Goal: Information Seeking & Learning: Learn about a topic

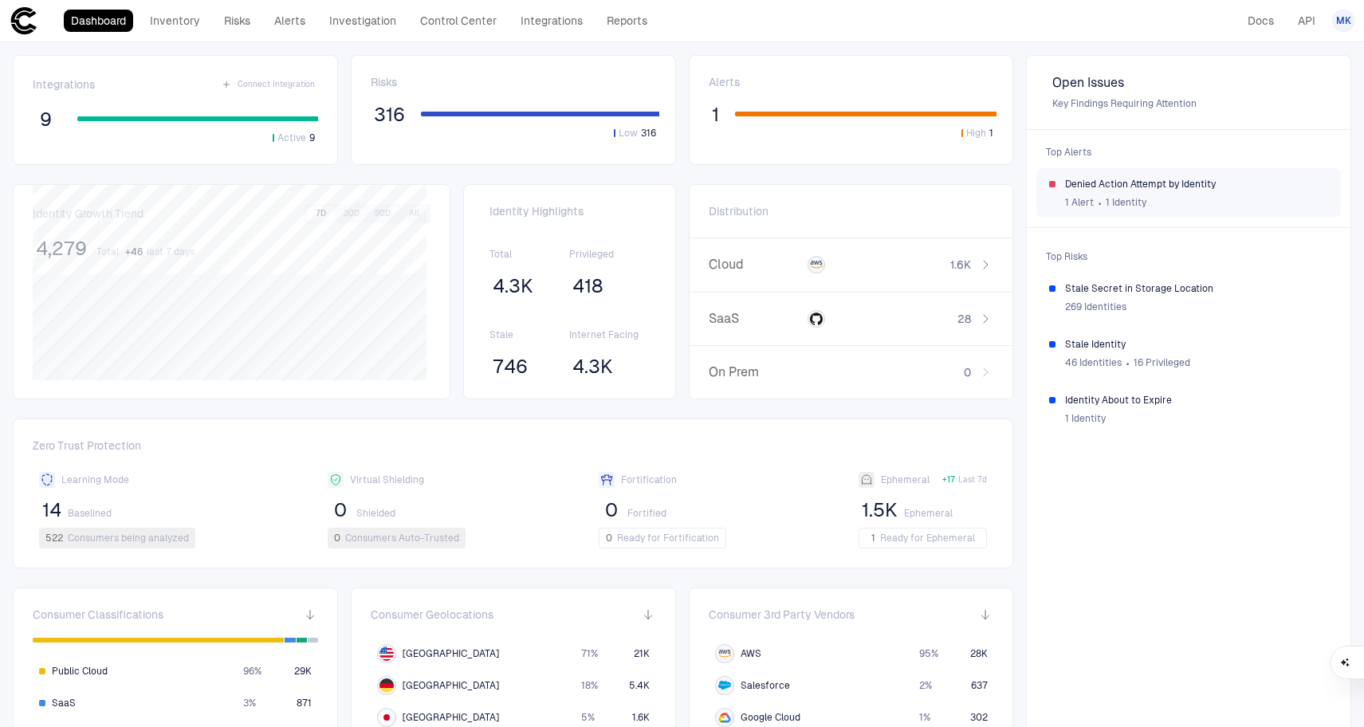
click at [1163, 183] on span "Denied Action Attempt by Identity" at bounding box center [1196, 184] width 263 height 13
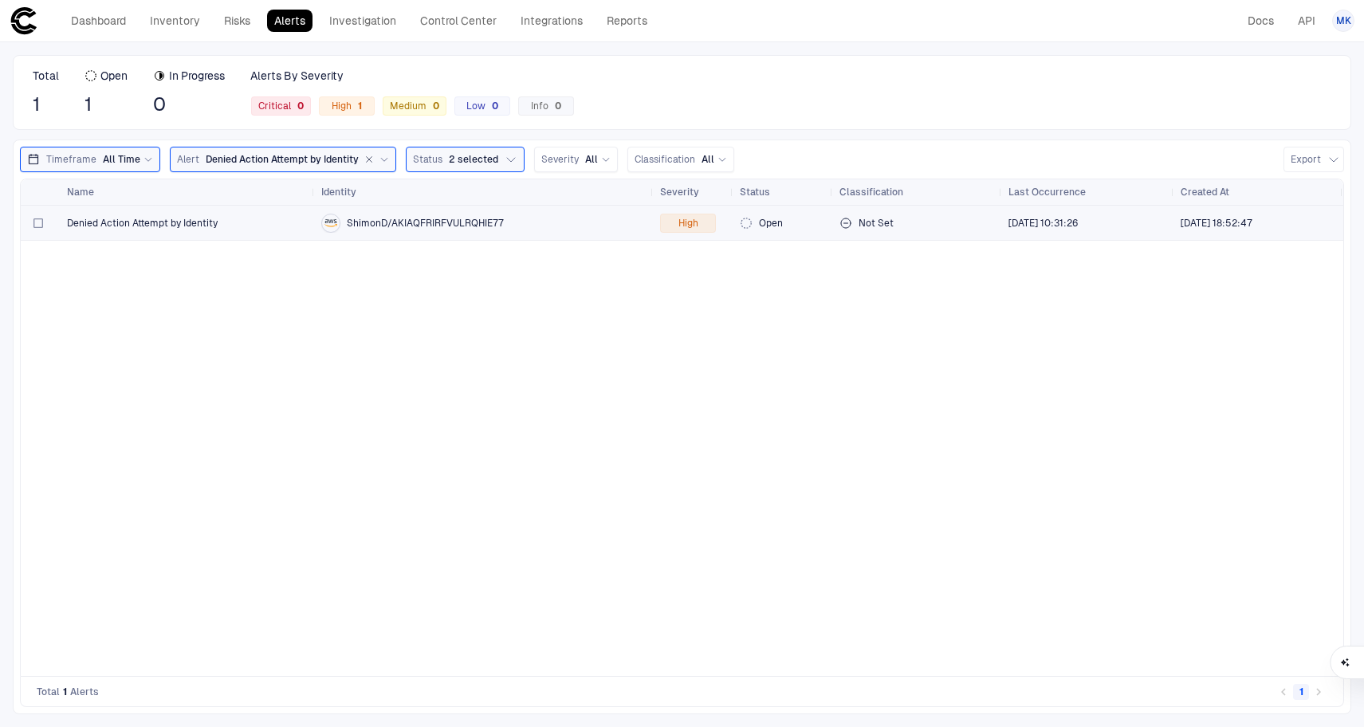
click at [238, 230] on div "Denied Action Attempt by Identity" at bounding box center [188, 223] width 242 height 33
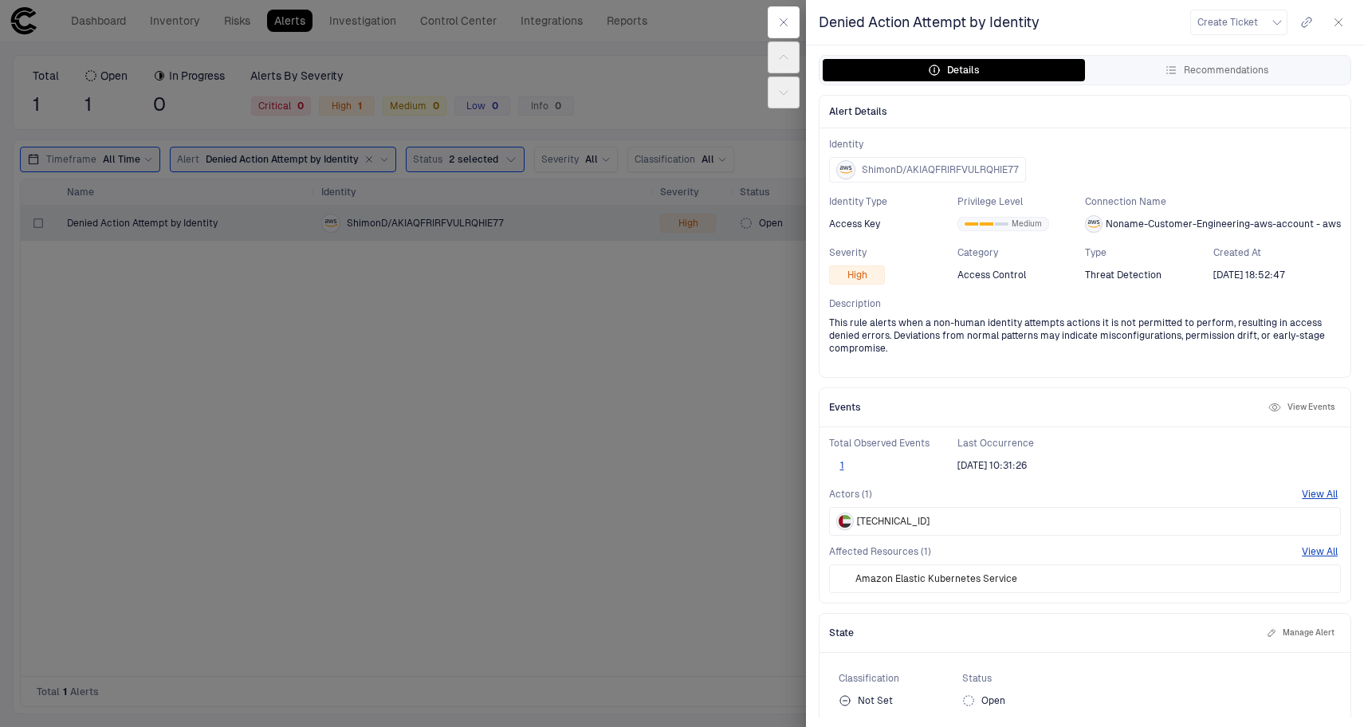
click at [683, 413] on div at bounding box center [682, 363] width 1364 height 727
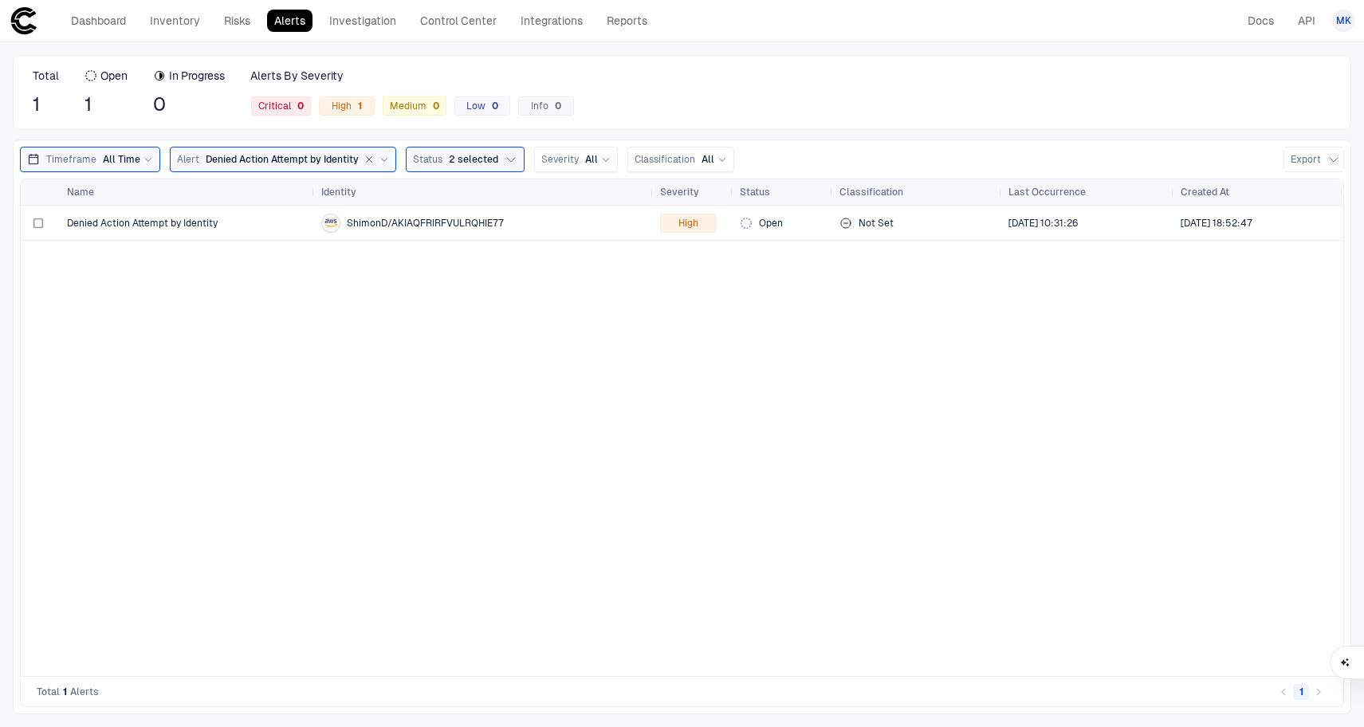
click at [37, 34] on icon at bounding box center [24, 20] width 29 height 29
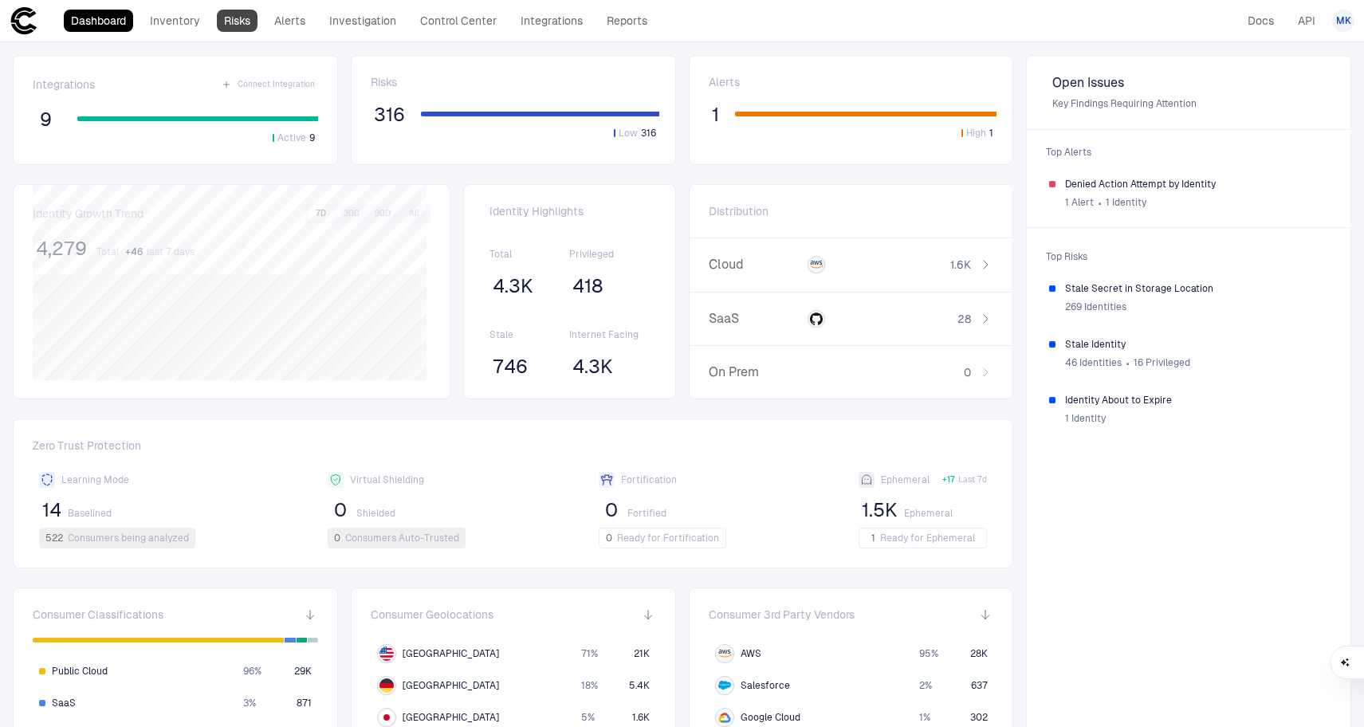
click at [221, 19] on link "Risks" at bounding box center [237, 21] width 41 height 22
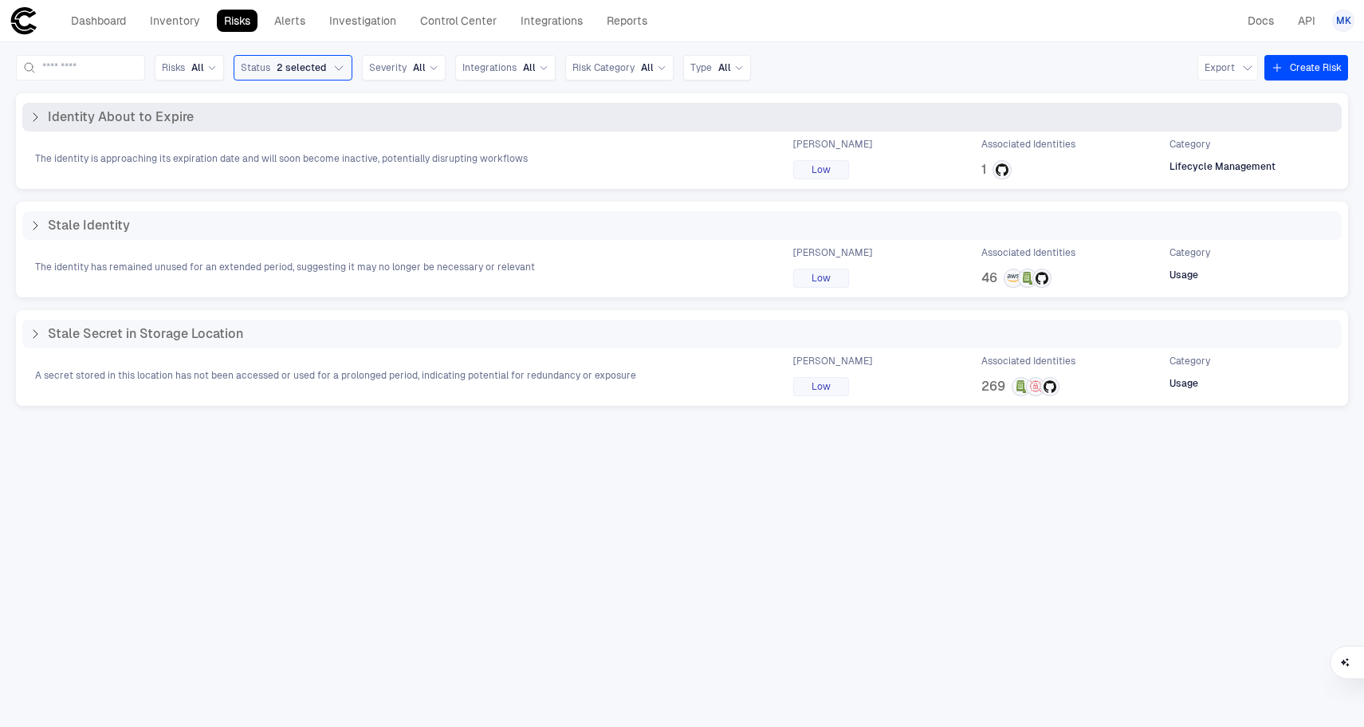
click at [30, 125] on div "Identity About to Expire" at bounding box center [682, 117] width 1320 height 29
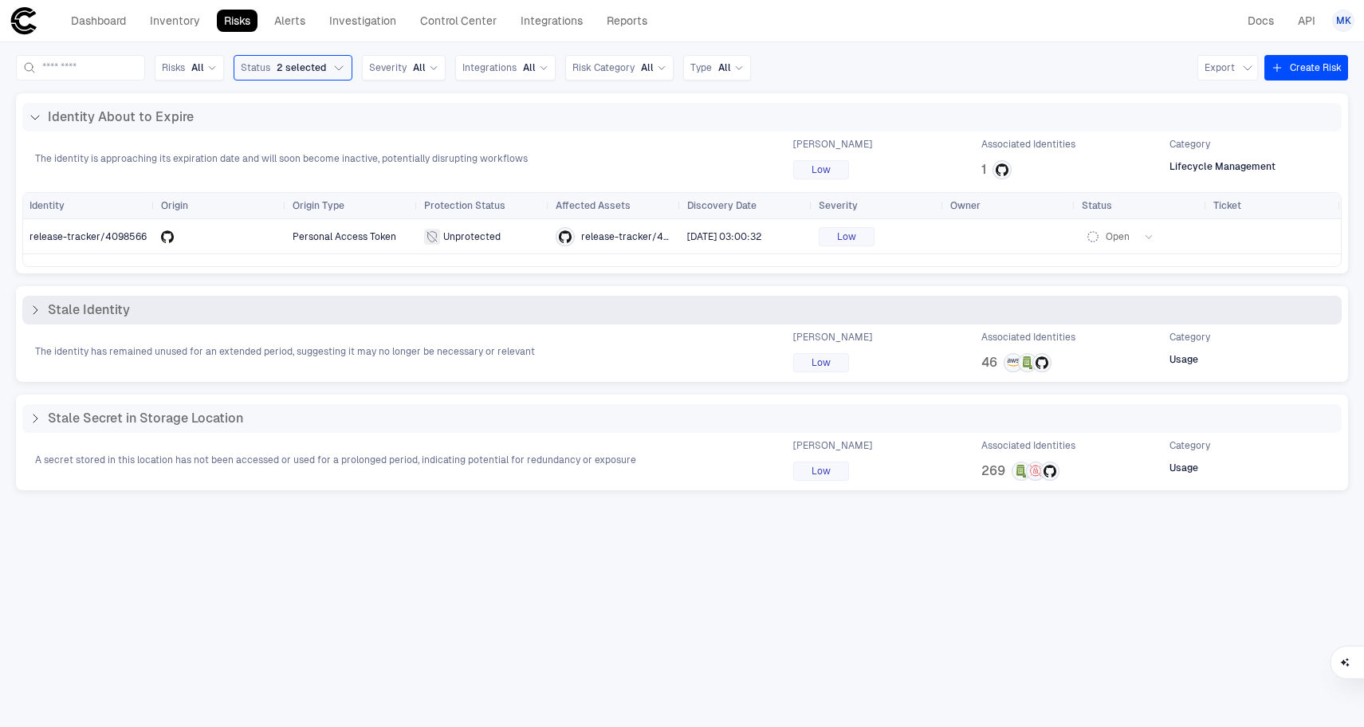
click at [29, 303] on div "Stale Identity" at bounding box center [79, 310] width 101 height 16
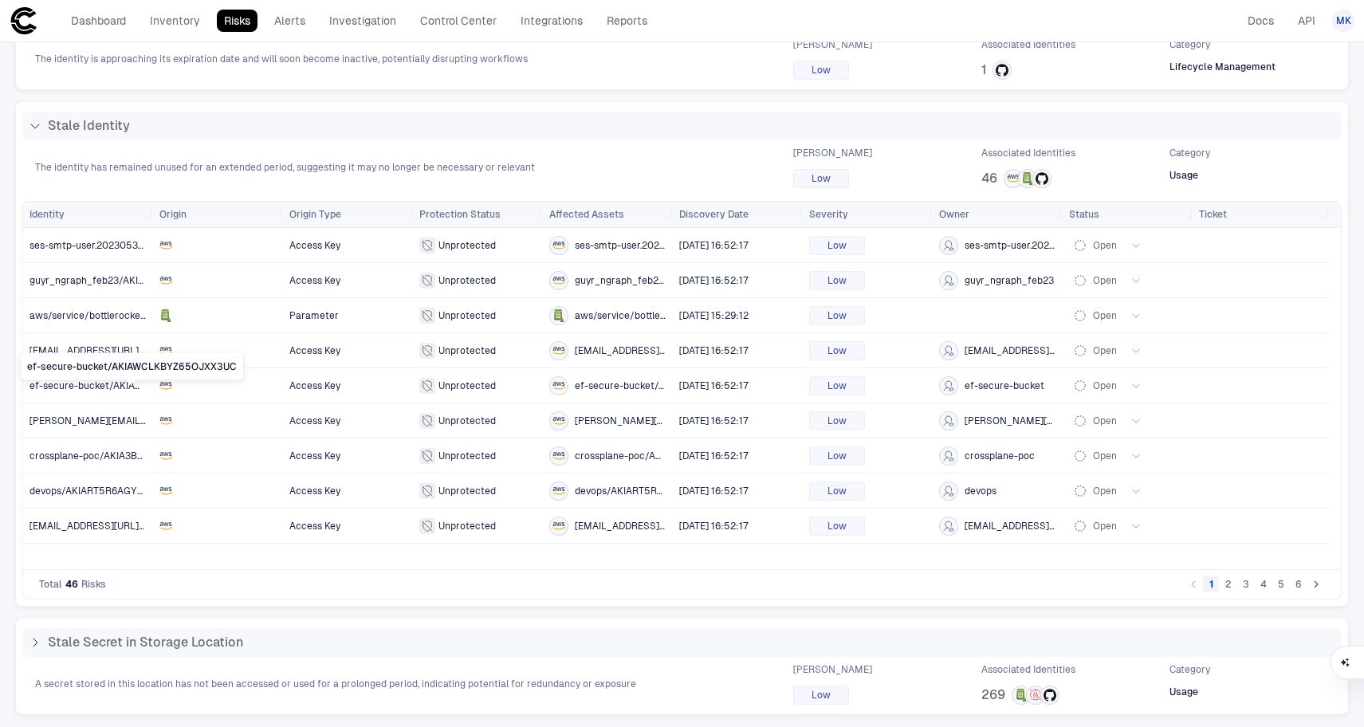
scroll to position [96, 0]
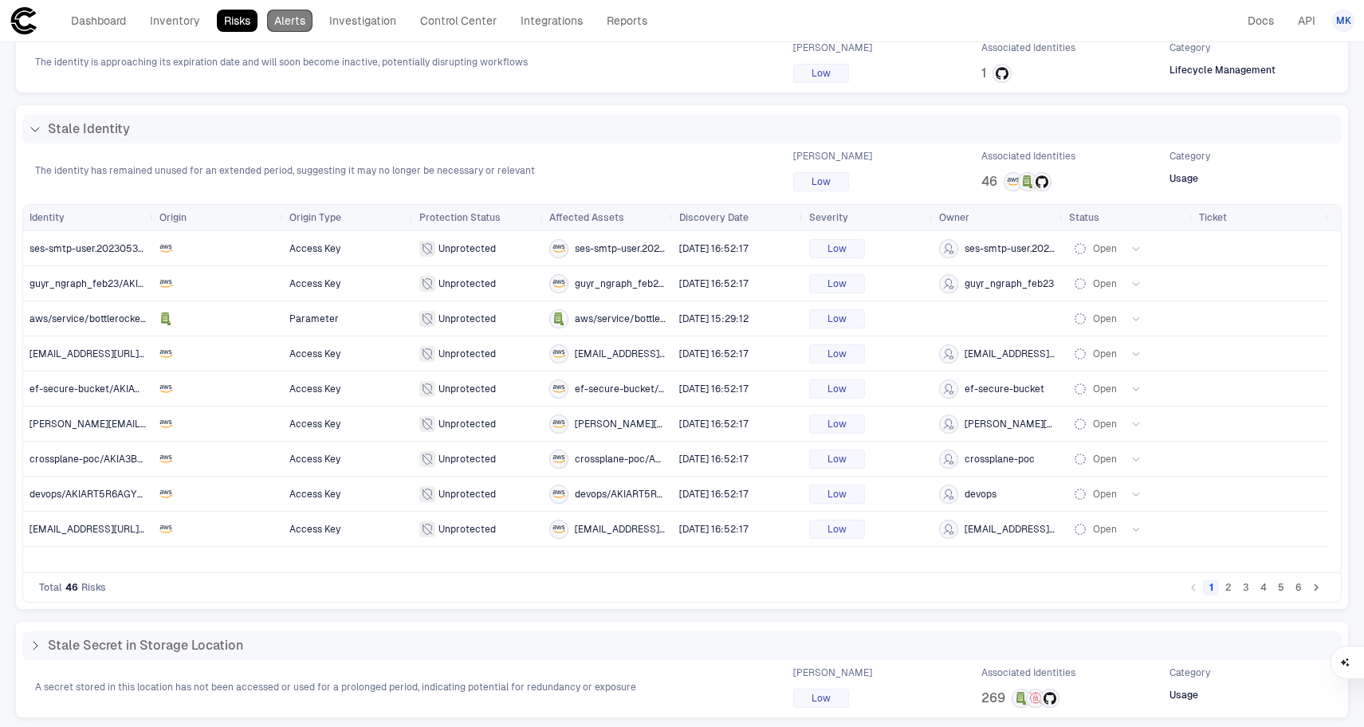
click at [297, 23] on link "Alerts" at bounding box center [289, 21] width 45 height 22
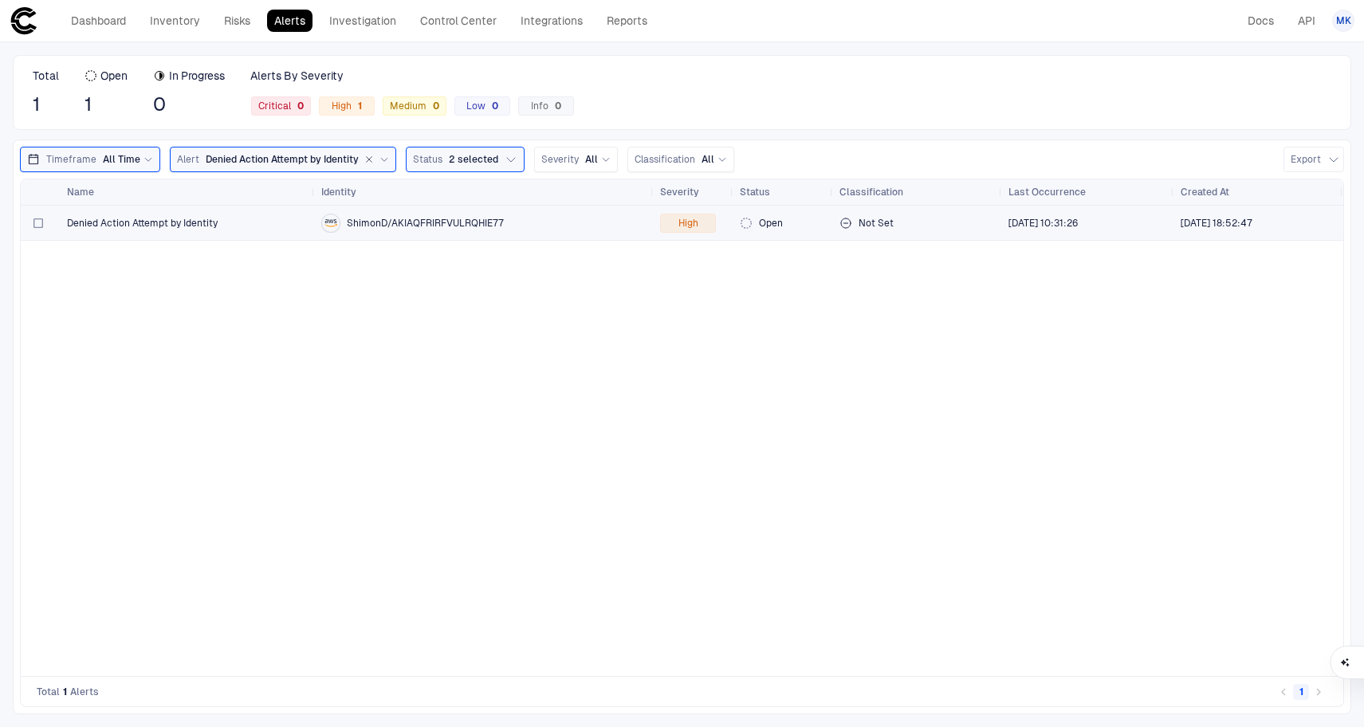
click at [218, 218] on div "Denied Action Attempt by Identity" at bounding box center [188, 223] width 242 height 13
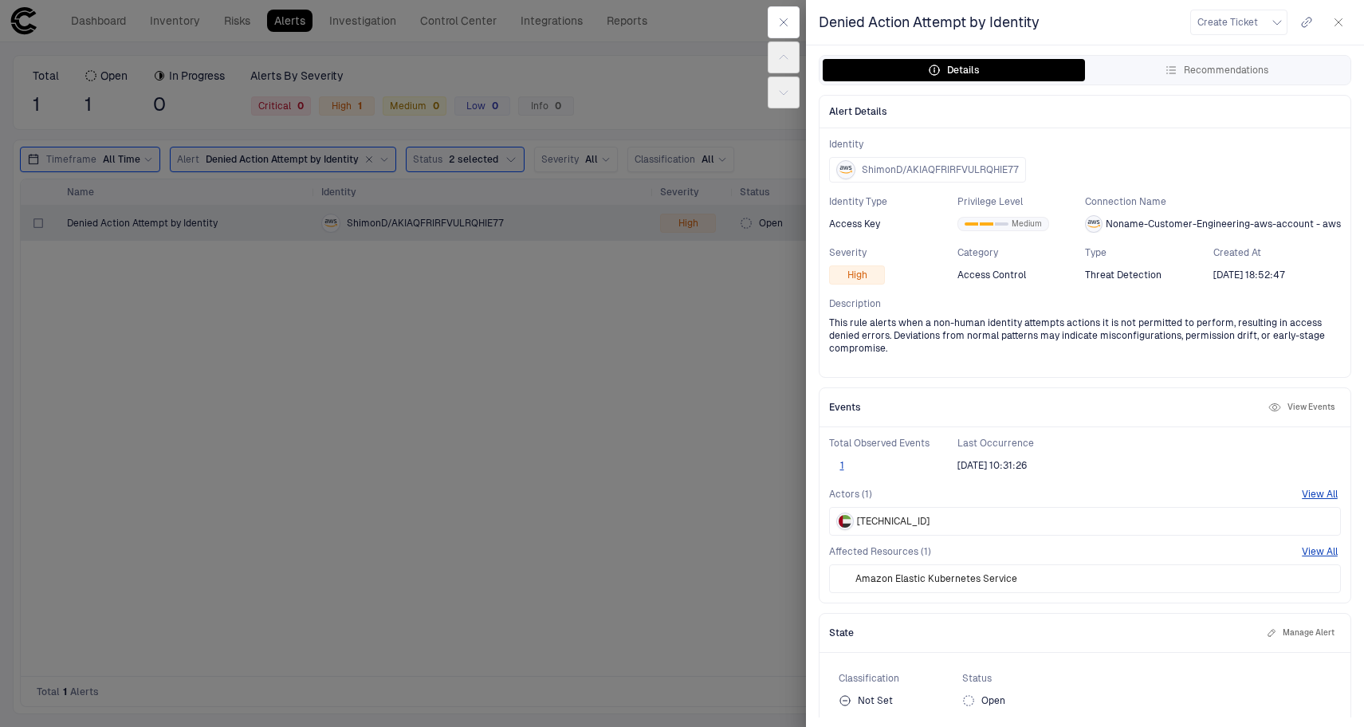
click at [366, 18] on div at bounding box center [682, 363] width 1364 height 727
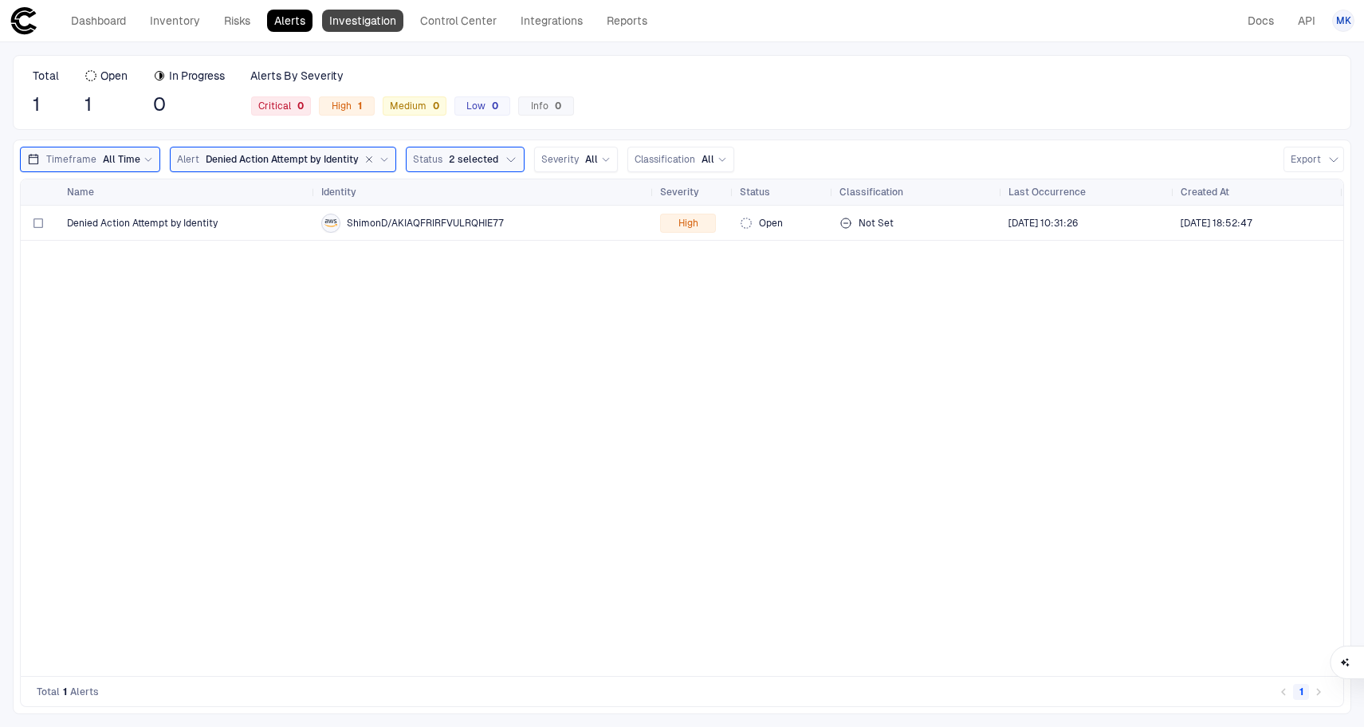
click at [366, 20] on link "Investigation" at bounding box center [362, 21] width 81 height 22
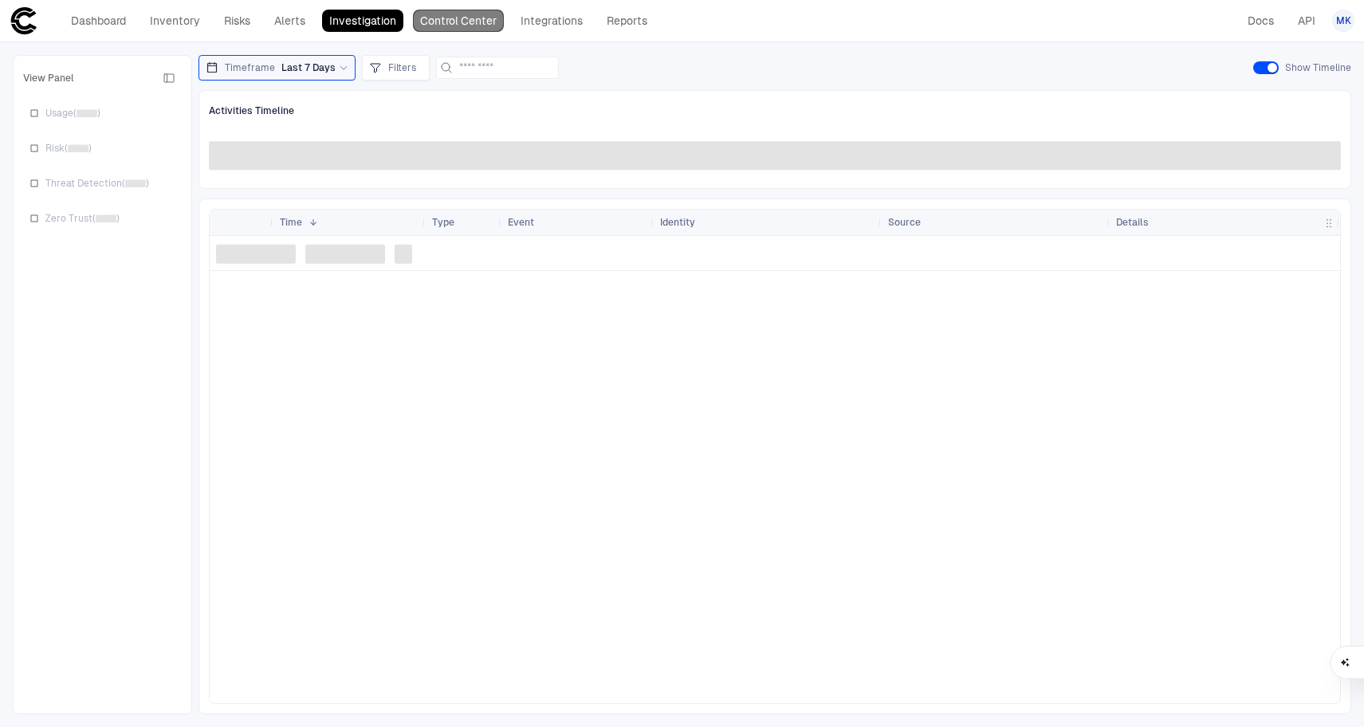
click at [467, 28] on link "Control Center" at bounding box center [458, 21] width 91 height 22
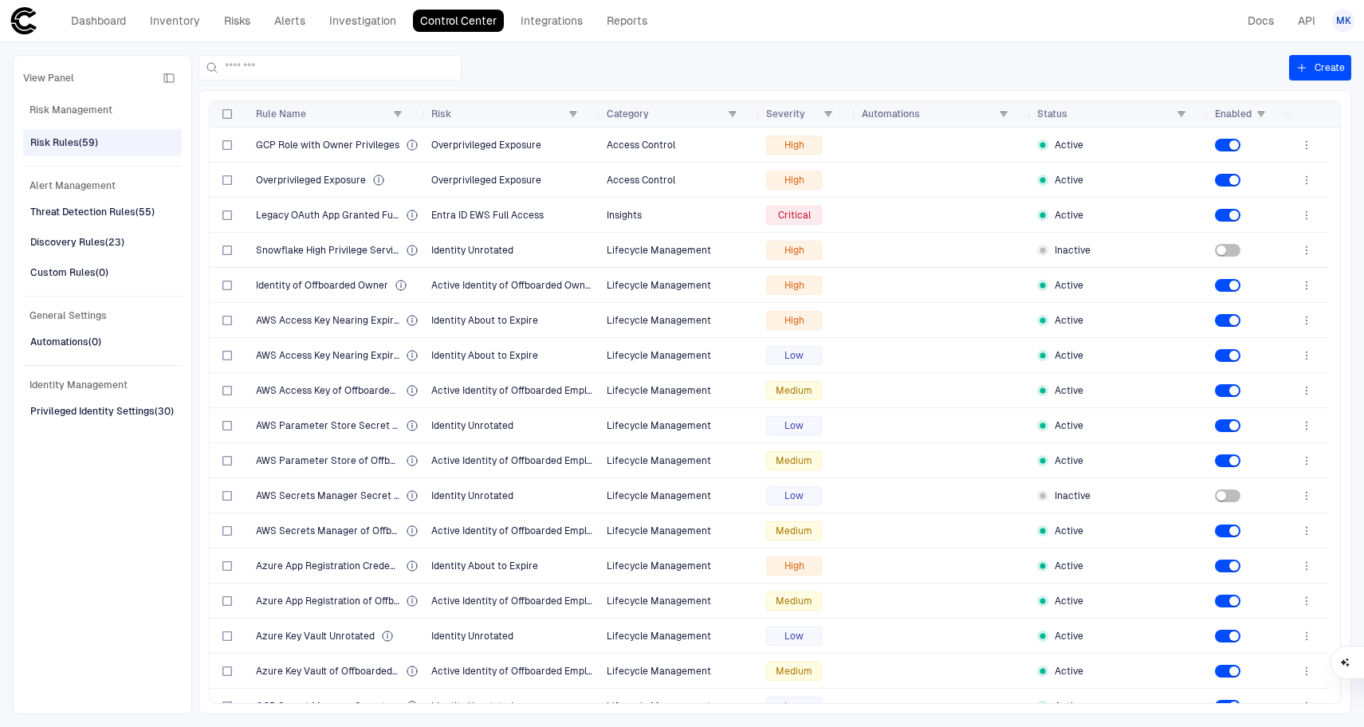
click at [220, 32] on div "Dashboard Inventory Risks Alerts Investigation Control Center Integrations Repo…" at bounding box center [332, 20] width 645 height 29
click at [229, 26] on link "Risks" at bounding box center [237, 21] width 41 height 22
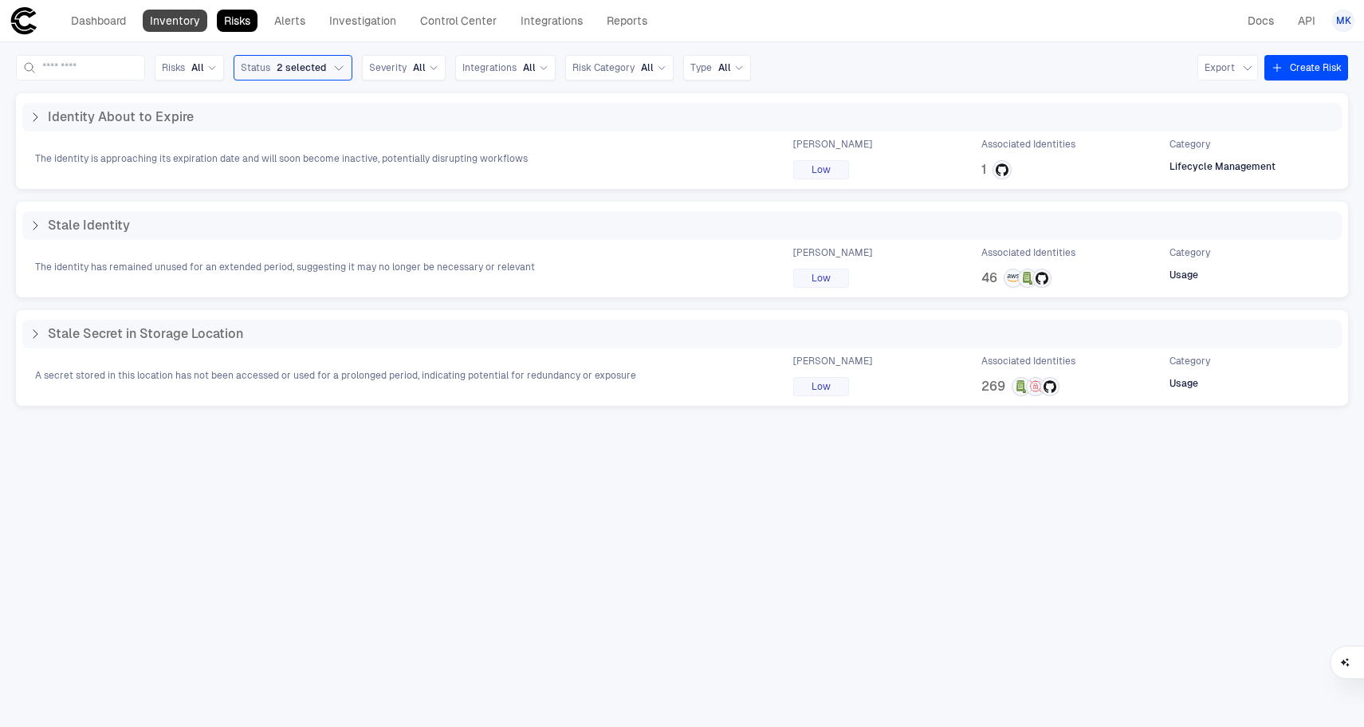
click at [171, 27] on link "Inventory" at bounding box center [175, 21] width 65 height 22
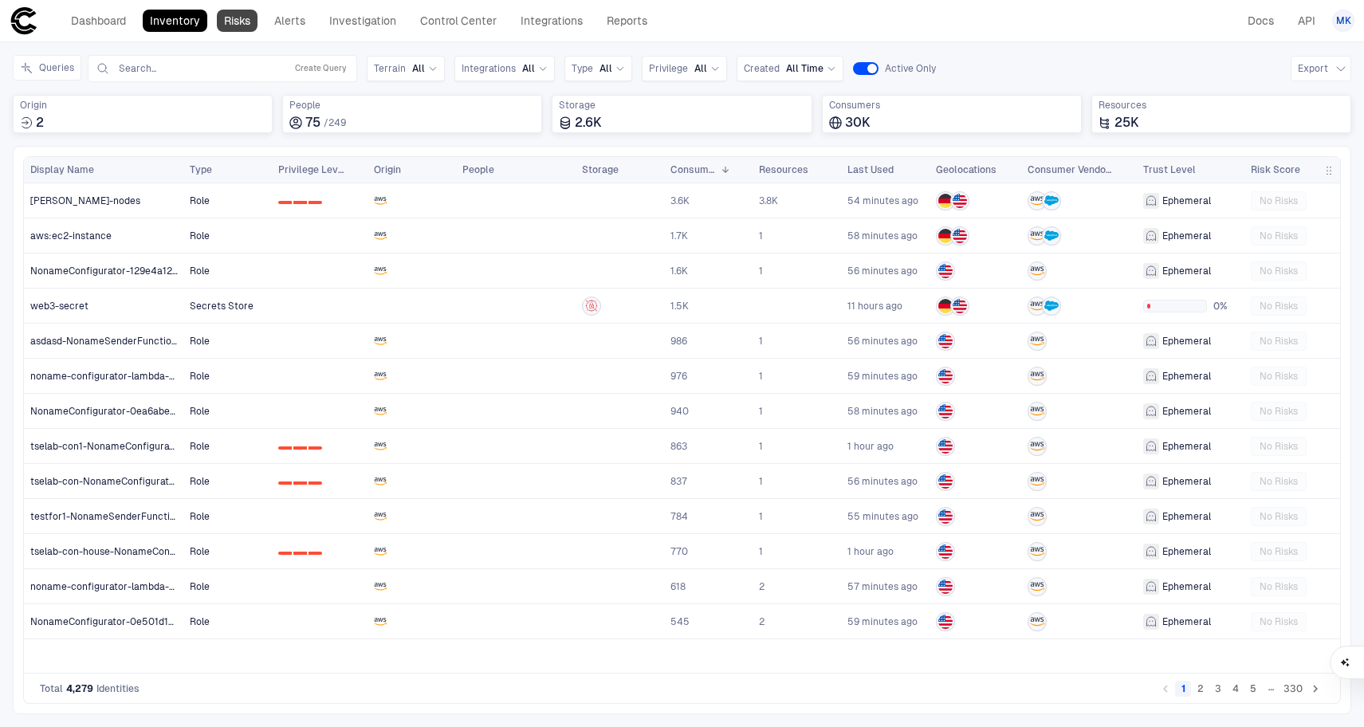
click at [241, 27] on link "Risks" at bounding box center [237, 21] width 41 height 22
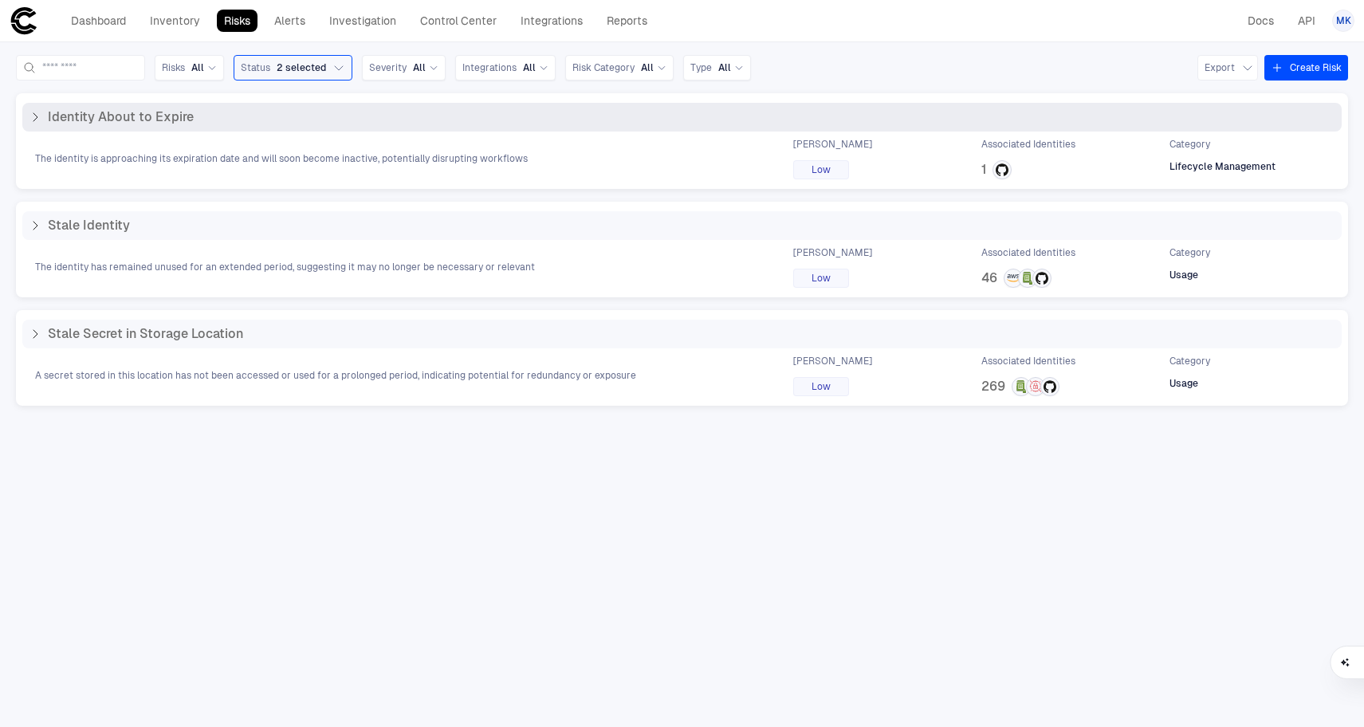
click at [36, 117] on icon at bounding box center [35, 117] width 13 height 13
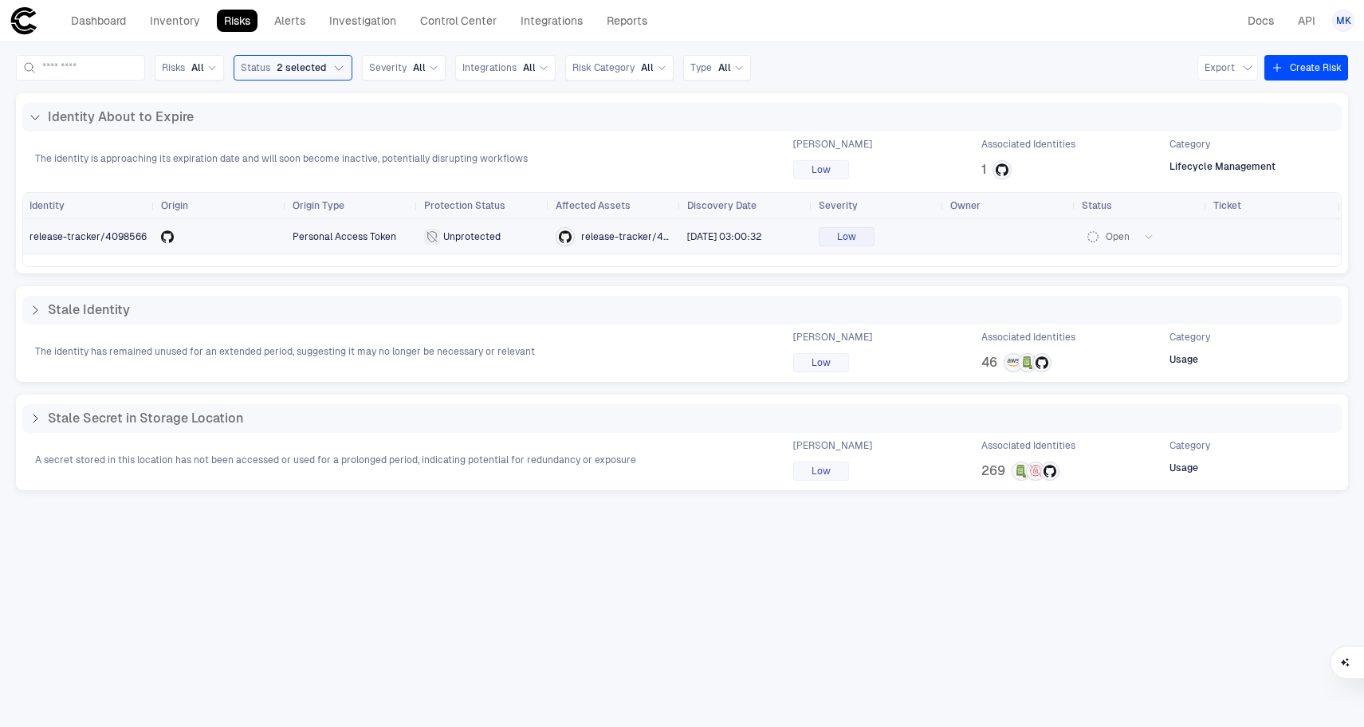
click at [69, 245] on span "release-tracker/4098566" at bounding box center [89, 237] width 119 height 32
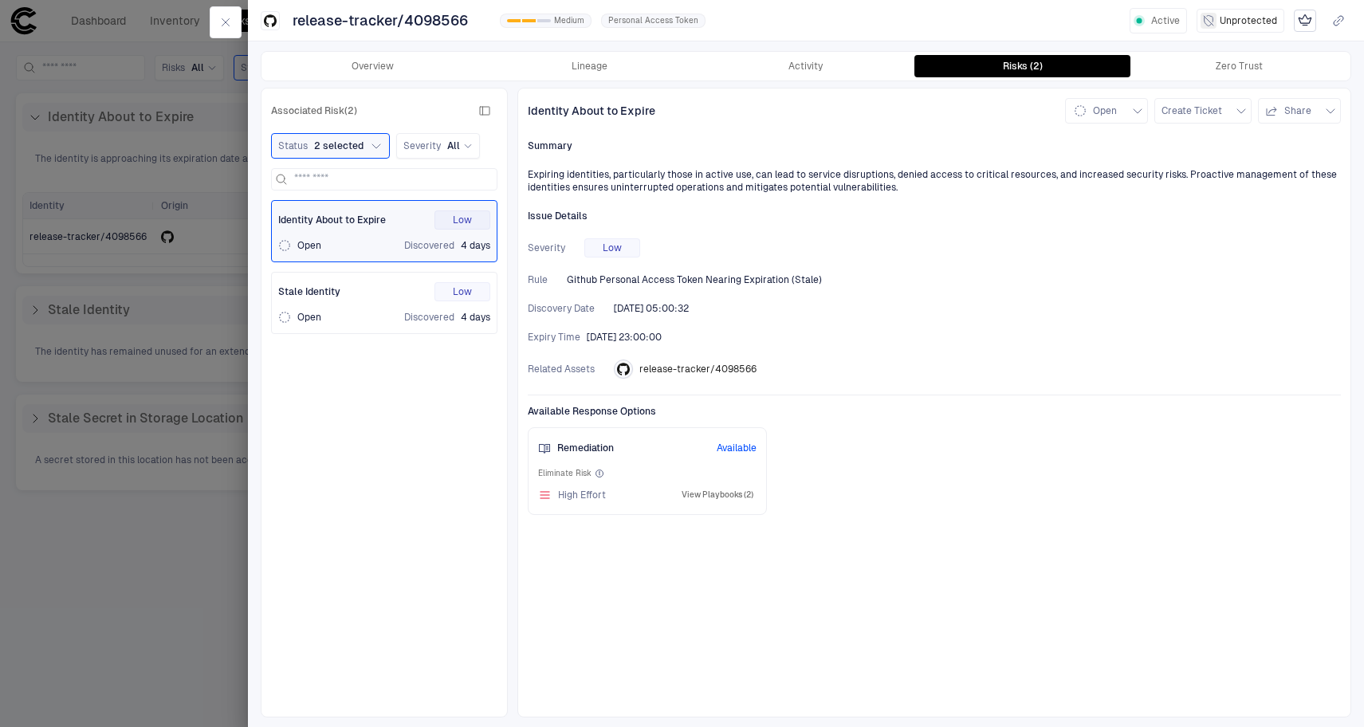
click at [688, 496] on button "View Playbooks (2)" at bounding box center [718, 495] width 78 height 19
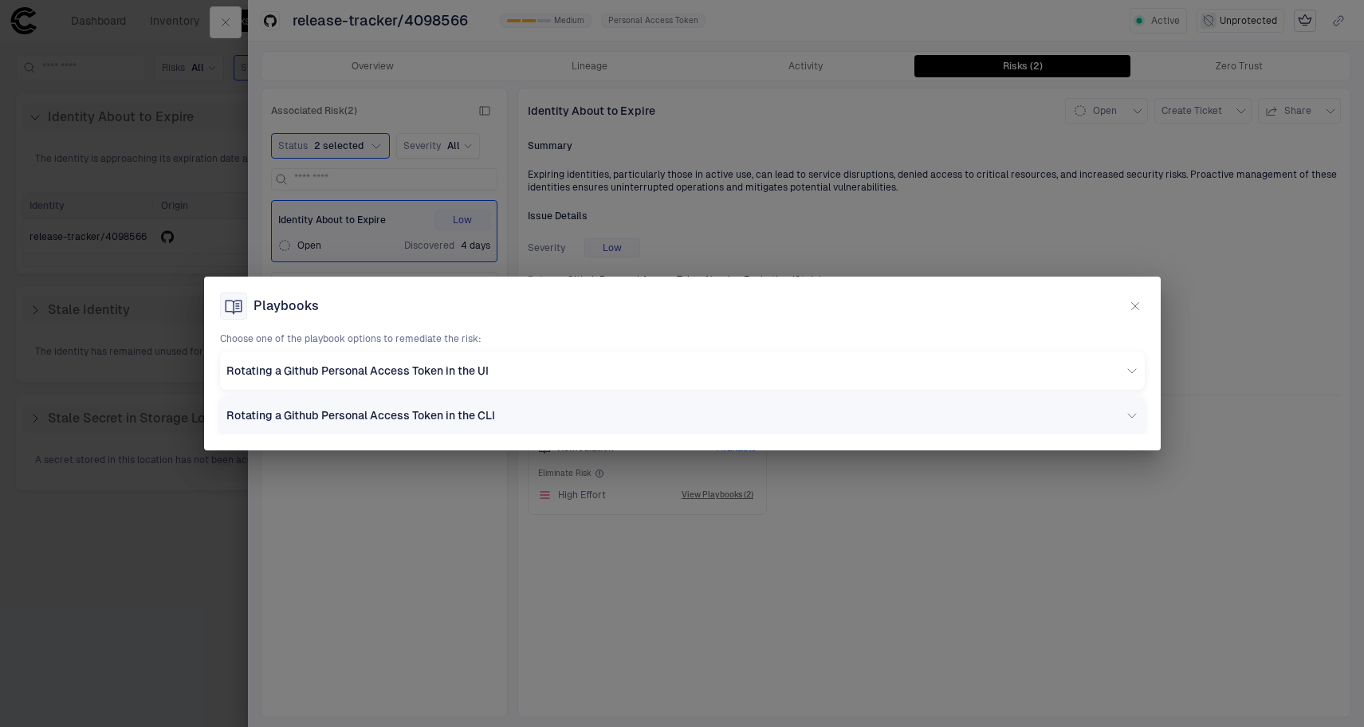
click at [513, 403] on div "Rotating a Github Personal Access Token in the CLI" at bounding box center [682, 415] width 925 height 38
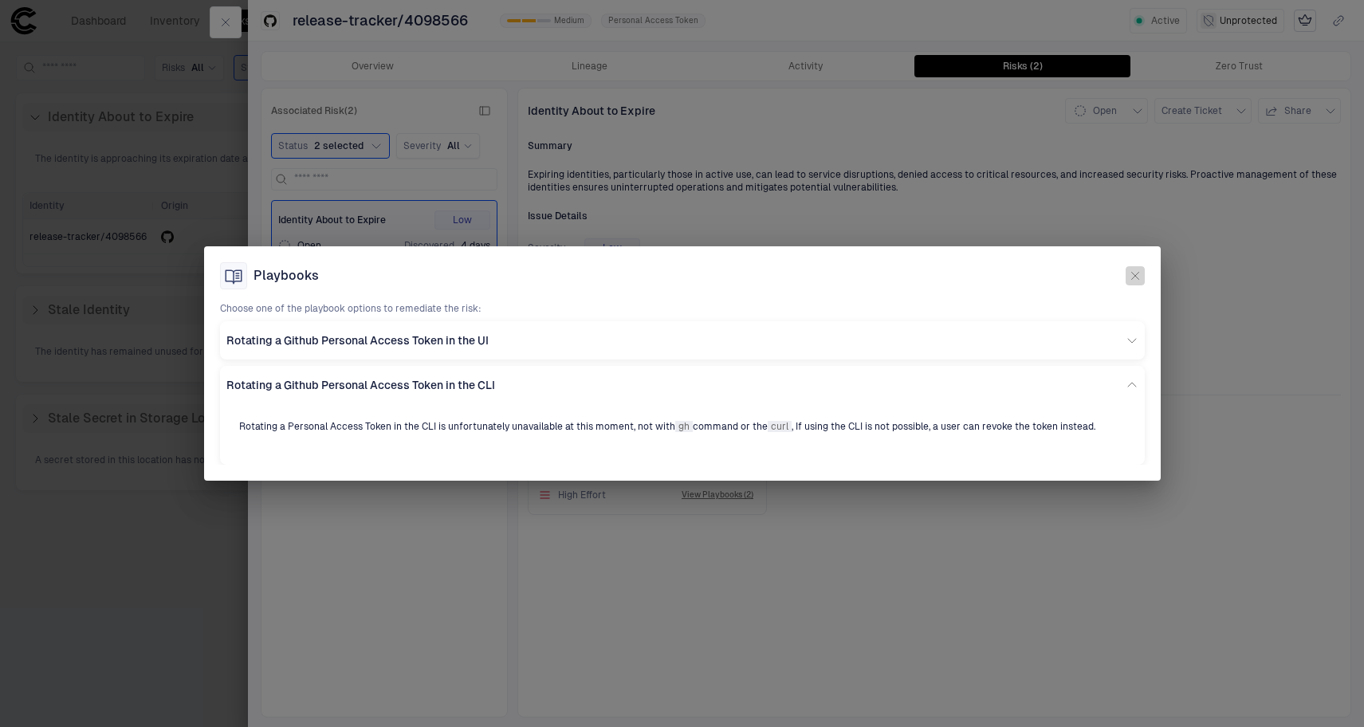
click at [1126, 273] on button "button" at bounding box center [1135, 275] width 19 height 19
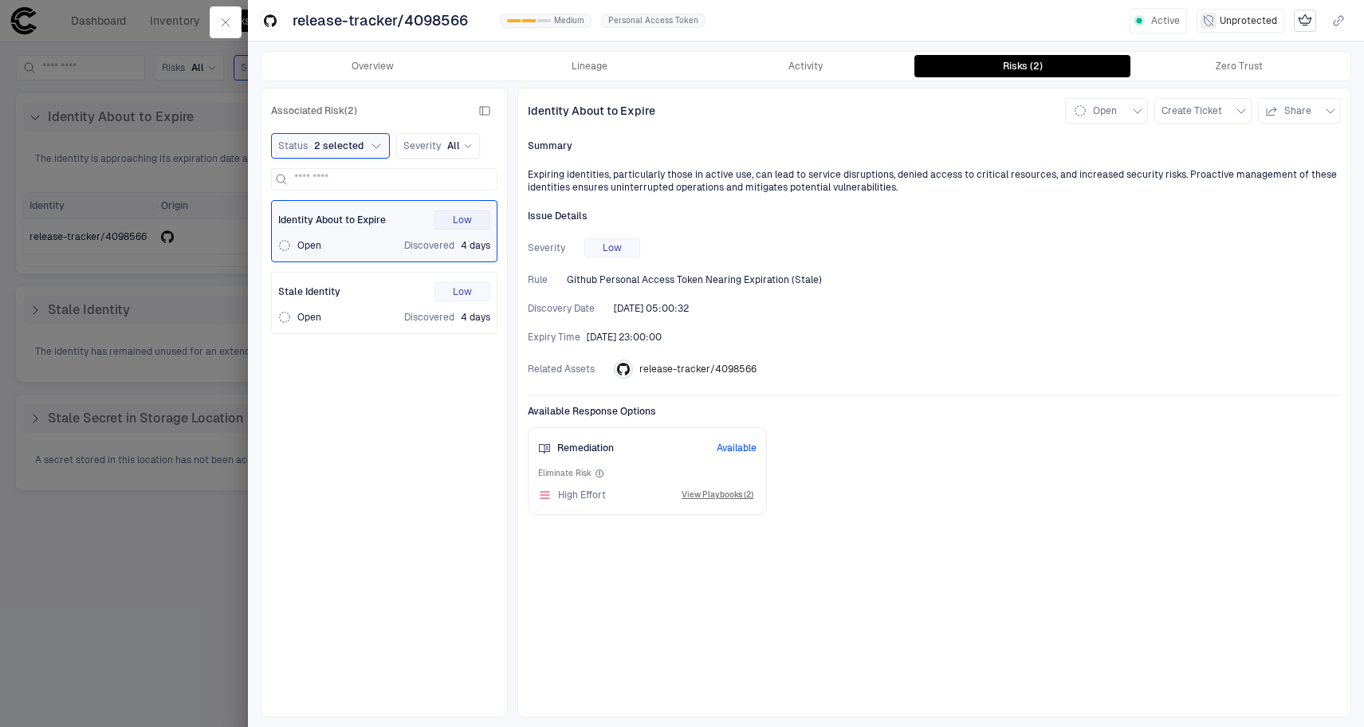
click at [224, 197] on div at bounding box center [682, 363] width 1364 height 727
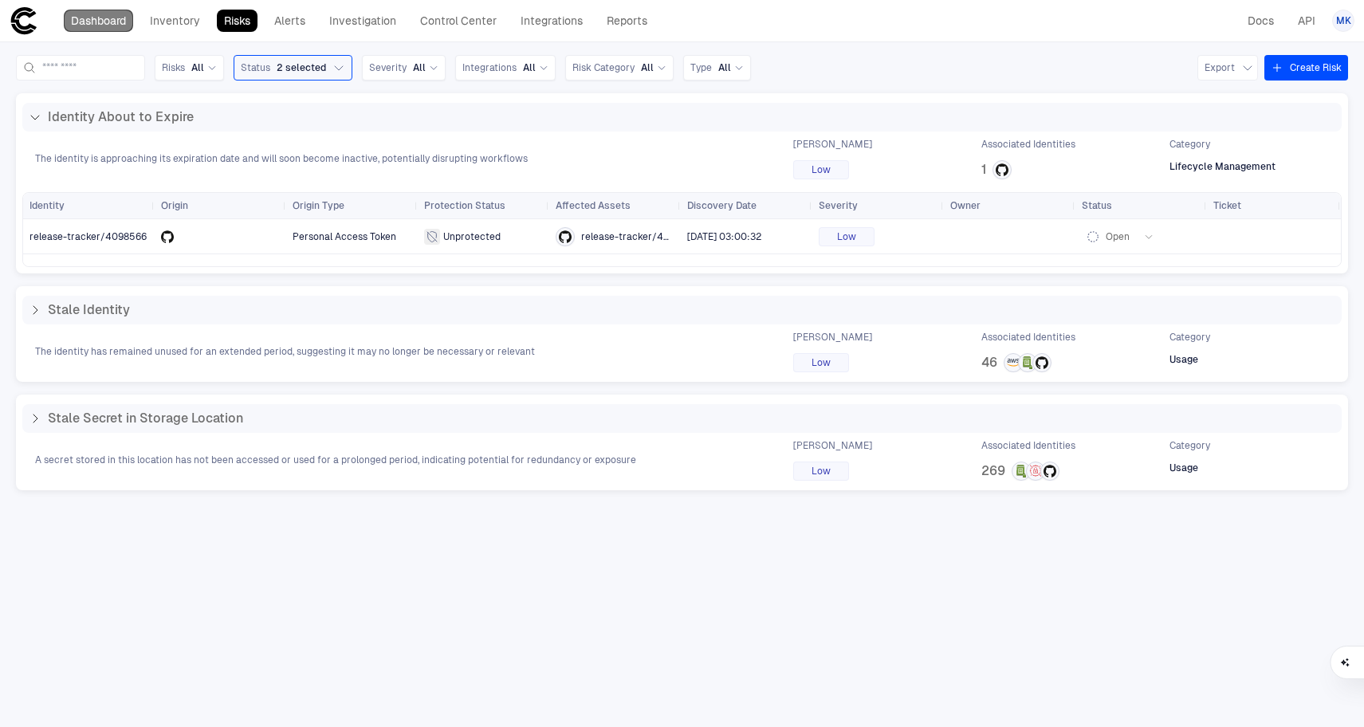
click at [91, 16] on link "Dashboard" at bounding box center [98, 21] width 69 height 22
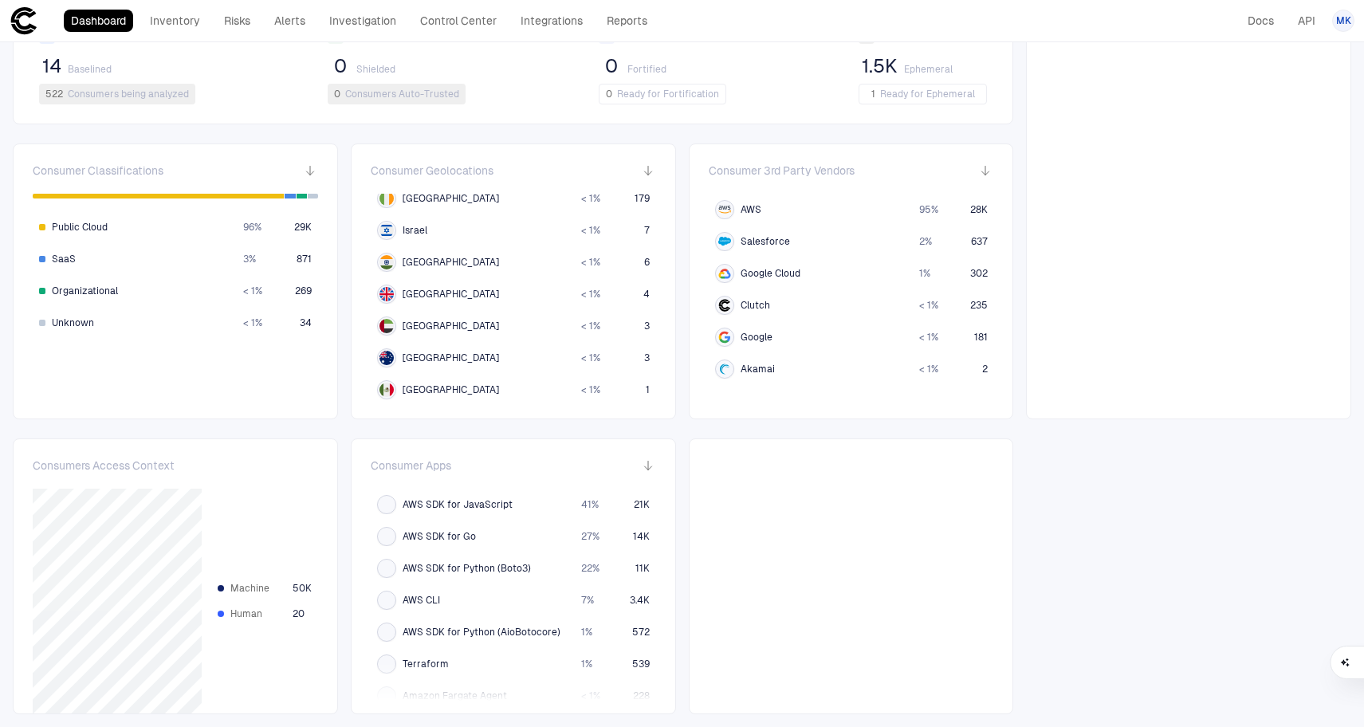
scroll to position [171, 0]
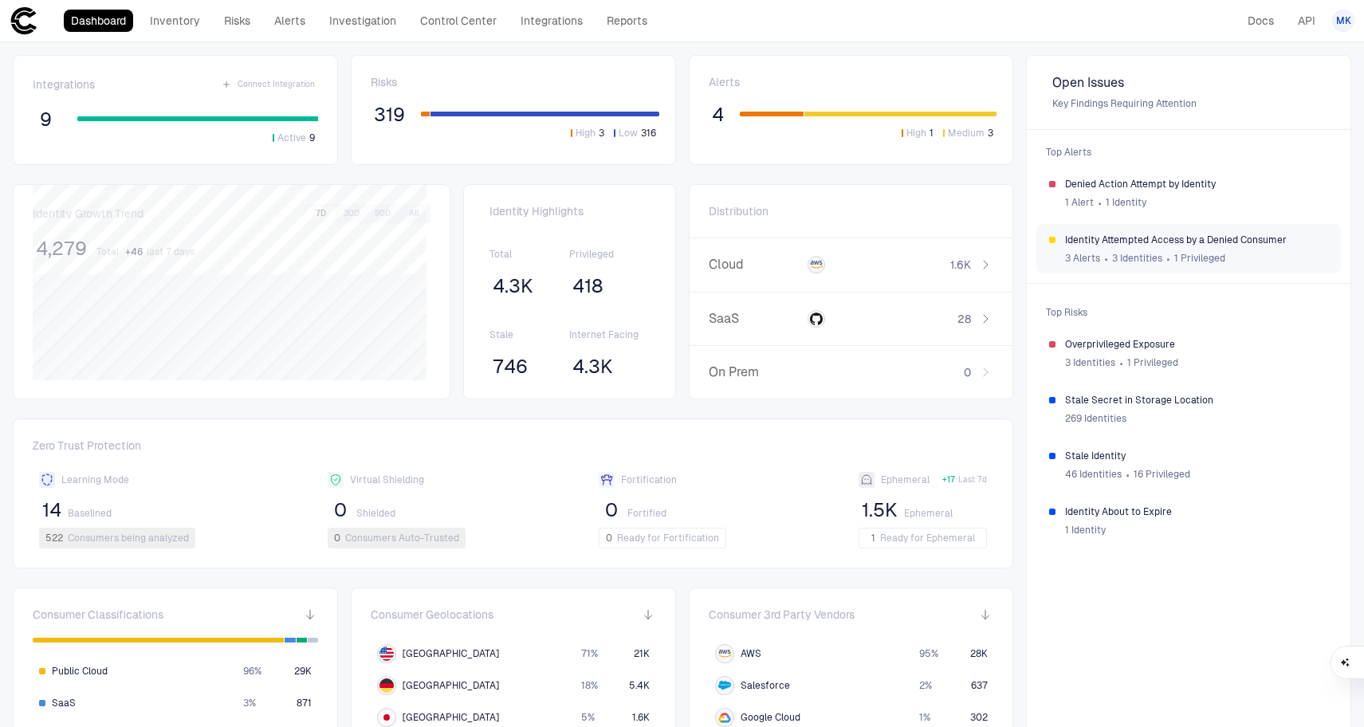
click at [1252, 257] on div "3 Alerts ∙ 3 Identities ∙ 1 Privileged" at bounding box center [1196, 258] width 263 height 24
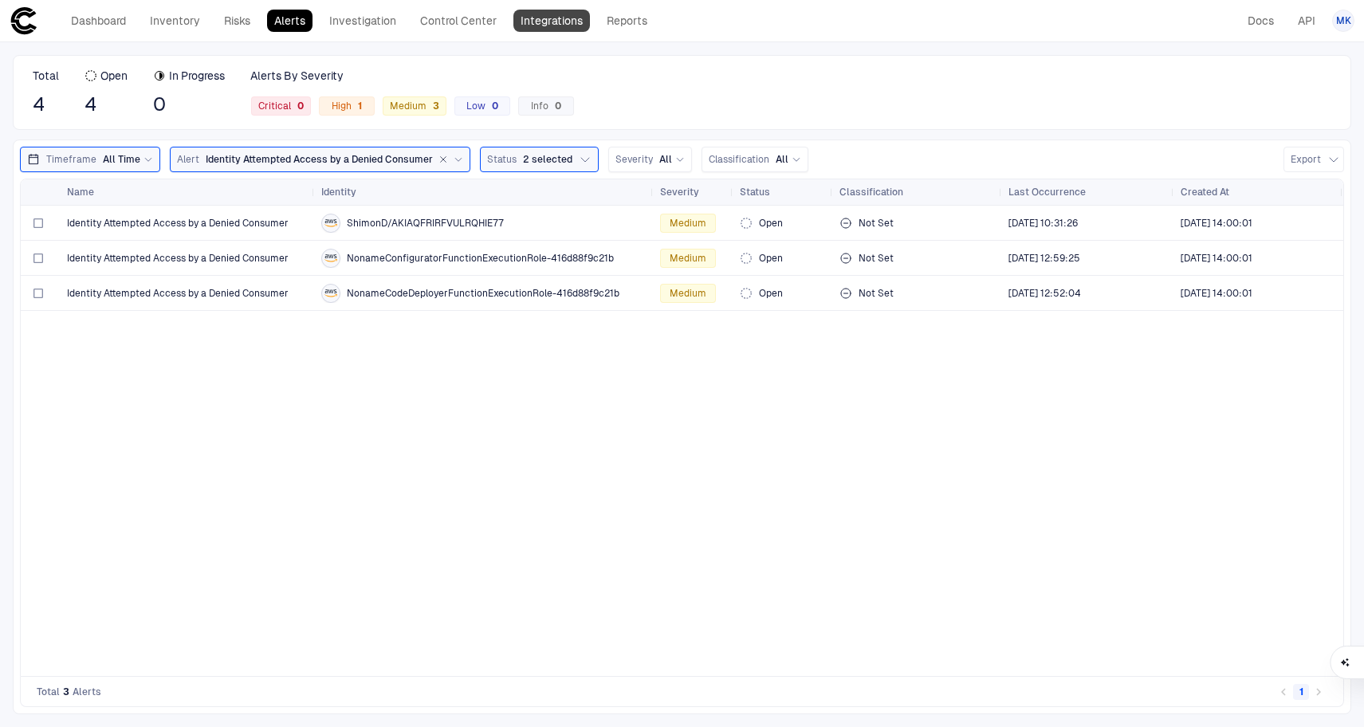
click at [545, 25] on link "Integrations" at bounding box center [551, 21] width 77 height 22
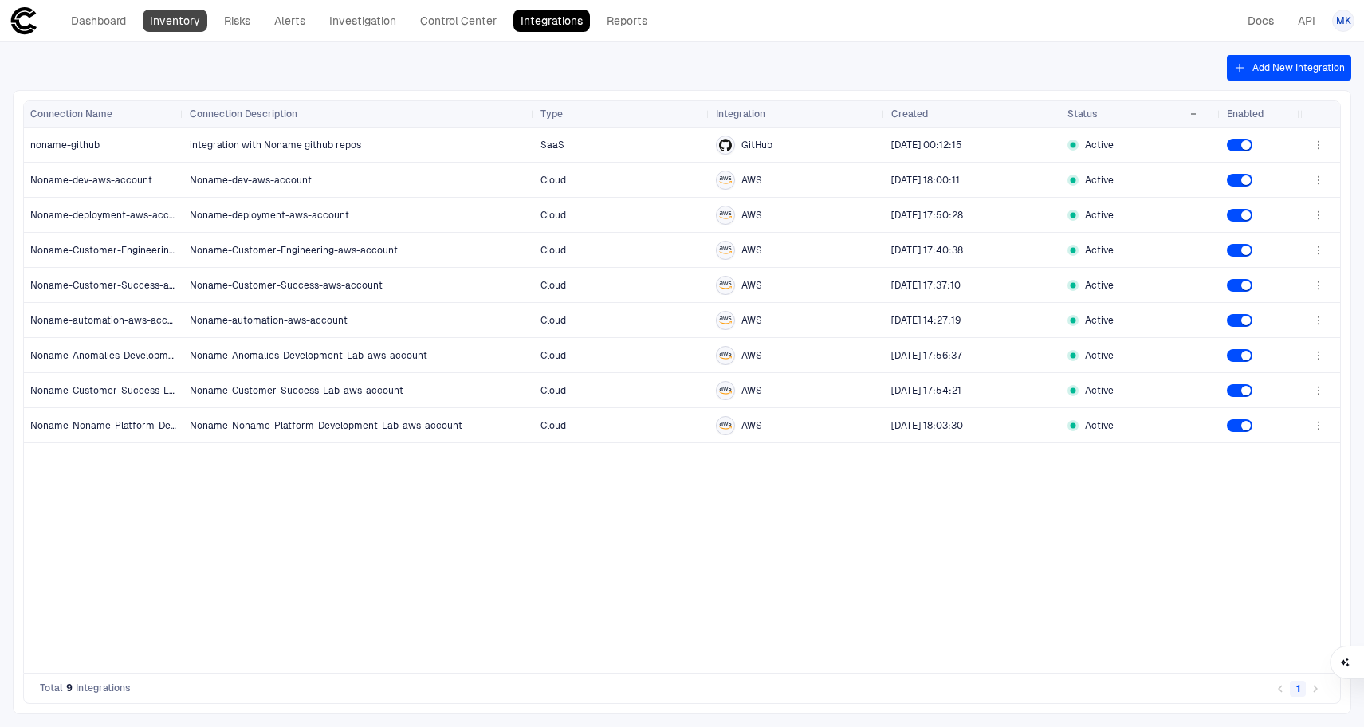
click at [188, 19] on link "Inventory" at bounding box center [175, 21] width 65 height 22
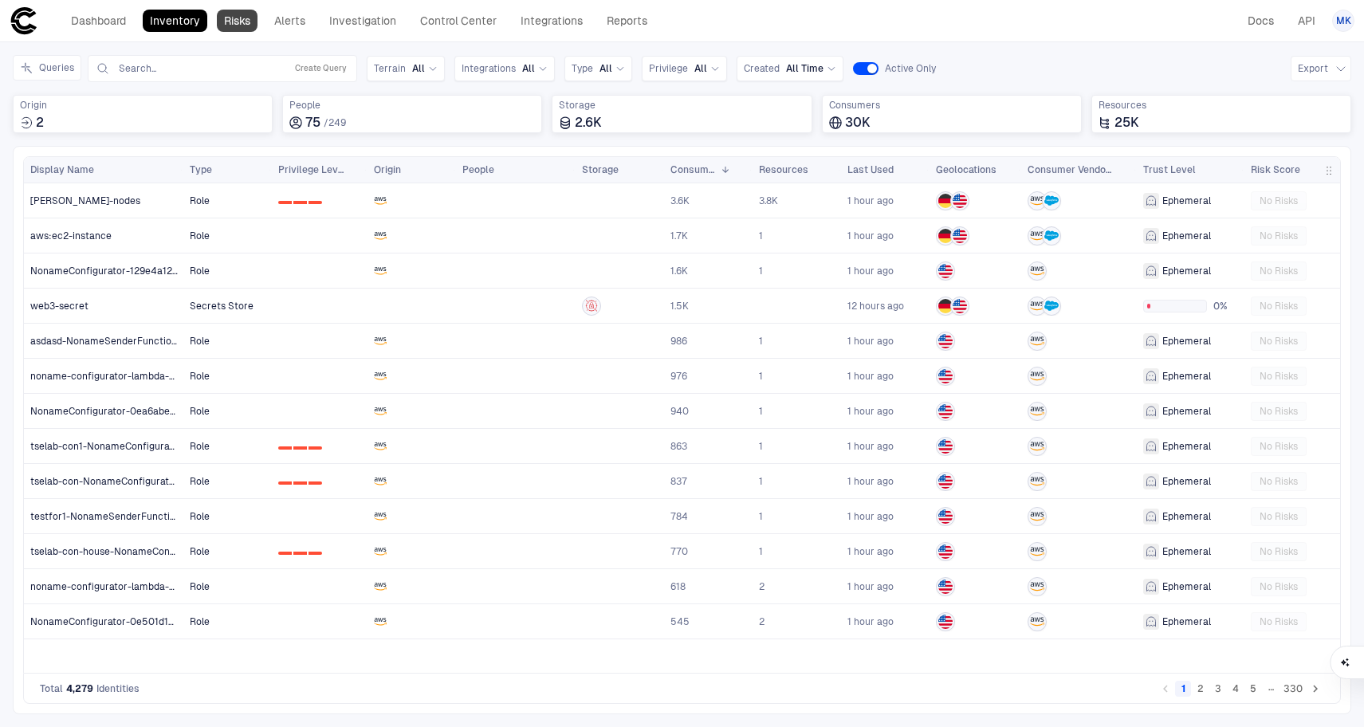
click at [242, 26] on link "Risks" at bounding box center [237, 21] width 41 height 22
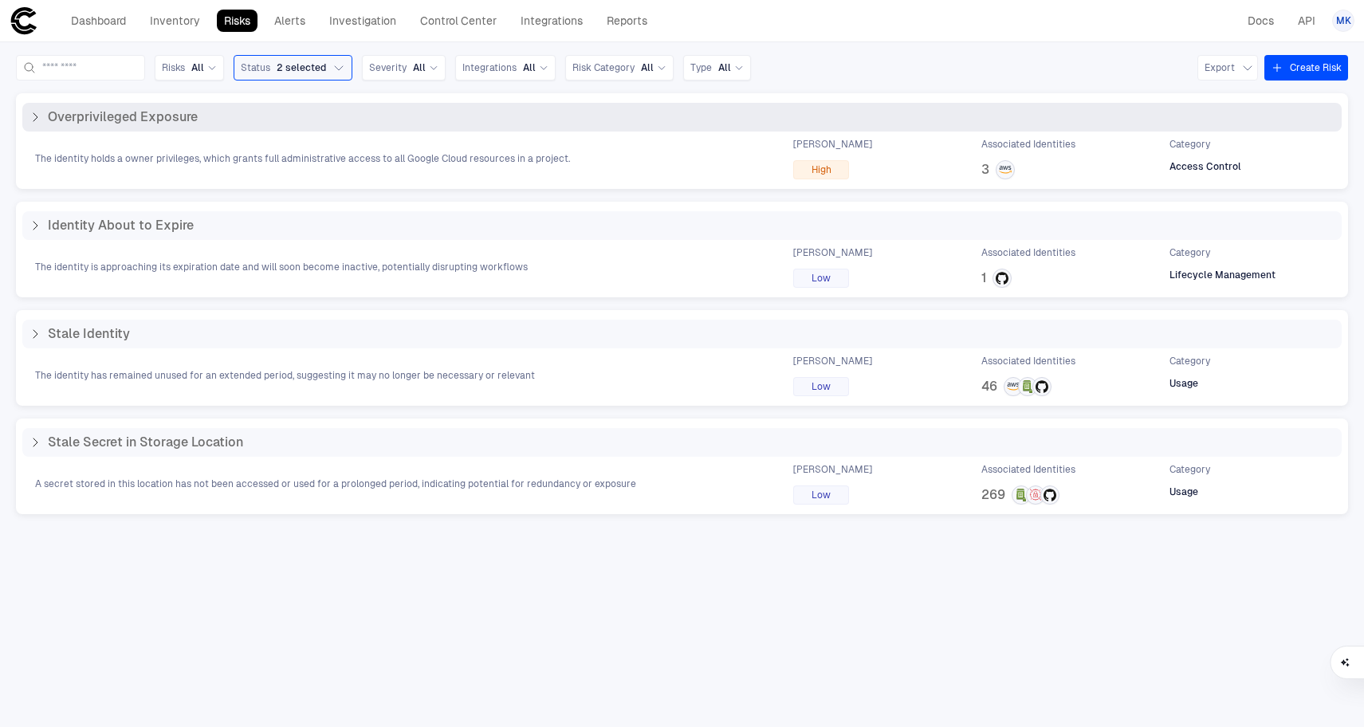
click at [420, 156] on span "The identity holds a owner privileges, which grants full administrative access …" at bounding box center [302, 158] width 535 height 13
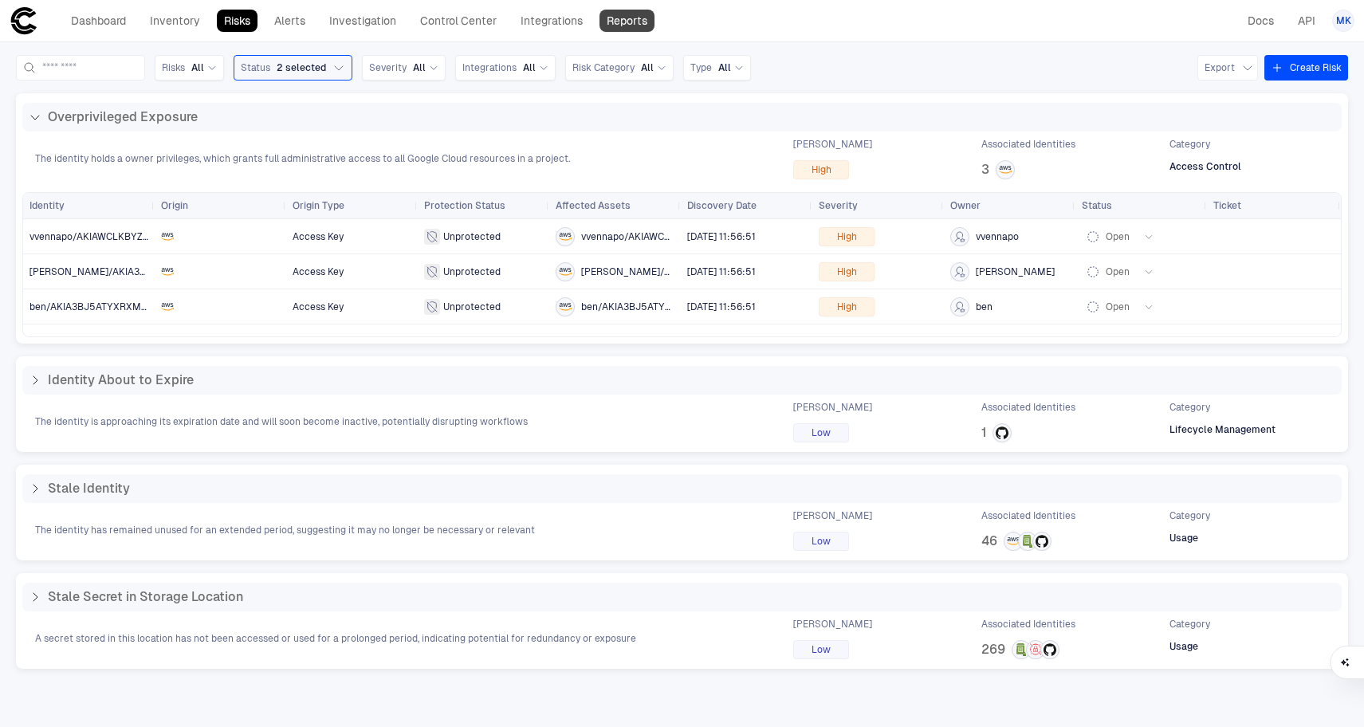
click at [649, 20] on link "Reports" at bounding box center [627, 21] width 55 height 22
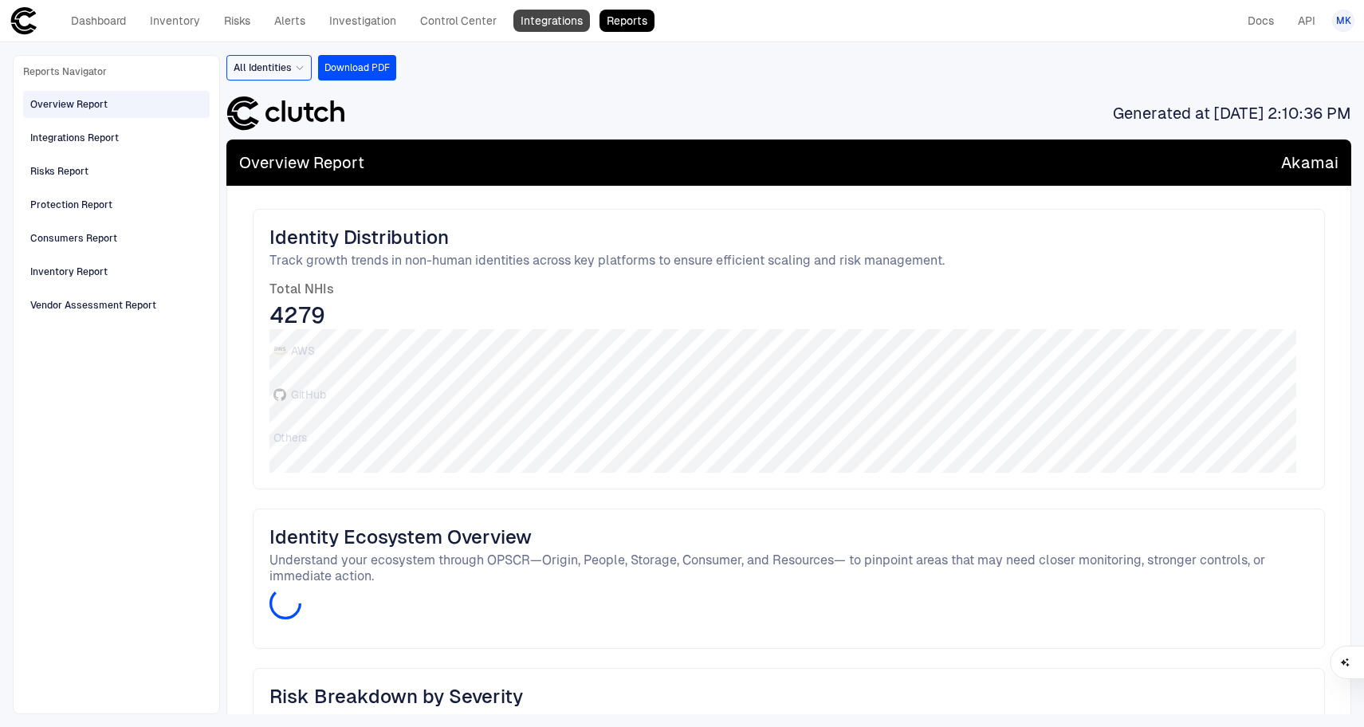
click at [553, 18] on link "Integrations" at bounding box center [551, 21] width 77 height 22
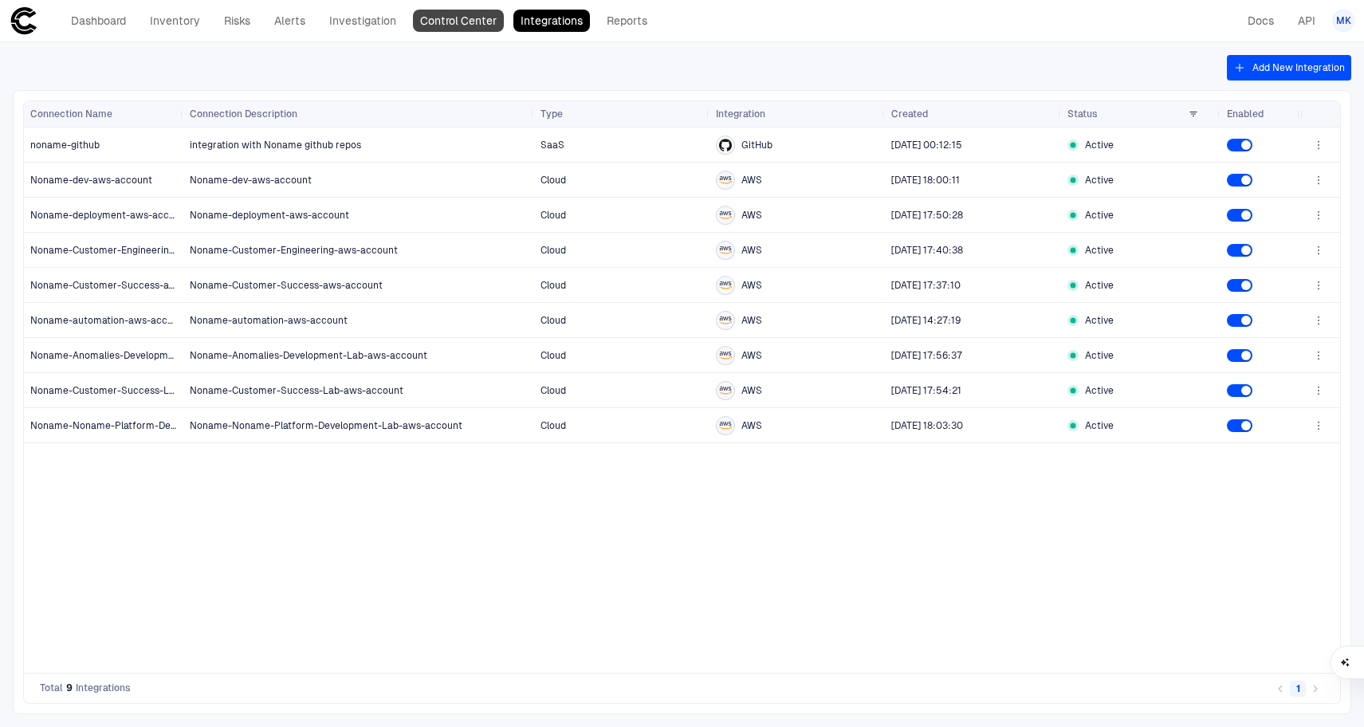
click at [466, 20] on link "Control Center" at bounding box center [458, 21] width 91 height 22
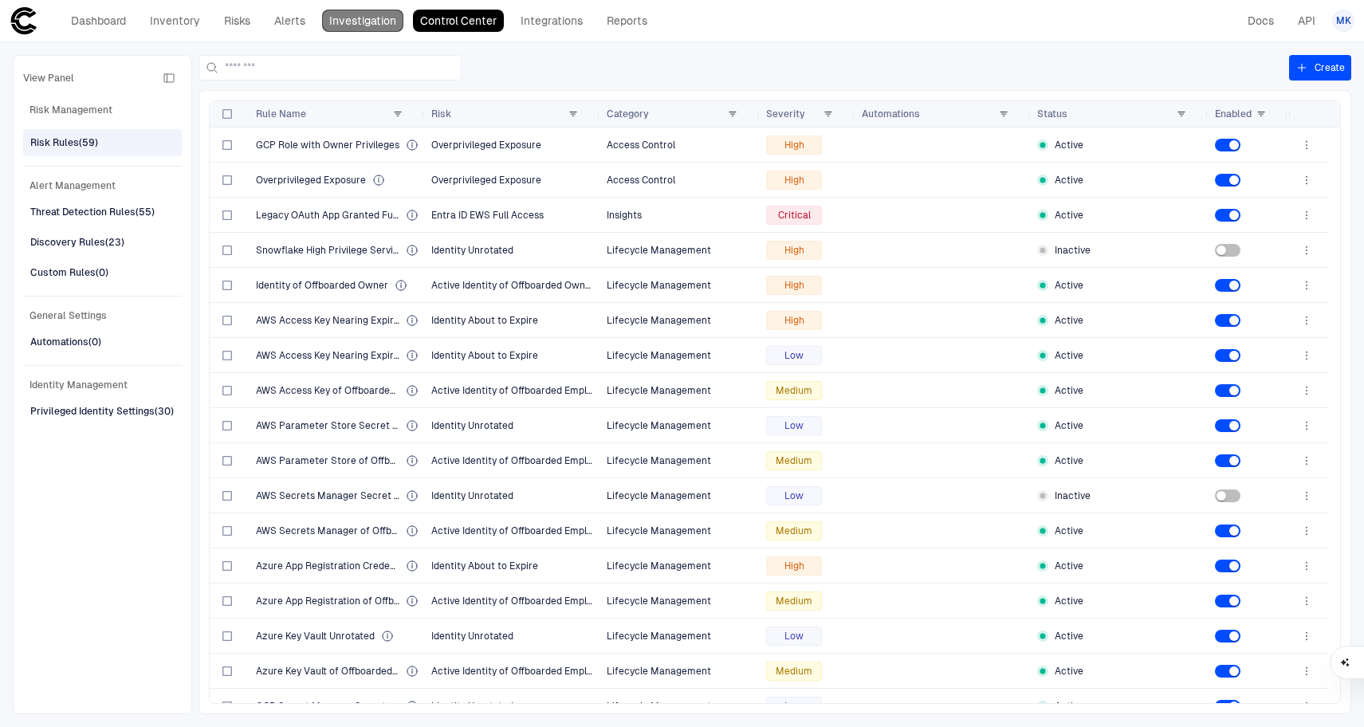
click at [388, 21] on link "Investigation" at bounding box center [362, 21] width 81 height 22
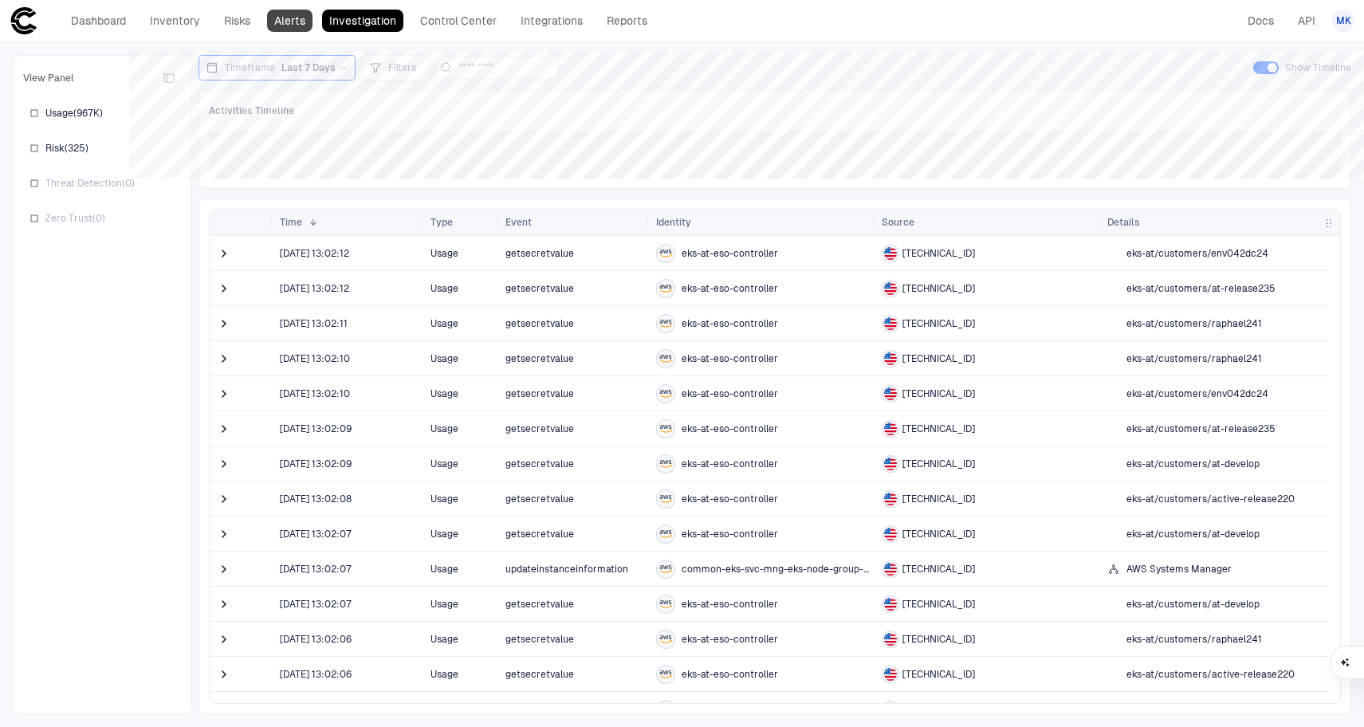
click at [286, 28] on link "Alerts" at bounding box center [289, 21] width 45 height 22
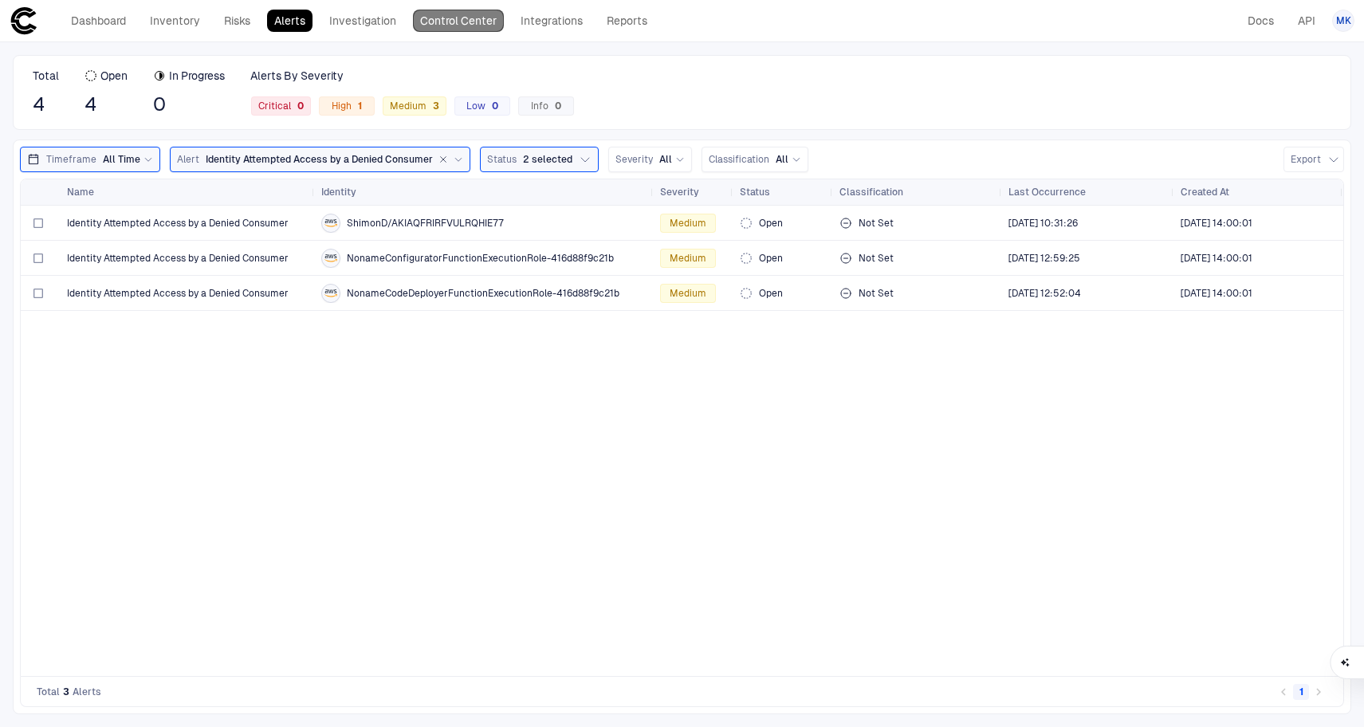
click at [467, 30] on link "Control Center" at bounding box center [458, 21] width 91 height 22
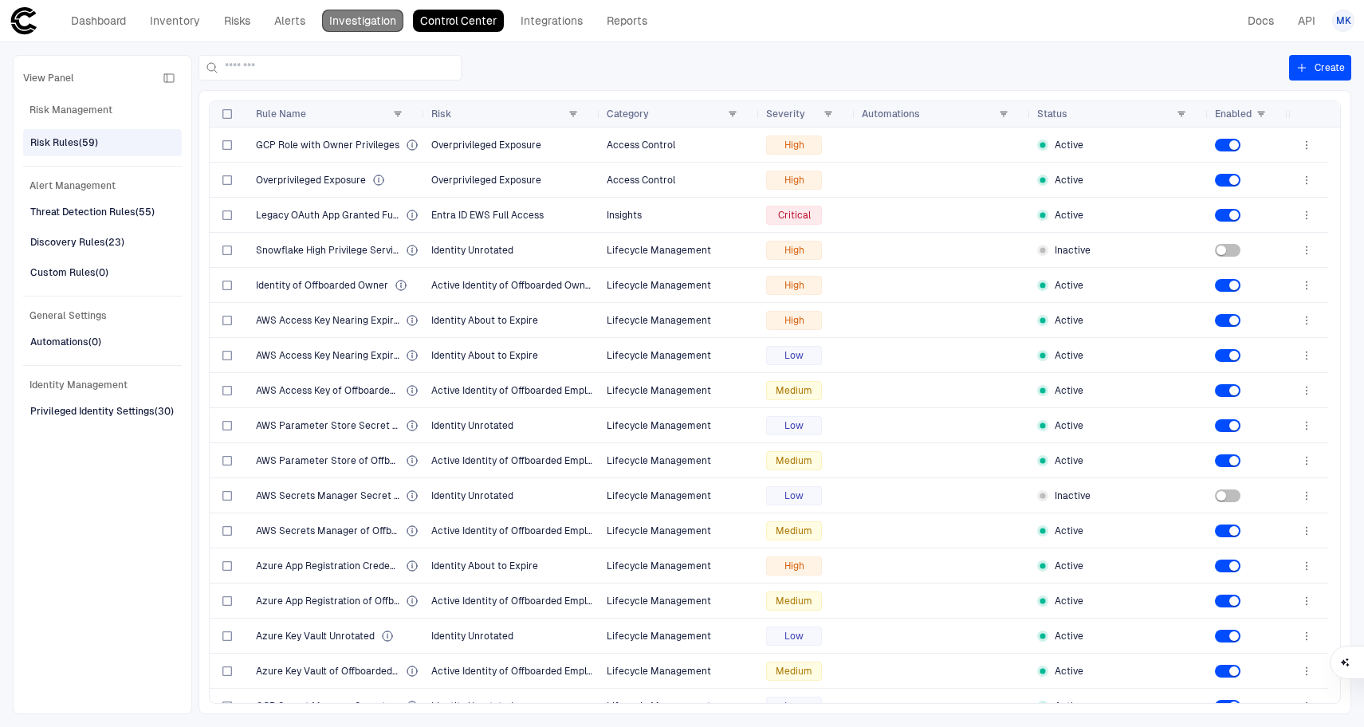
click at [395, 31] on link "Investigation" at bounding box center [362, 21] width 81 height 22
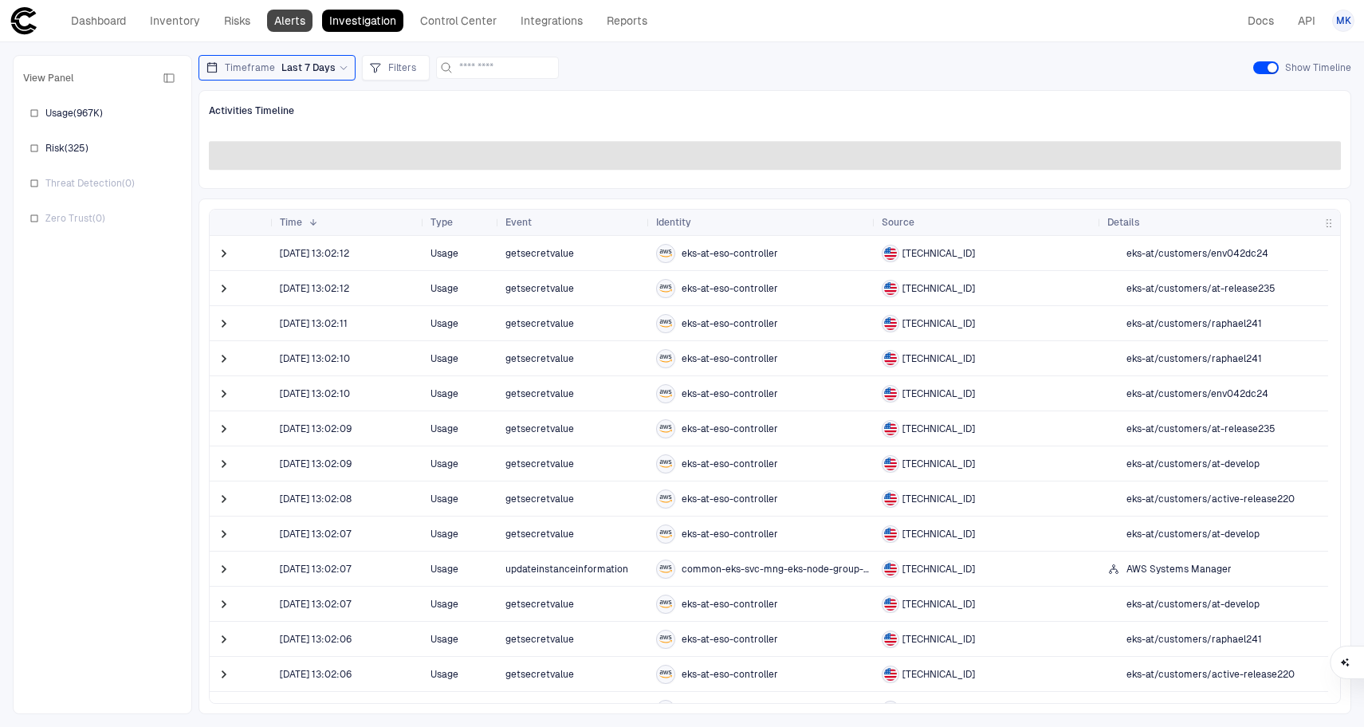
click at [301, 23] on link "Alerts" at bounding box center [289, 21] width 45 height 22
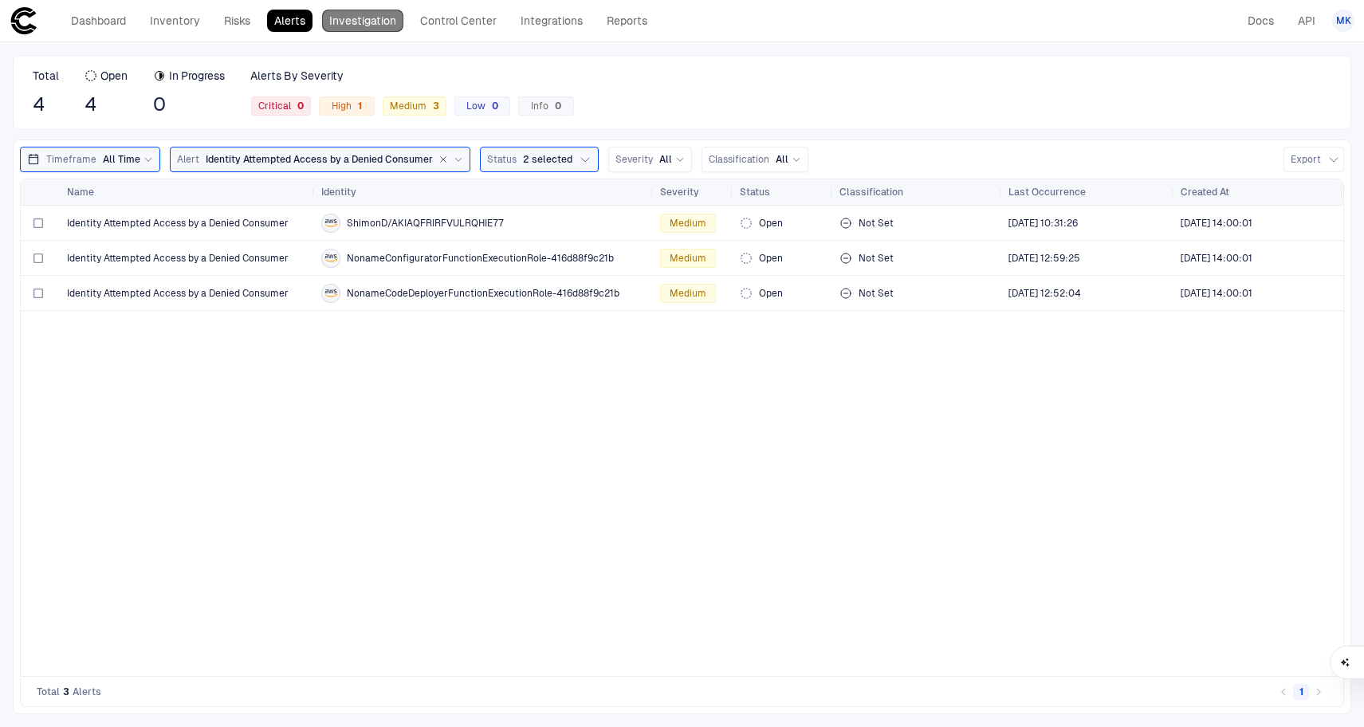
click at [376, 22] on link "Investigation" at bounding box center [362, 21] width 81 height 22
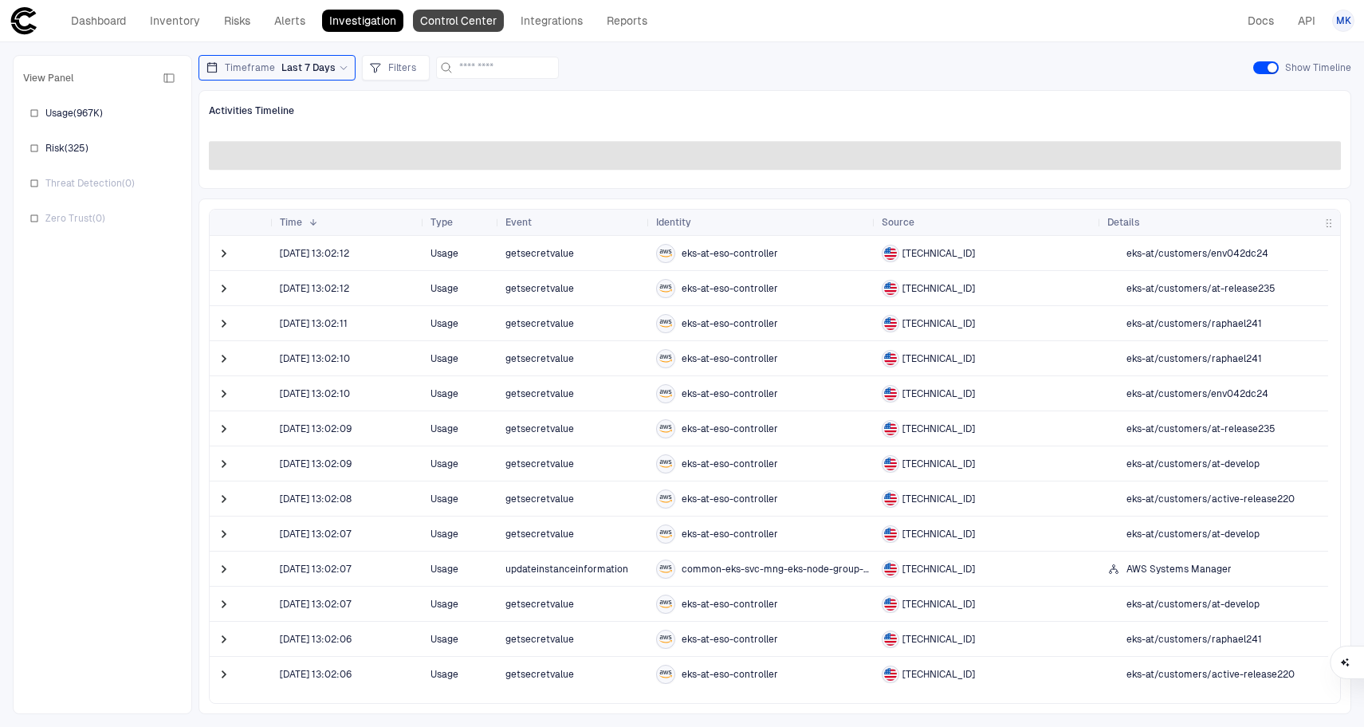
click at [449, 22] on link "Control Center" at bounding box center [458, 21] width 91 height 22
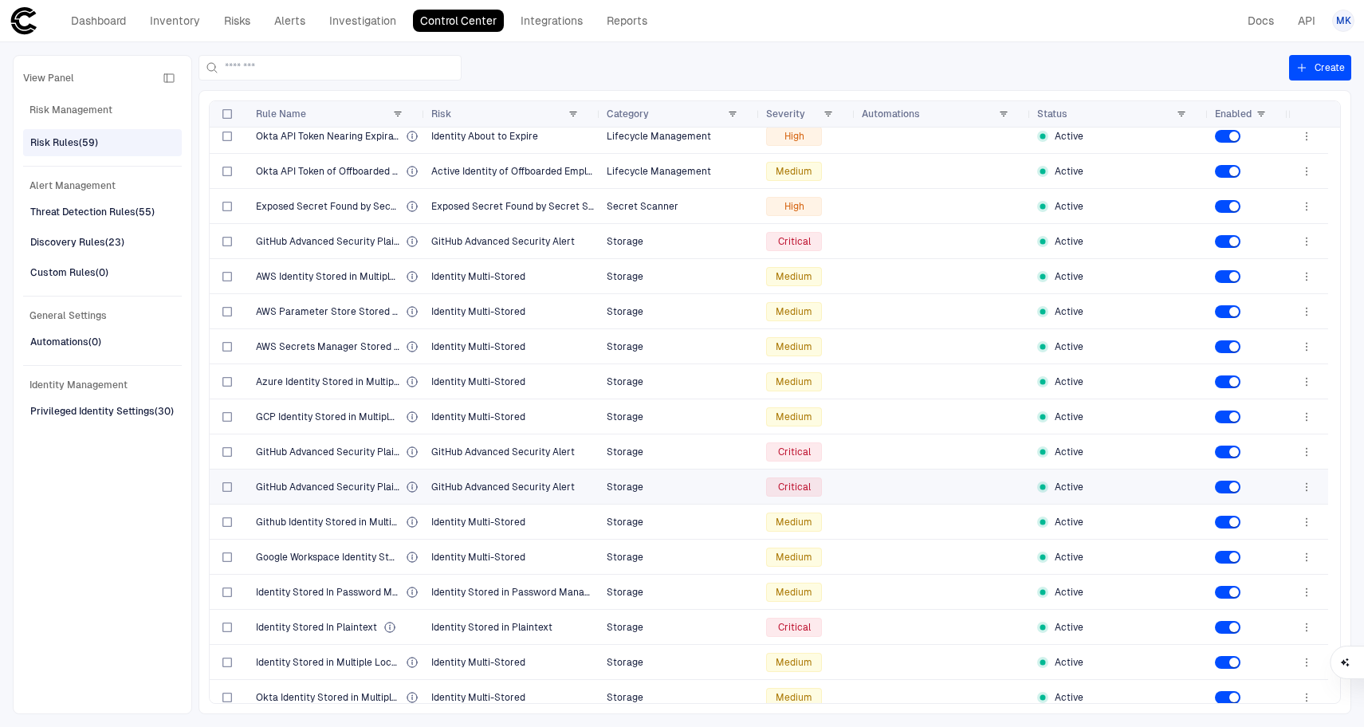
scroll to position [1494, 0]
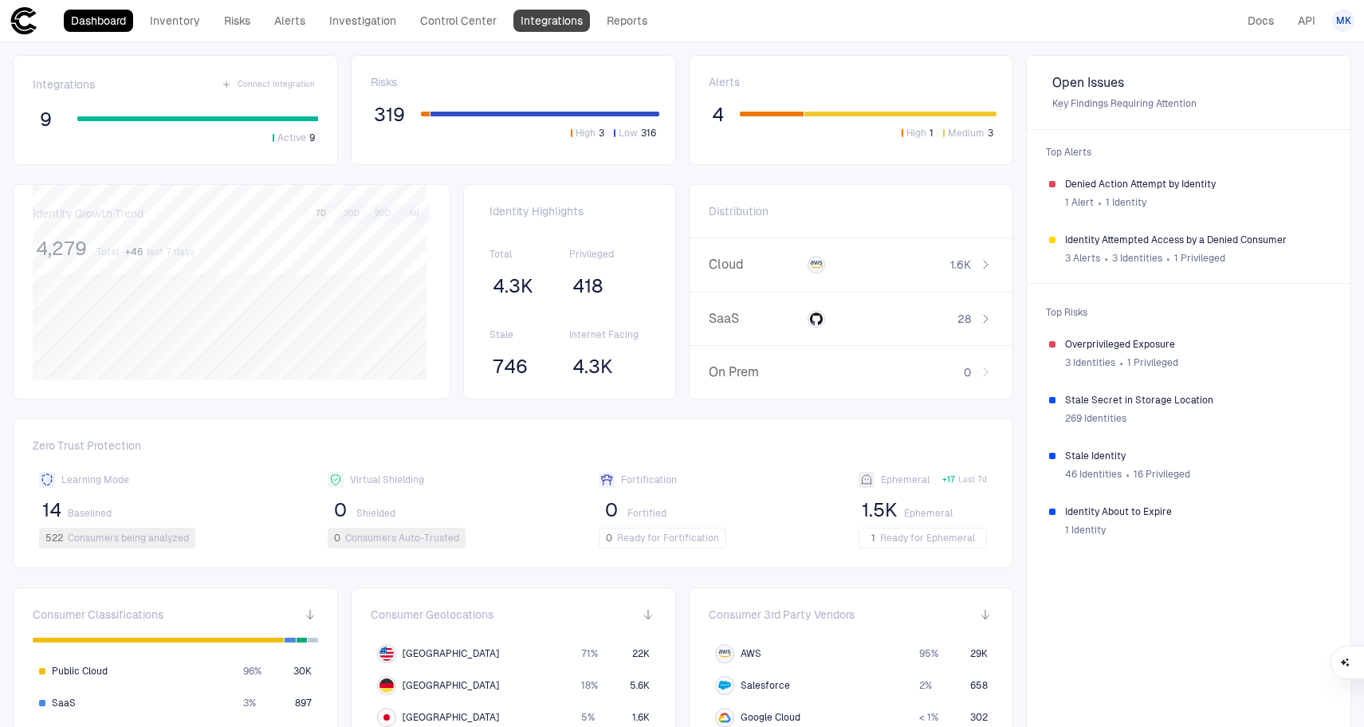
click at [576, 30] on link "Integrations" at bounding box center [551, 21] width 77 height 22
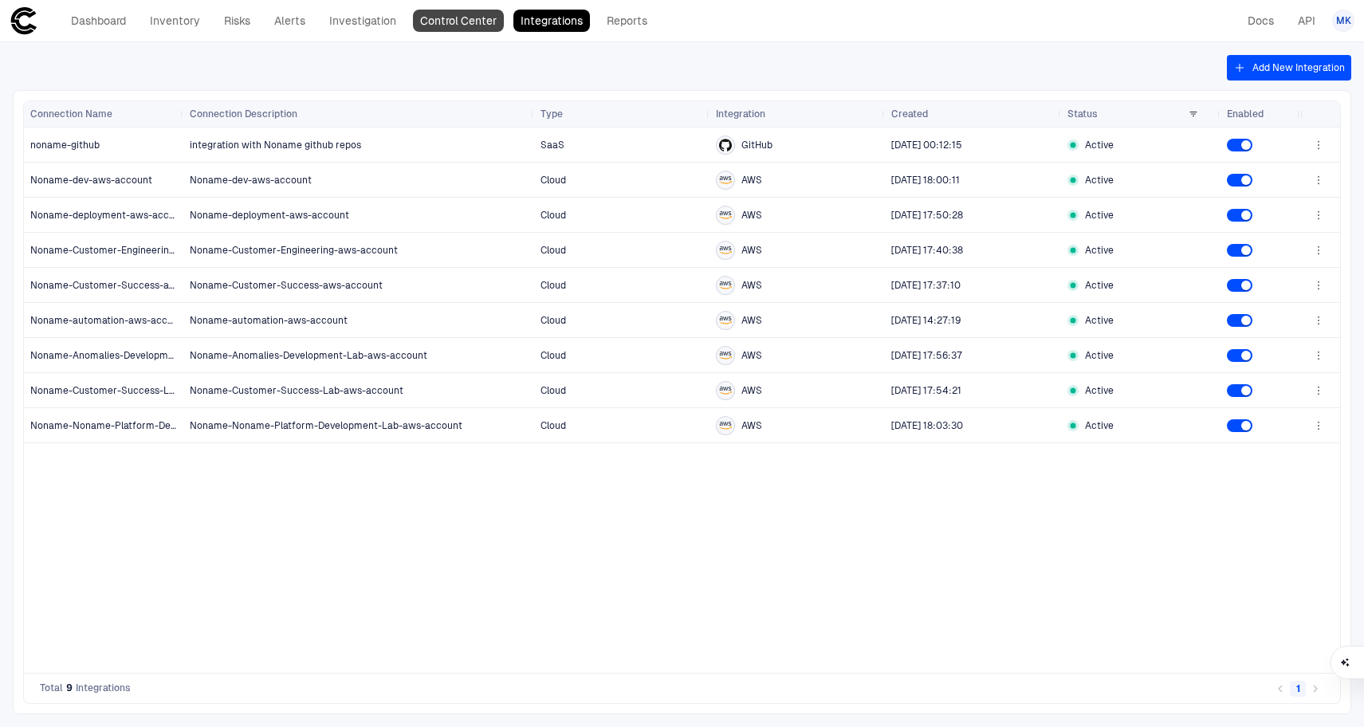
click at [474, 25] on link "Control Center" at bounding box center [458, 21] width 91 height 22
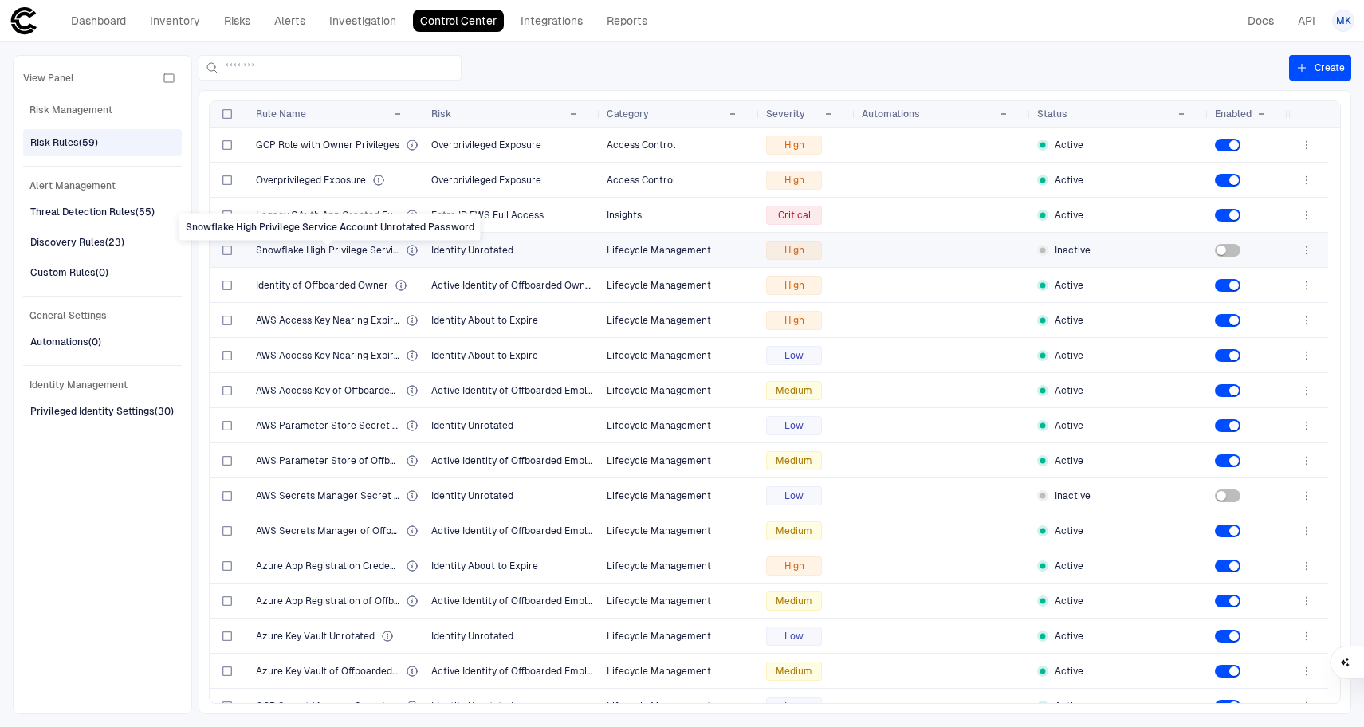
click at [383, 248] on span "Snowflake High Privilege Service Account Unrotated Password" at bounding box center [328, 250] width 144 height 13
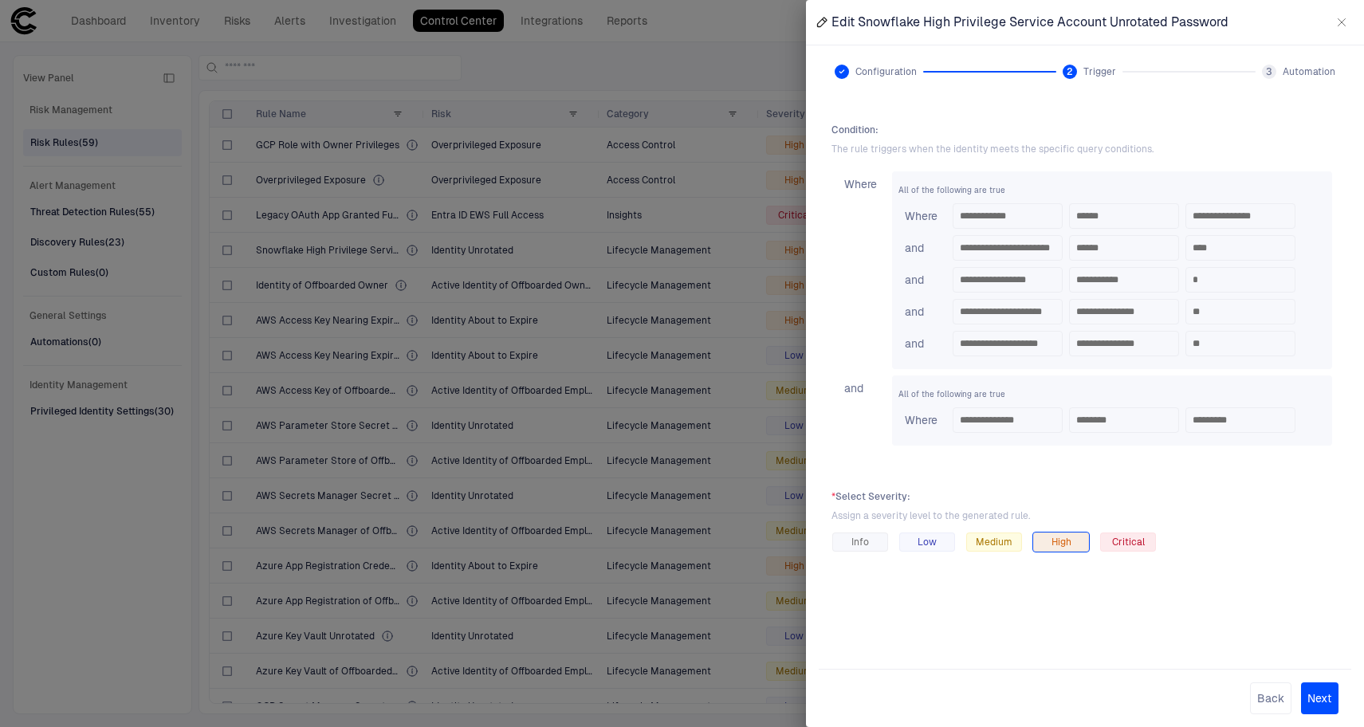
click at [717, 254] on div at bounding box center [682, 363] width 1364 height 727
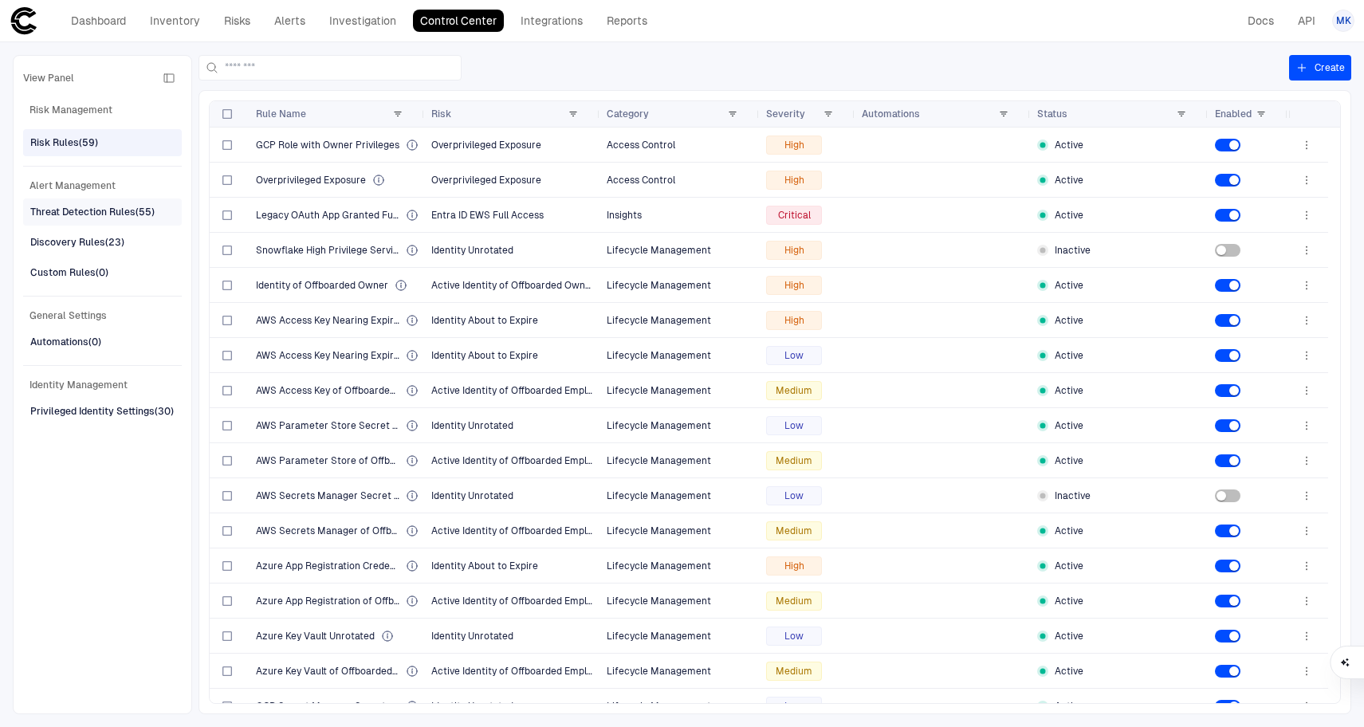
click at [100, 201] on div "Threat Detection Rules (55)" at bounding box center [104, 212] width 148 height 26
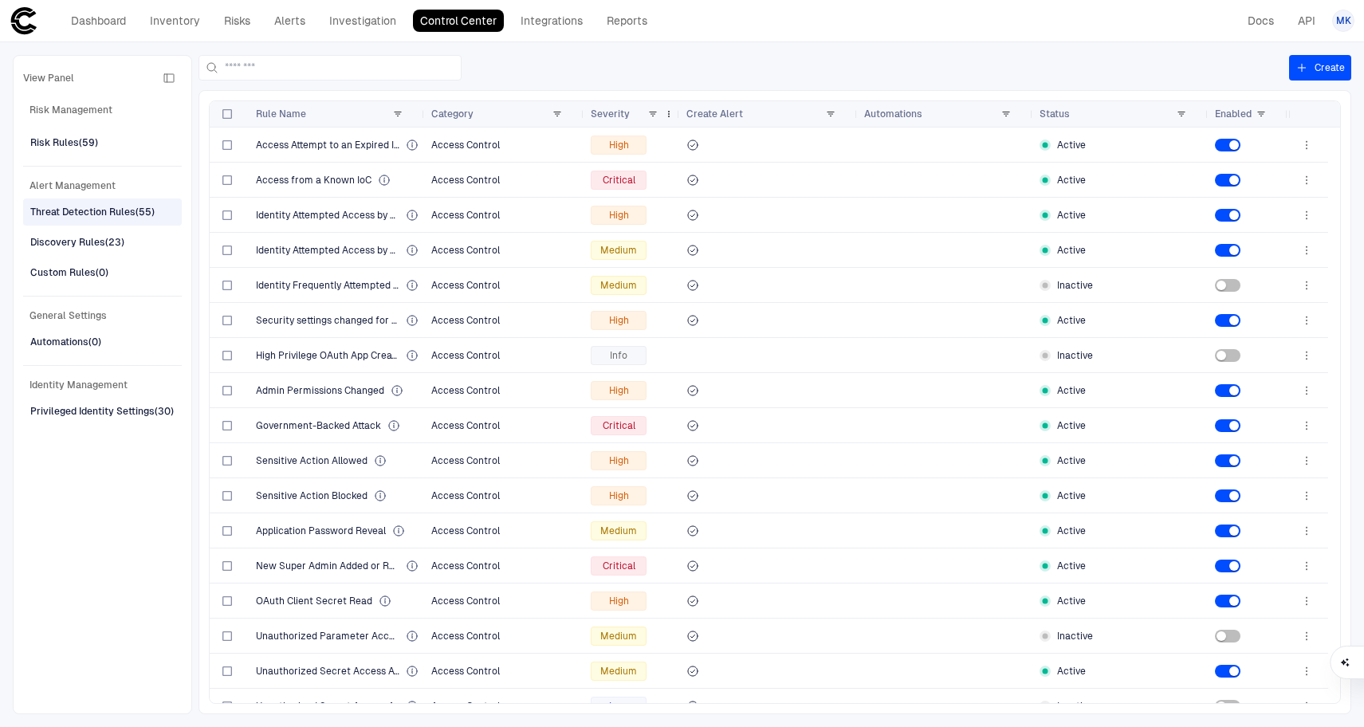
click at [617, 113] on span "Severity" at bounding box center [610, 114] width 39 height 13
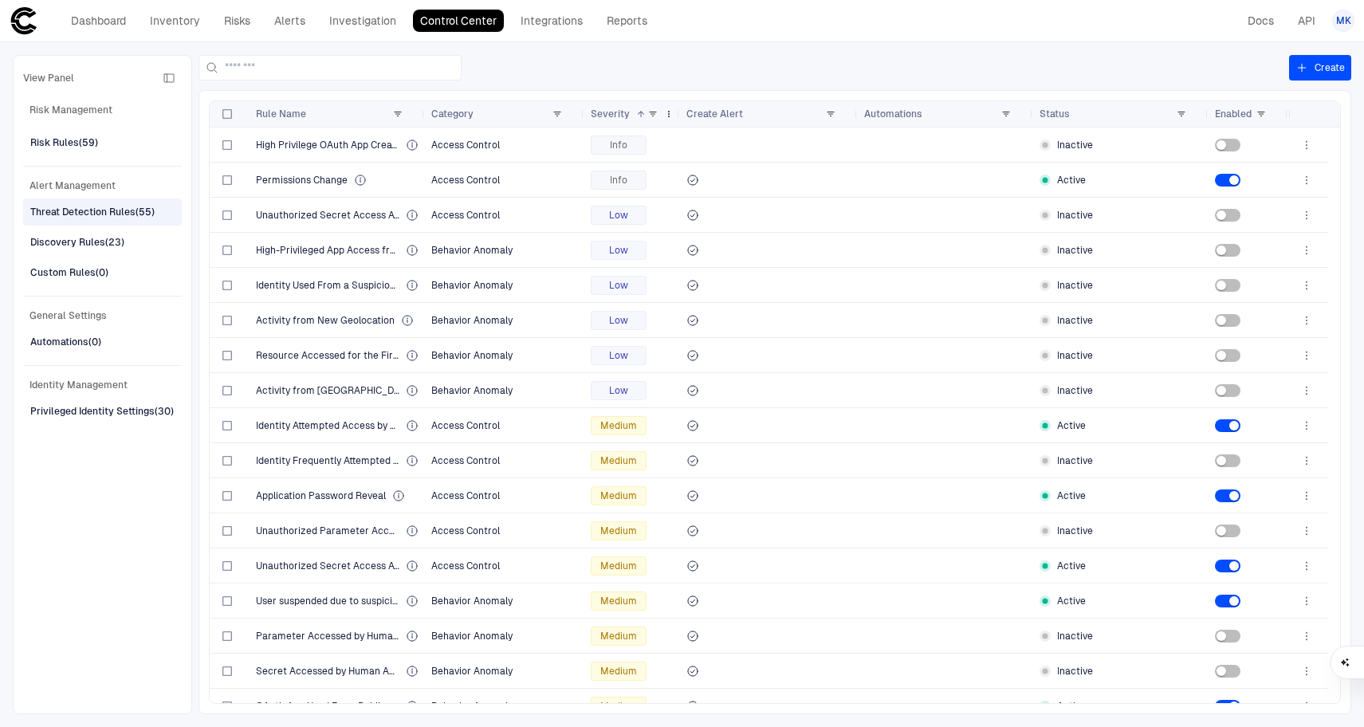
click at [617, 113] on span "Severity" at bounding box center [610, 114] width 39 height 13
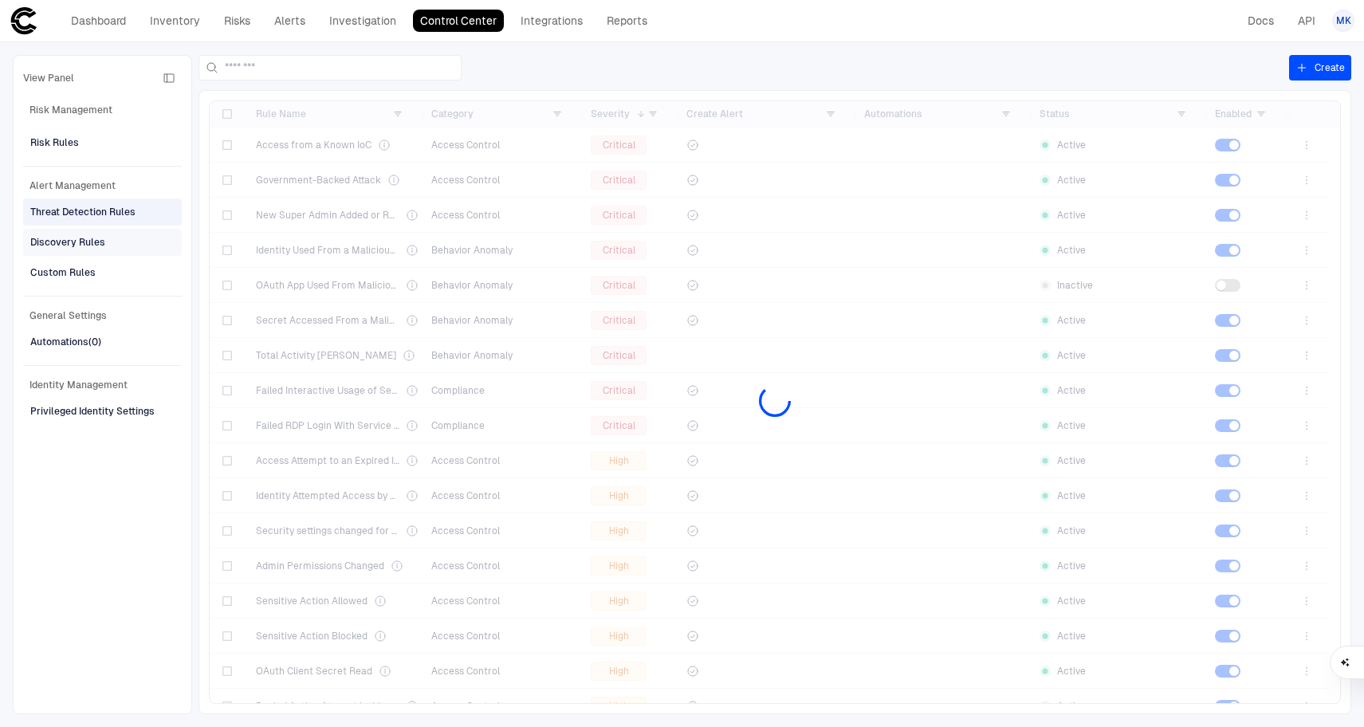
click at [81, 238] on div "Discovery Rules" at bounding box center [67, 242] width 75 height 14
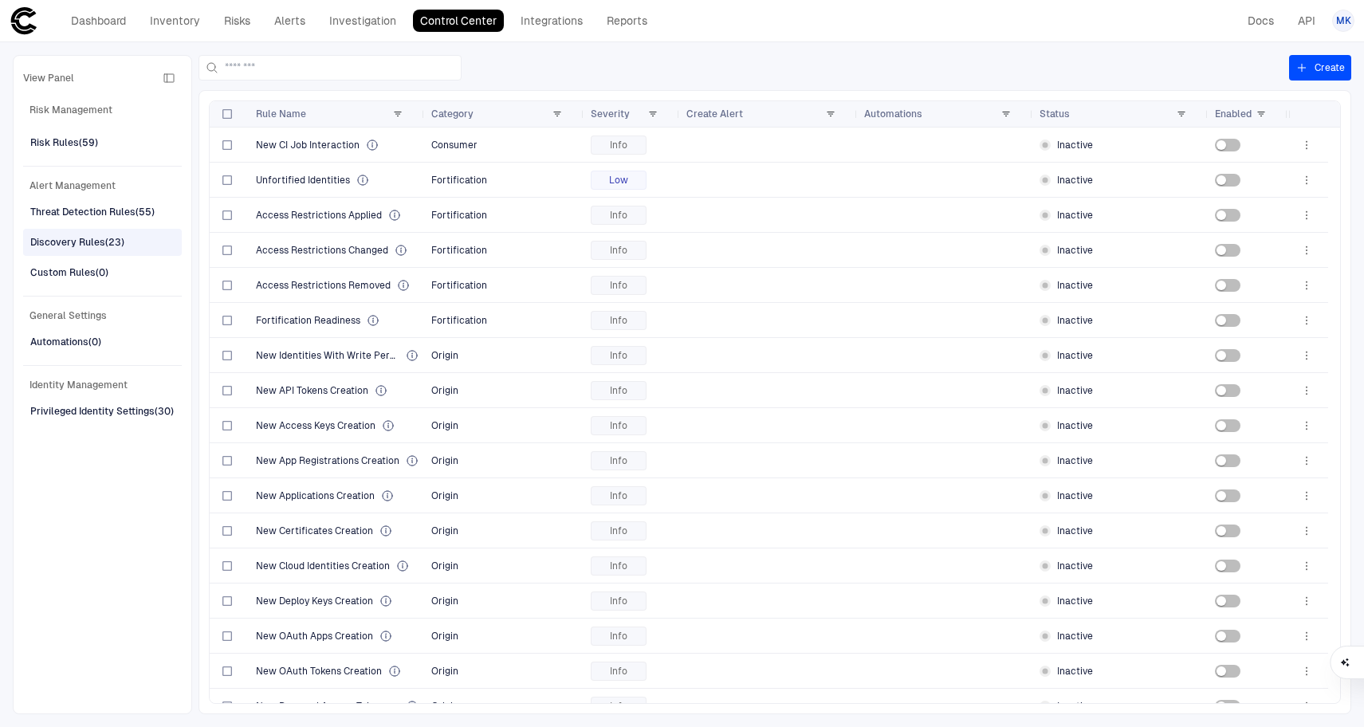
click at [89, 239] on div "Discovery Rules (23)" at bounding box center [77, 242] width 94 height 14
click at [85, 264] on span "Custom Rules (0)" at bounding box center [69, 272] width 78 height 21
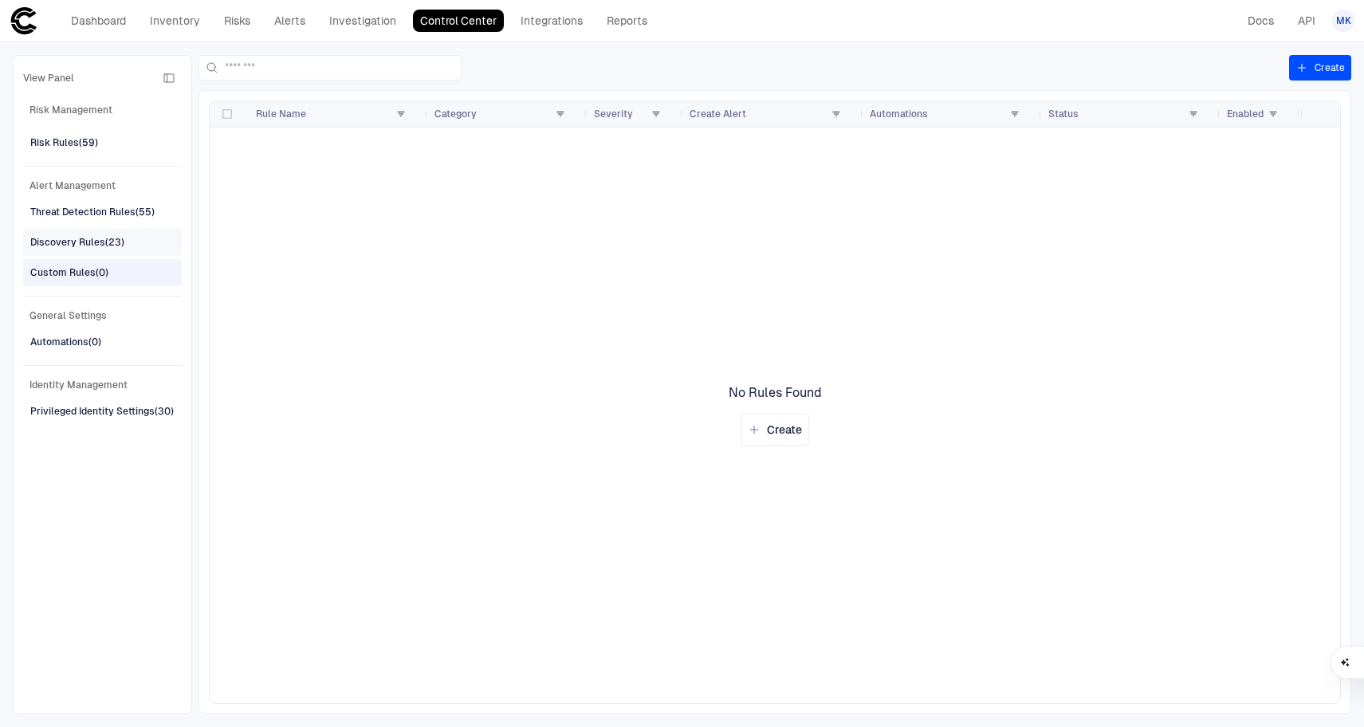
click at [86, 249] on div "Discovery Rules (23)" at bounding box center [77, 242] width 94 height 14
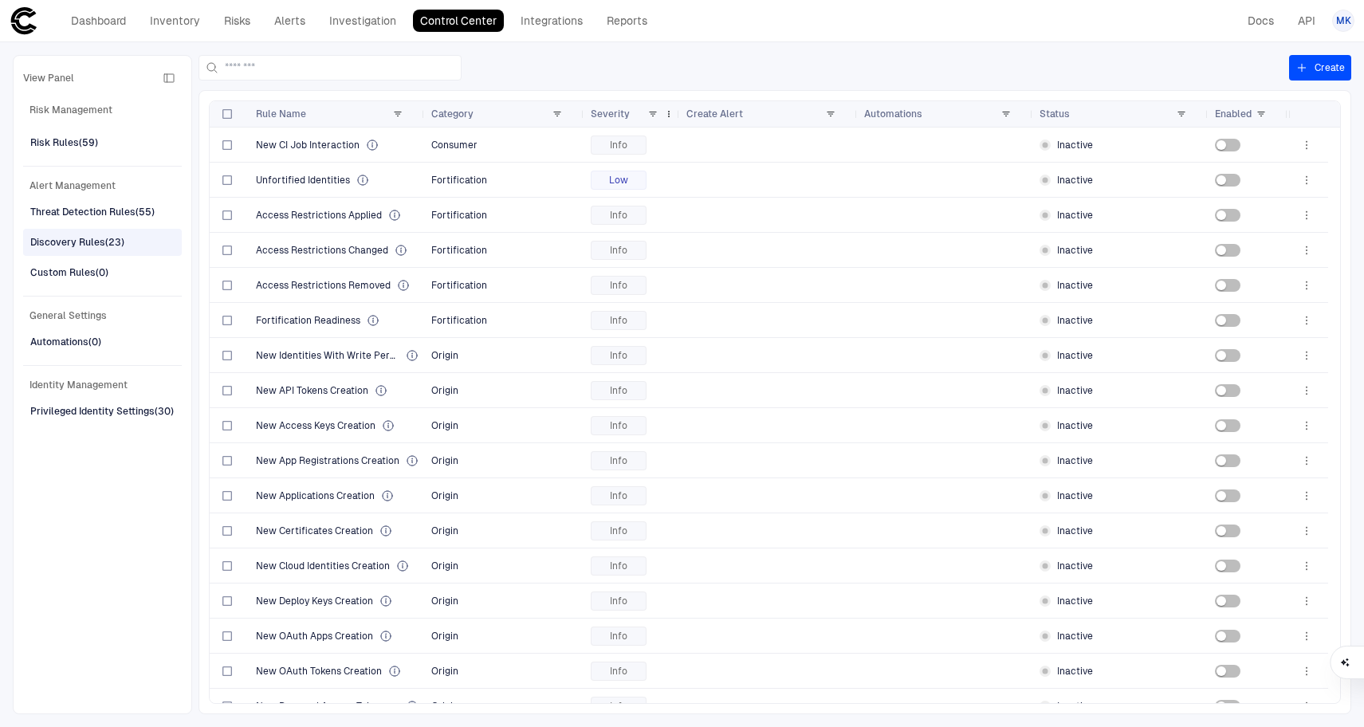
click at [613, 110] on span "Severity" at bounding box center [610, 114] width 39 height 13
click at [106, 268] on div "Custom Rules (0)" at bounding box center [69, 273] width 78 height 14
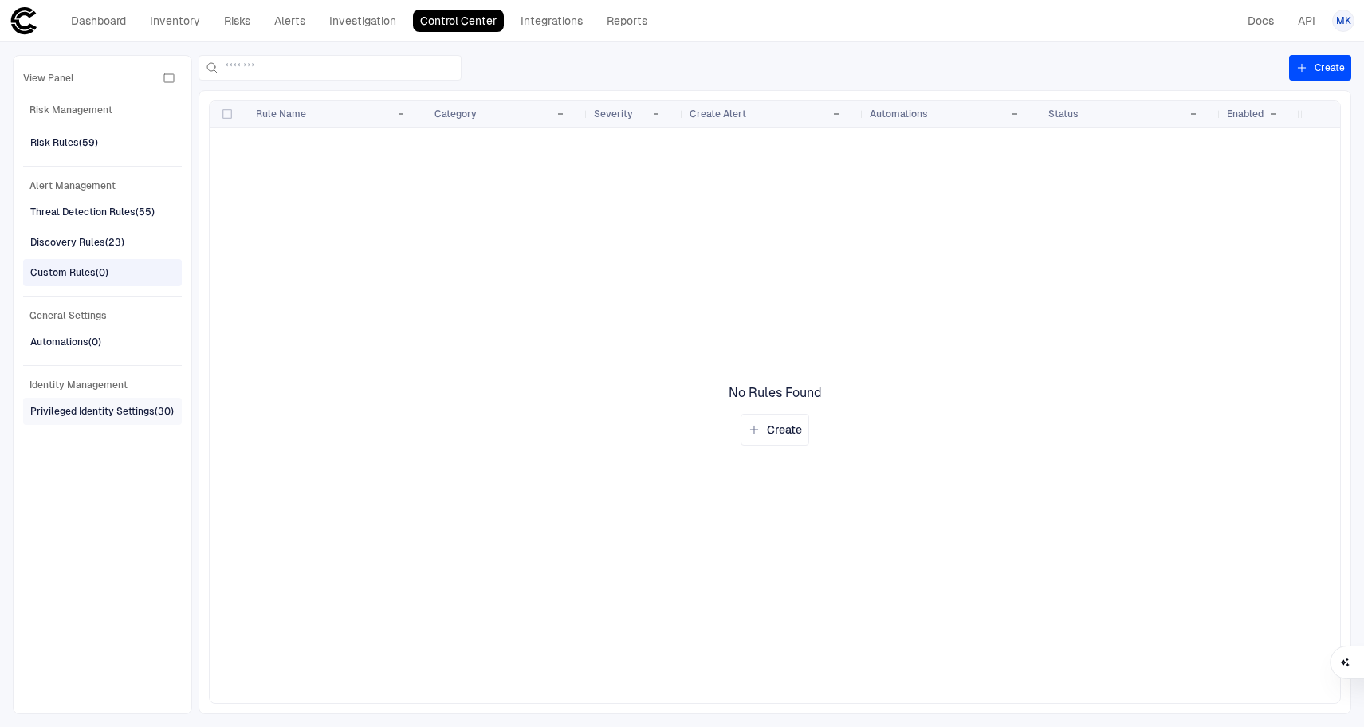
click at [121, 407] on div "Privileged Identity Settings (30)" at bounding box center [102, 411] width 144 height 14
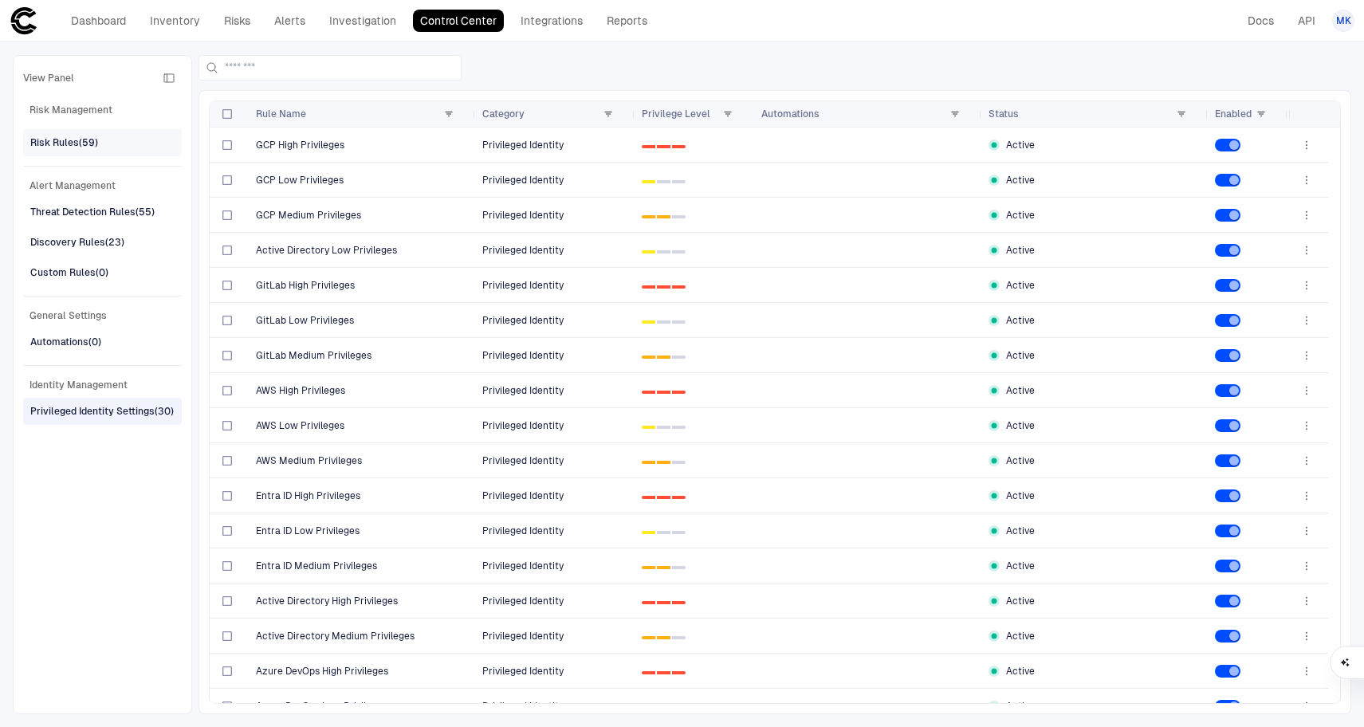
click at [79, 146] on div "Risk Rules (59)" at bounding box center [64, 143] width 68 height 14
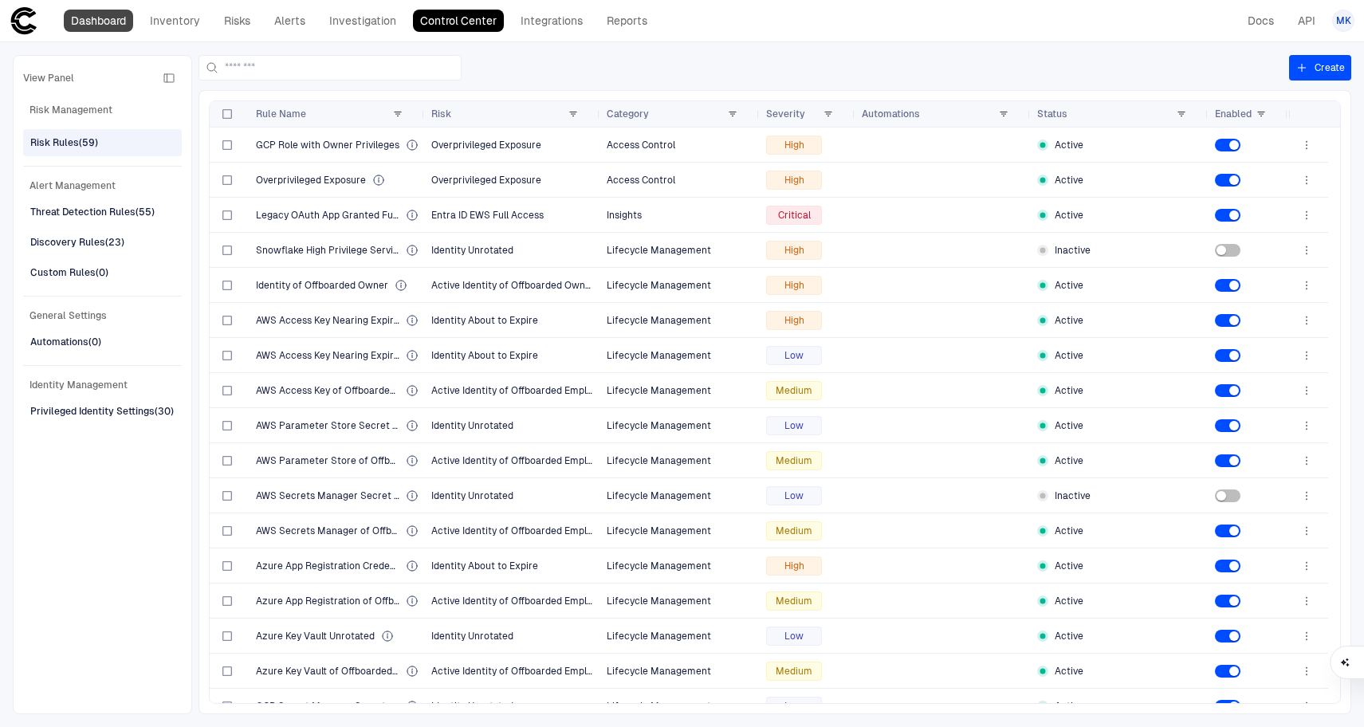
click at [104, 17] on link "Dashboard" at bounding box center [98, 21] width 69 height 22
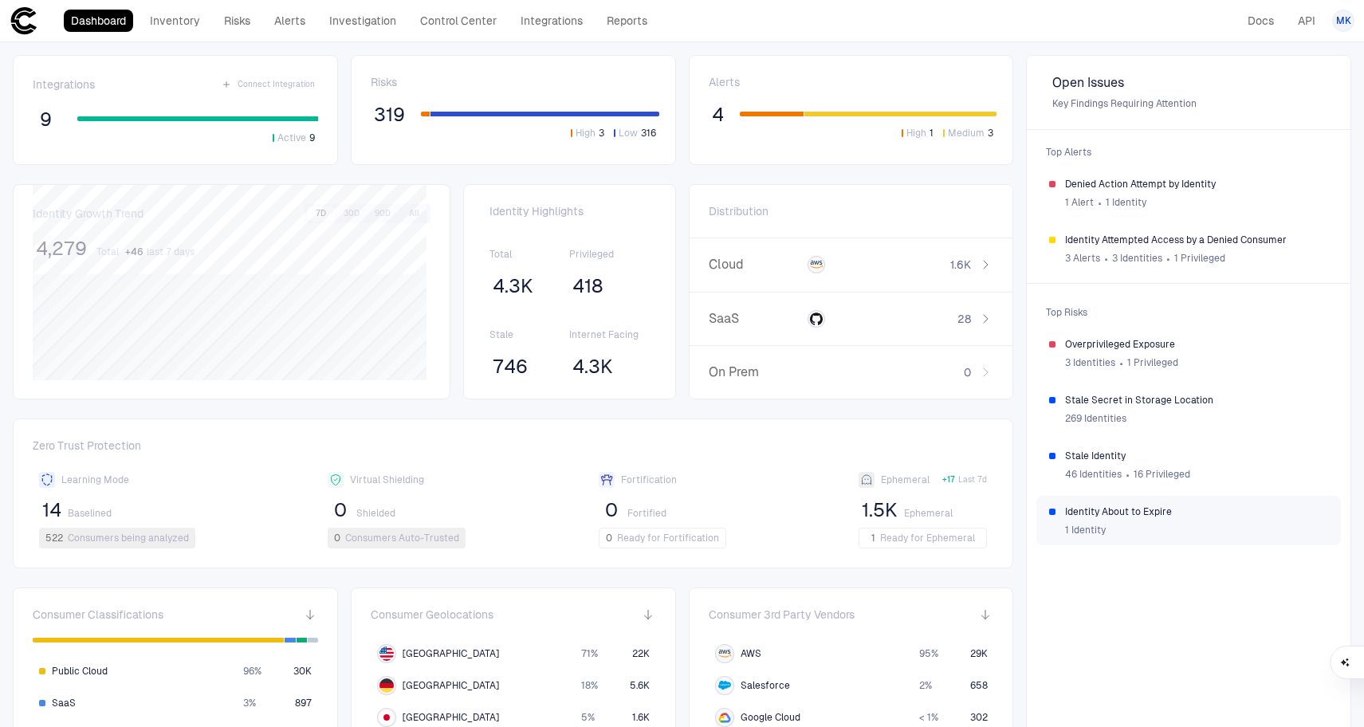
click at [1158, 518] on div "1 Identity" at bounding box center [1196, 530] width 263 height 24
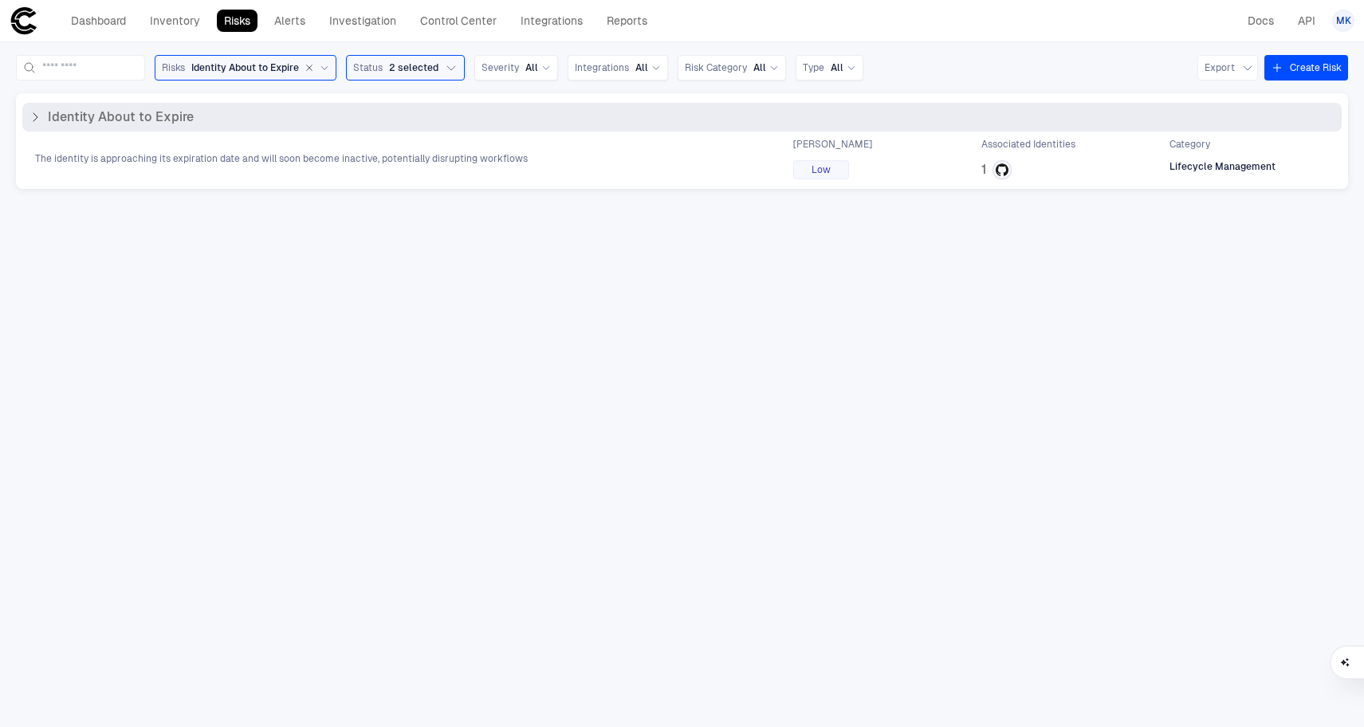
click at [412, 163] on span "The identity is approaching its expiration date and will soon become inactive, …" at bounding box center [281, 158] width 493 height 13
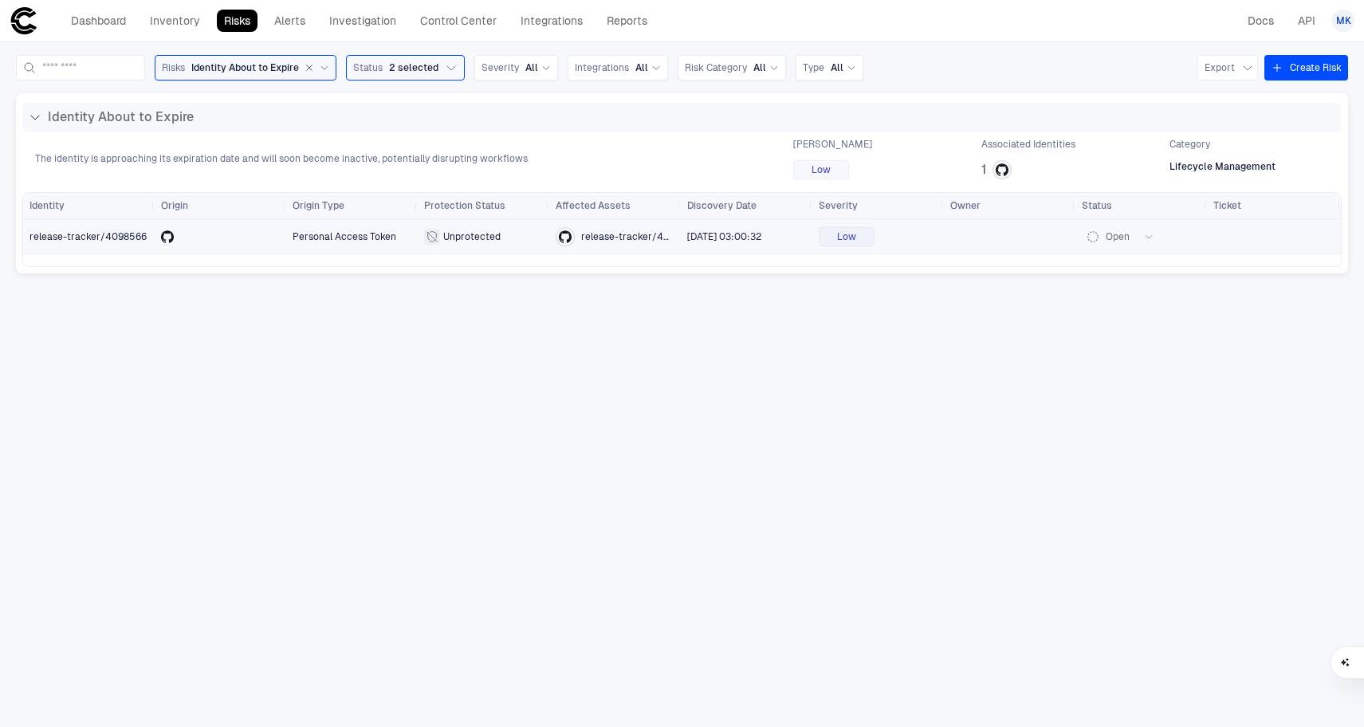
click at [104, 235] on span "release-tracker/4098566" at bounding box center [88, 236] width 117 height 11
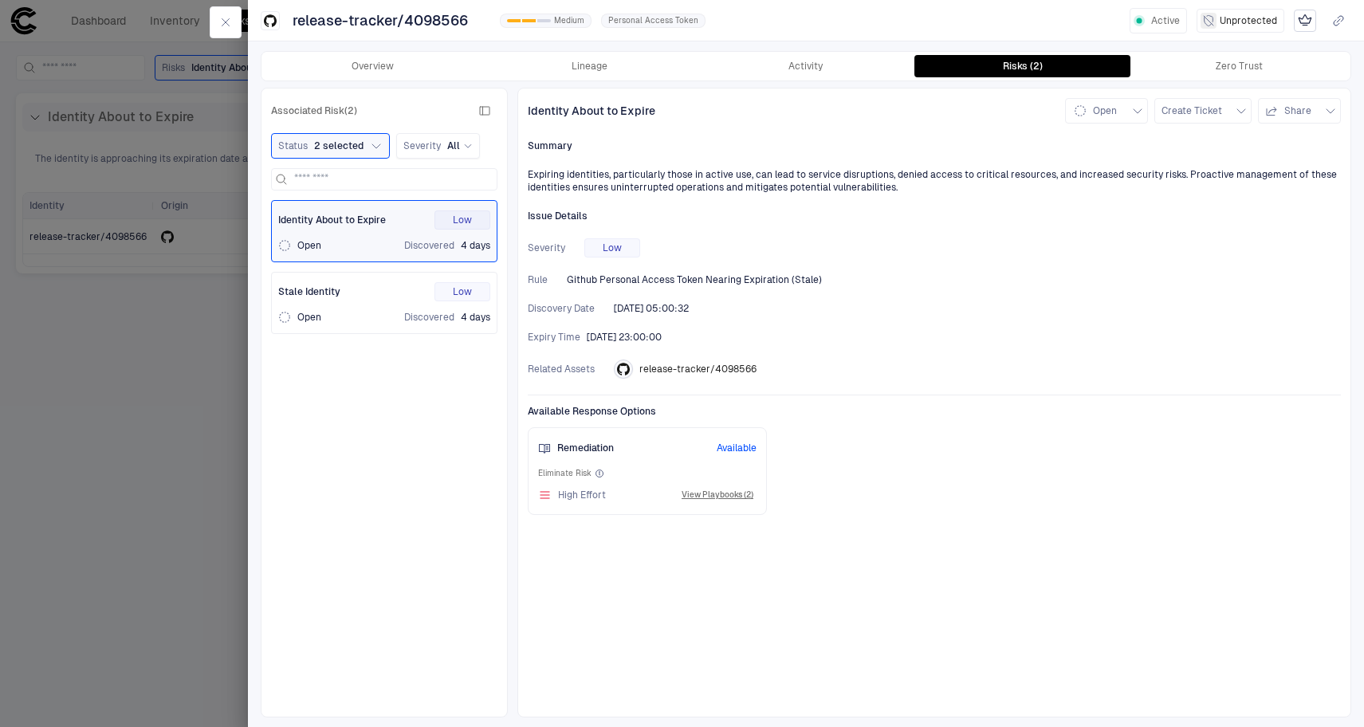
click at [182, 383] on div at bounding box center [682, 363] width 1364 height 727
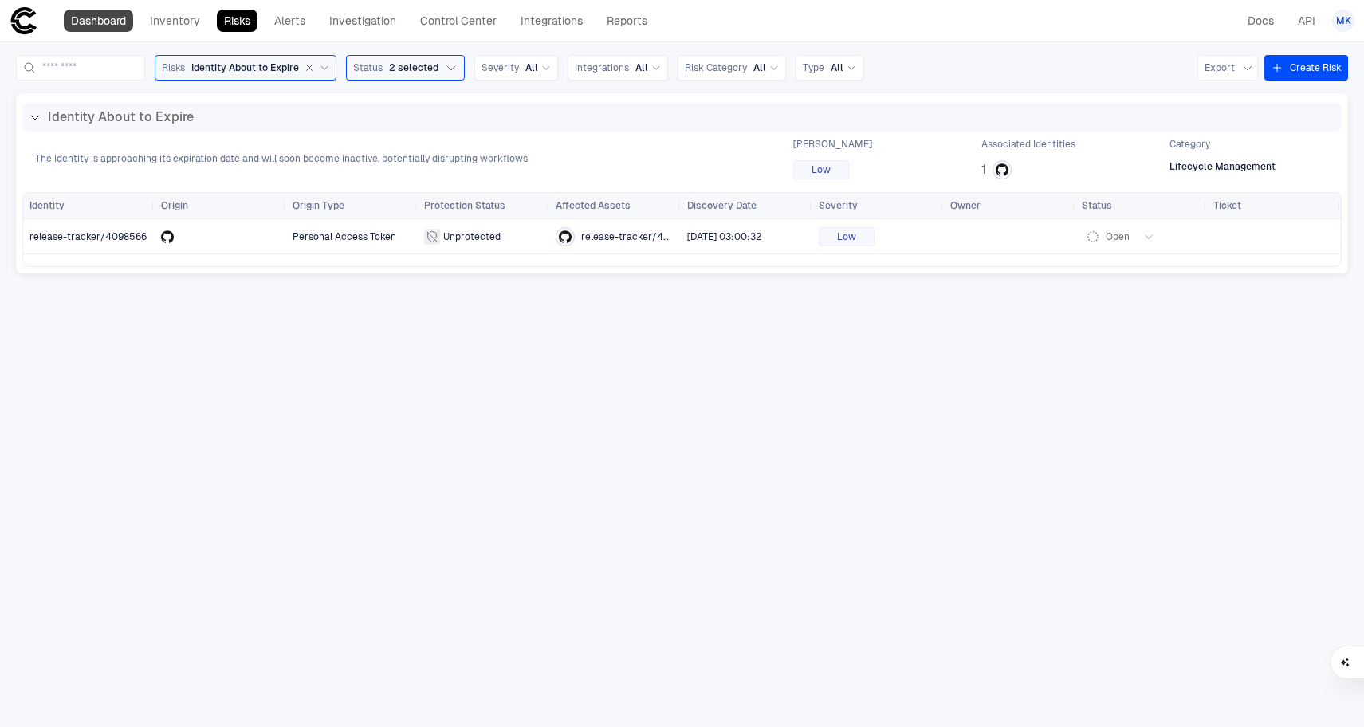
click at [124, 26] on link "Dashboard" at bounding box center [98, 21] width 69 height 22
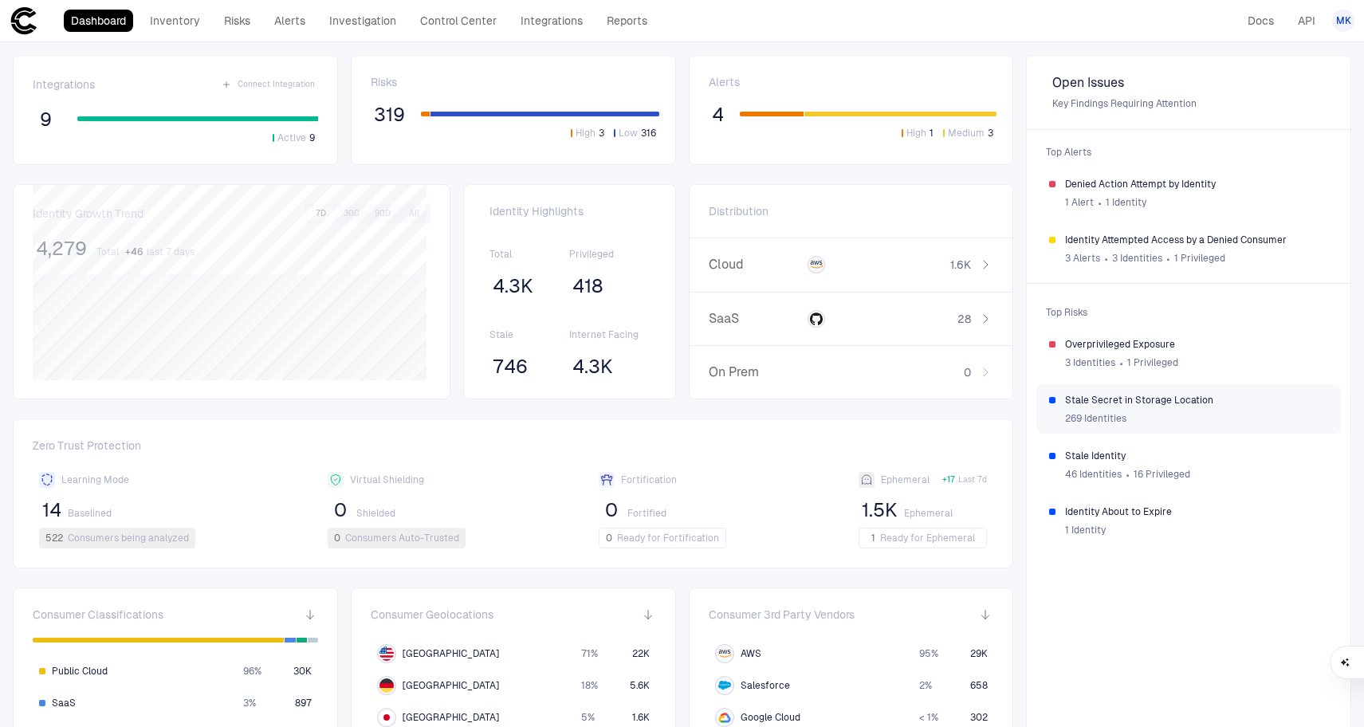
click at [1114, 412] on span "269 Identities" at bounding box center [1095, 418] width 61 height 13
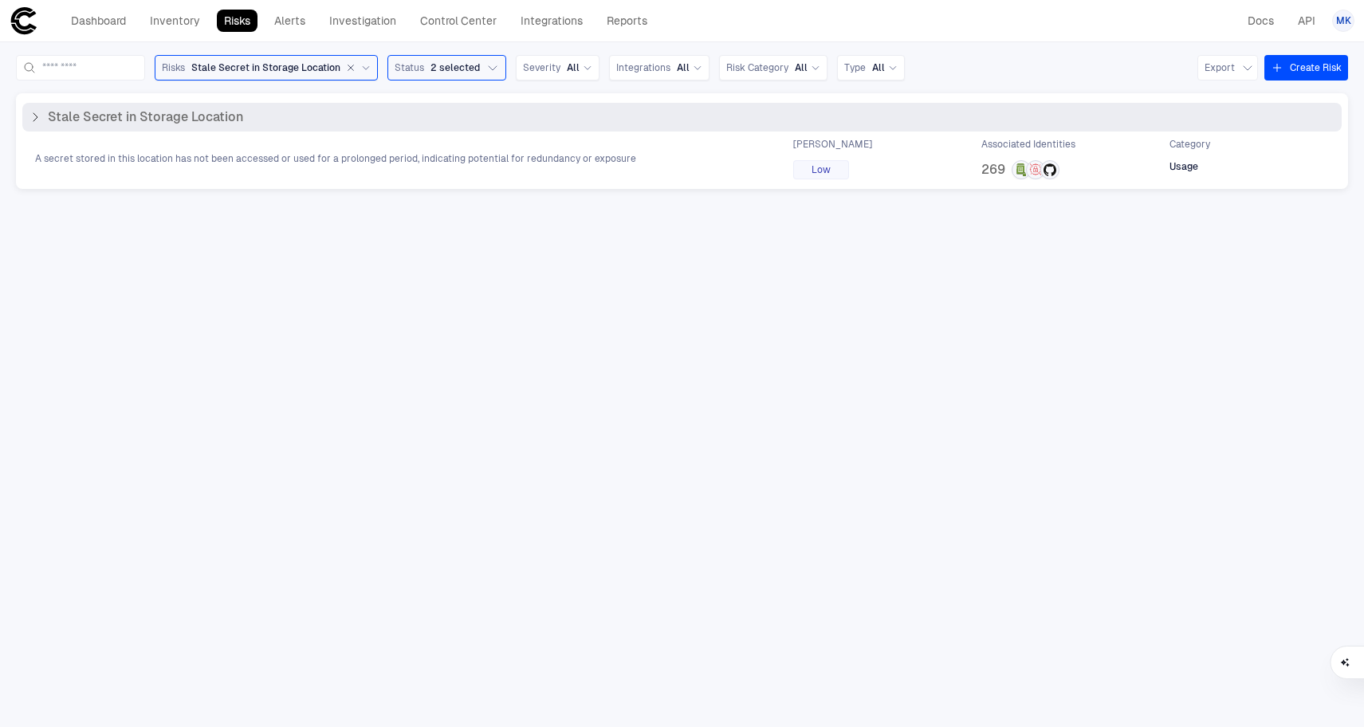
click at [368, 163] on span "A secret stored in this location has not been accessed or used for a prolonged …" at bounding box center [335, 158] width 601 height 13
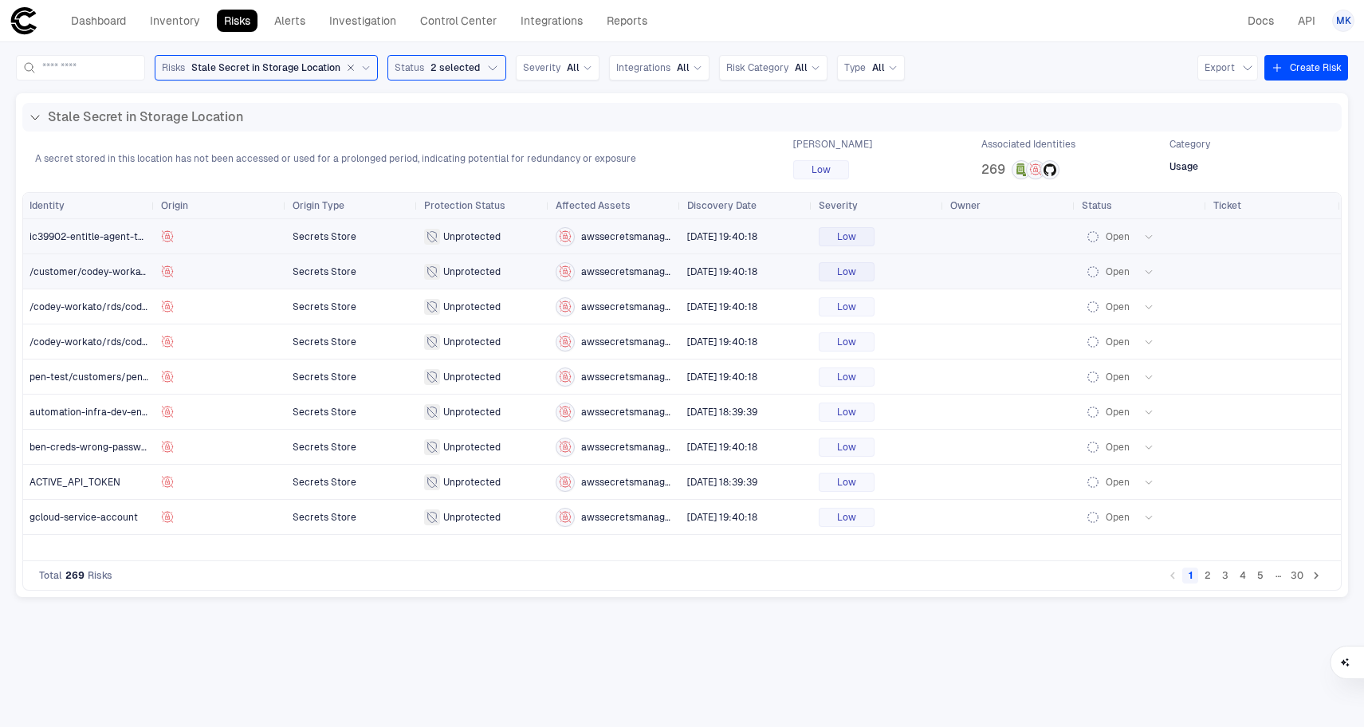
click at [69, 285] on span "/customer/codey-workato-3" at bounding box center [89, 272] width 119 height 32
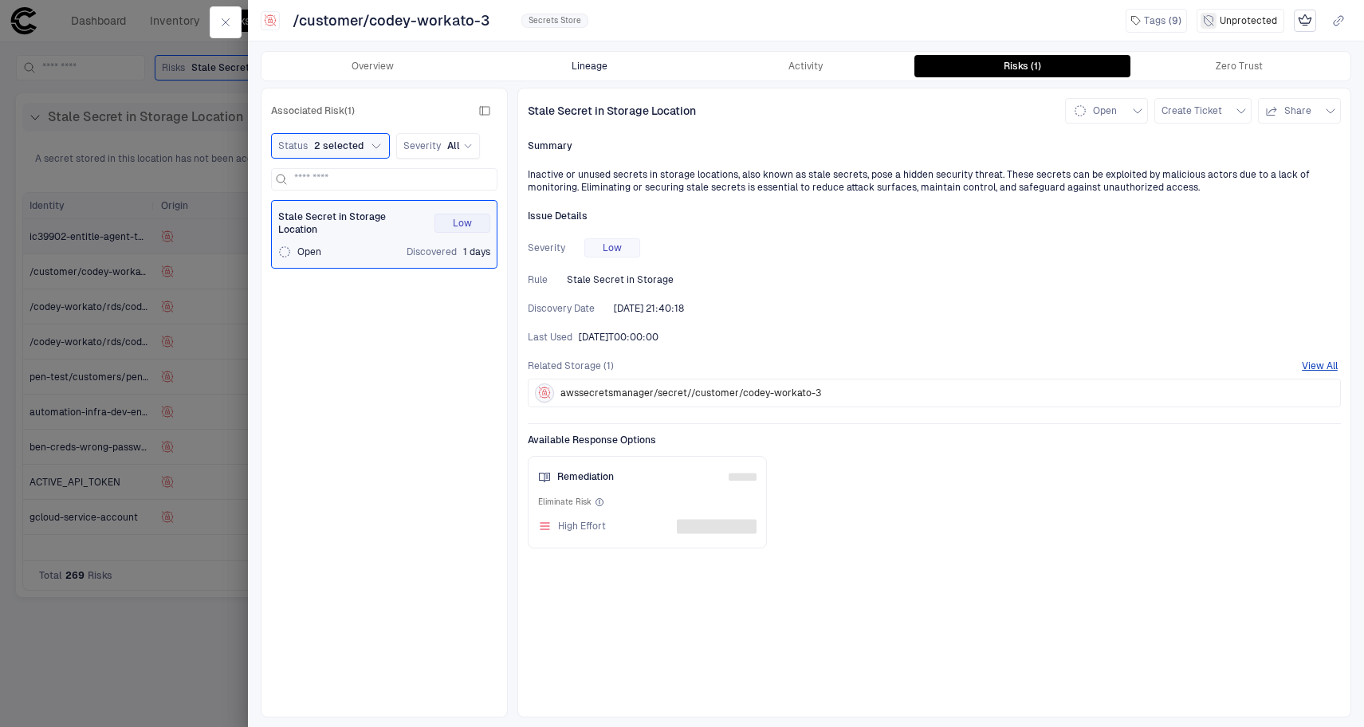
click at [568, 61] on button "Lineage" at bounding box center [590, 66] width 217 height 22
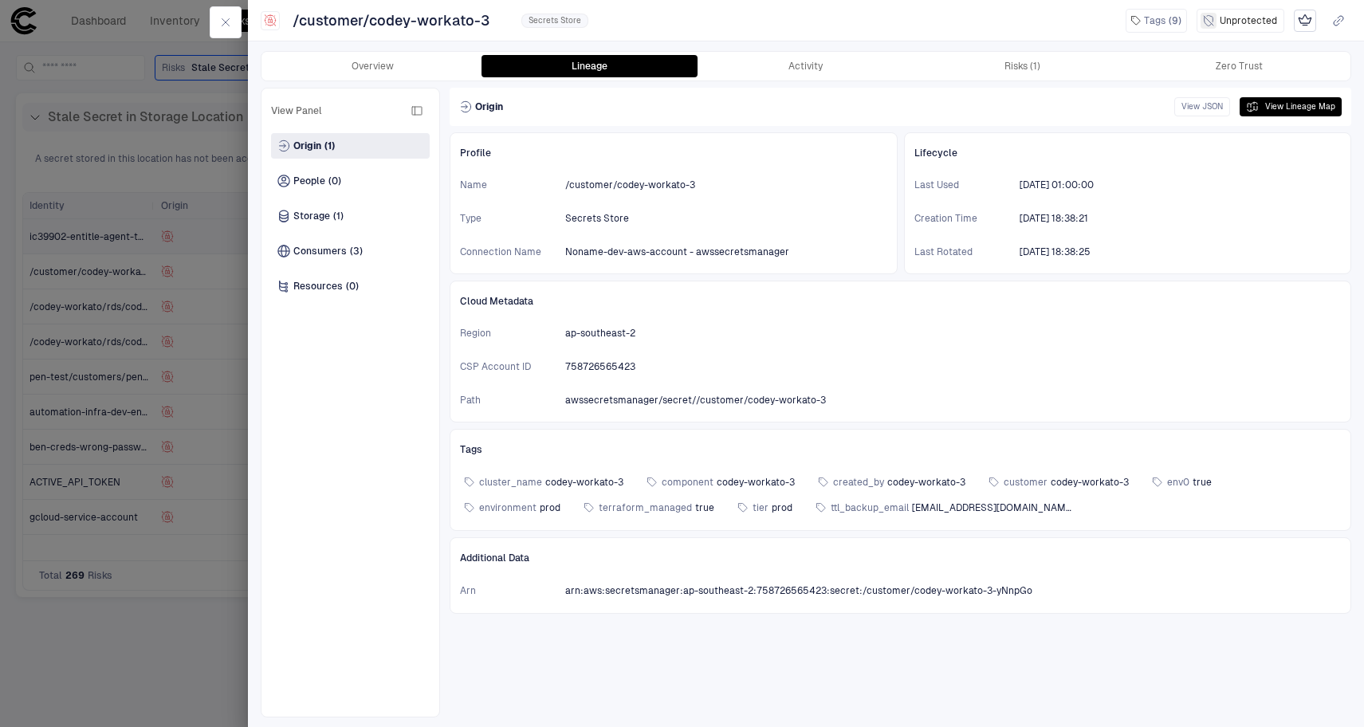
click at [167, 179] on div at bounding box center [682, 363] width 1364 height 727
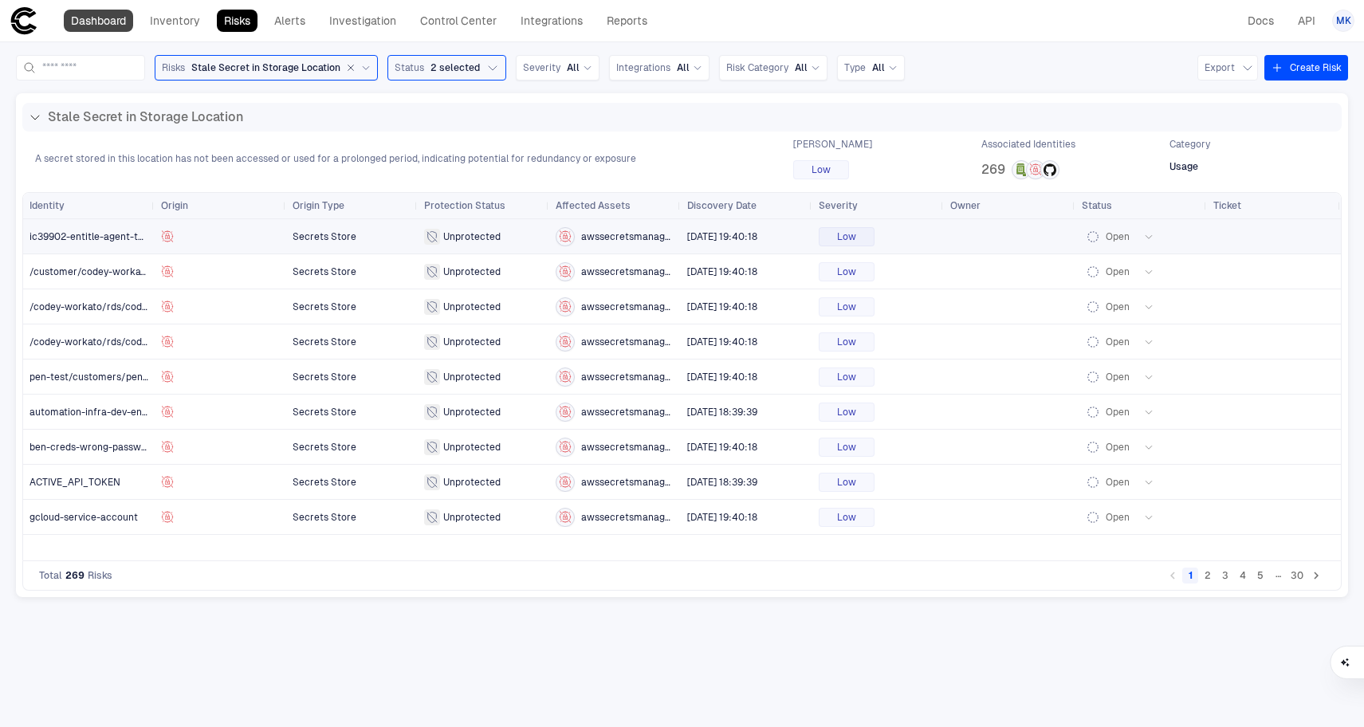
click at [104, 18] on link "Dashboard" at bounding box center [98, 21] width 69 height 22
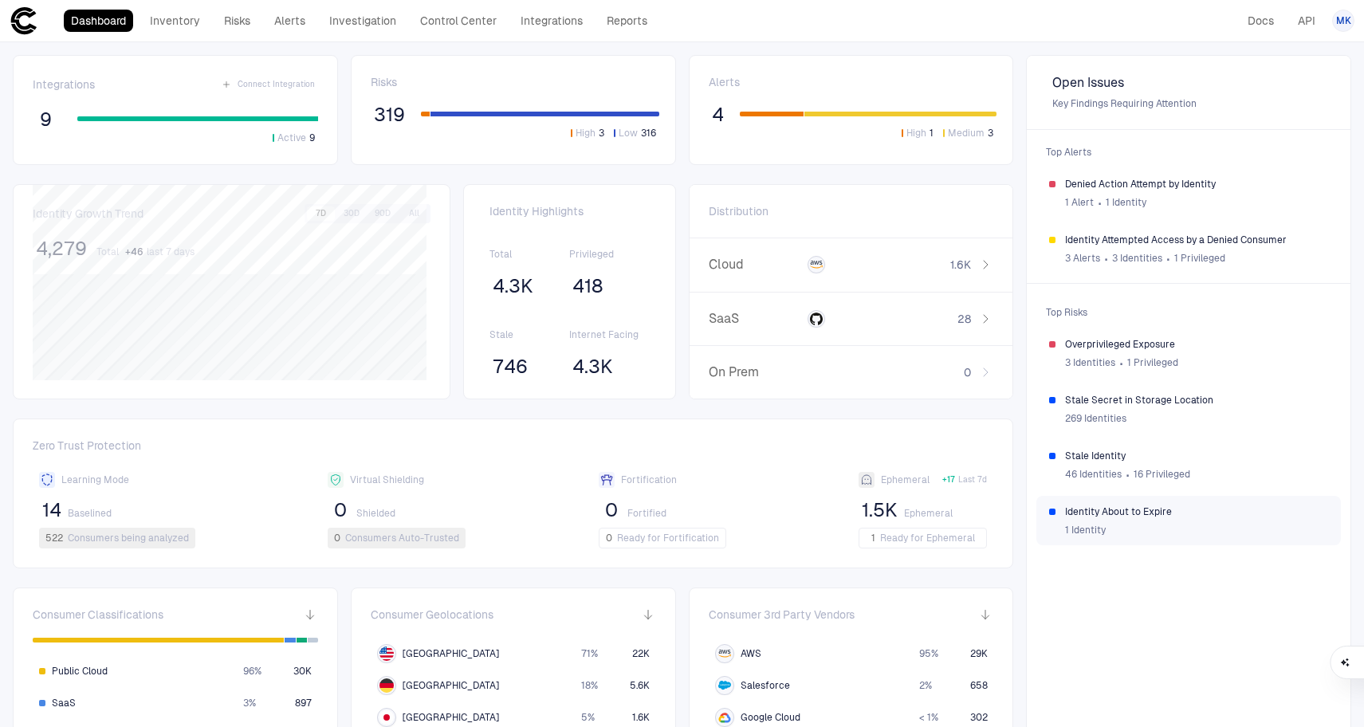
click at [1127, 521] on div "1 Identity" at bounding box center [1196, 530] width 263 height 24
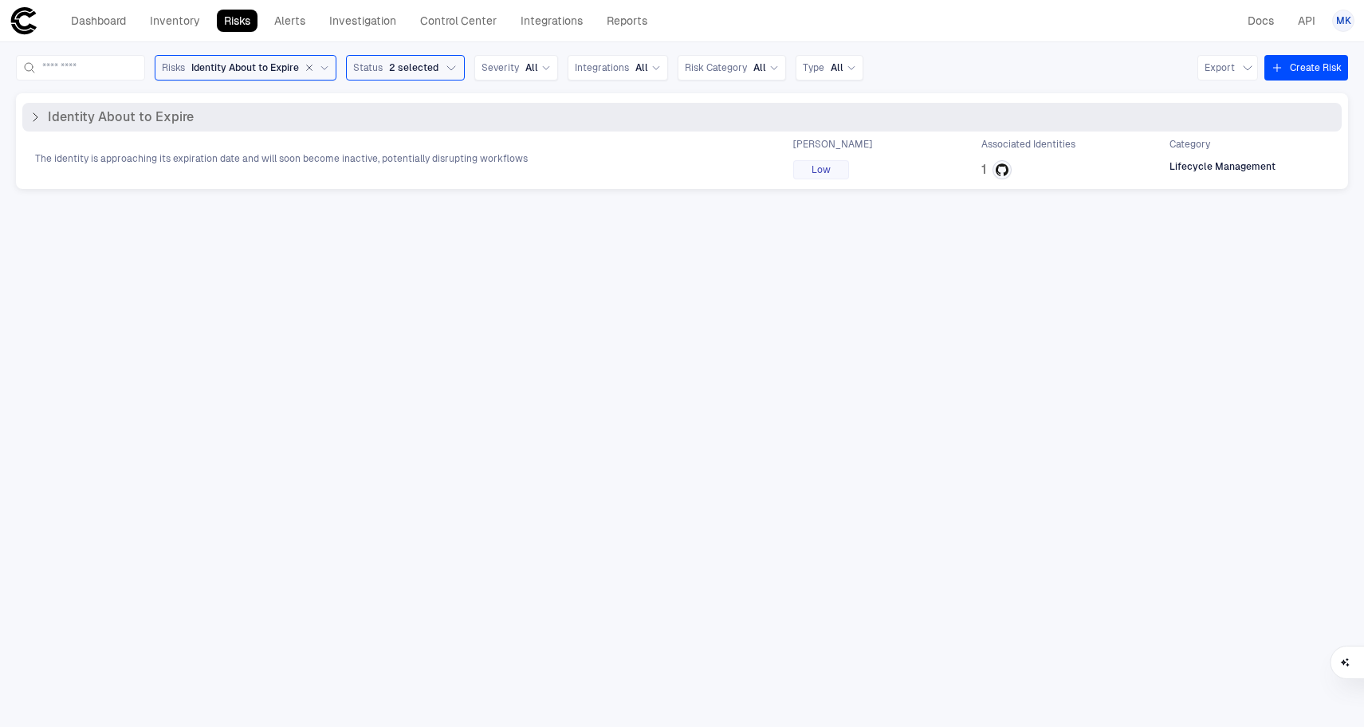
click at [32, 127] on div "Identity About to Expire" at bounding box center [682, 117] width 1320 height 29
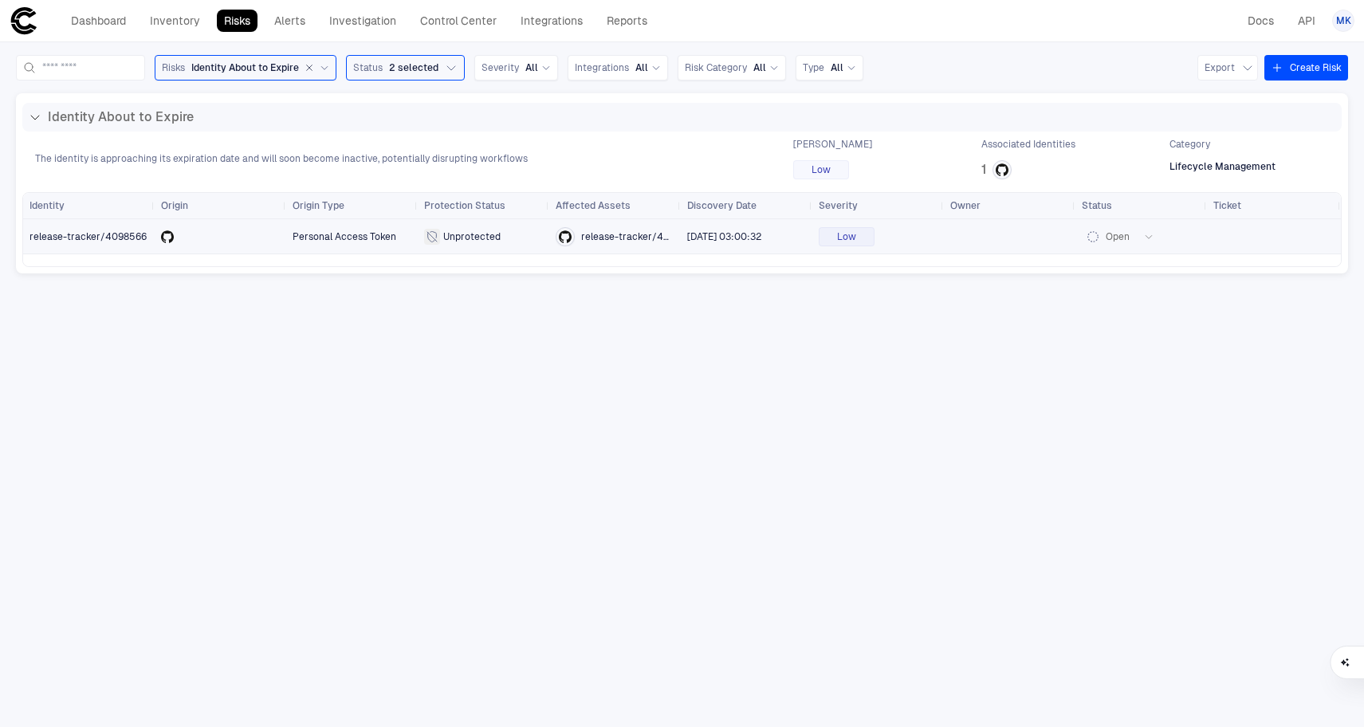
click at [78, 241] on span "release-tracker/4098566" at bounding box center [88, 236] width 117 height 11
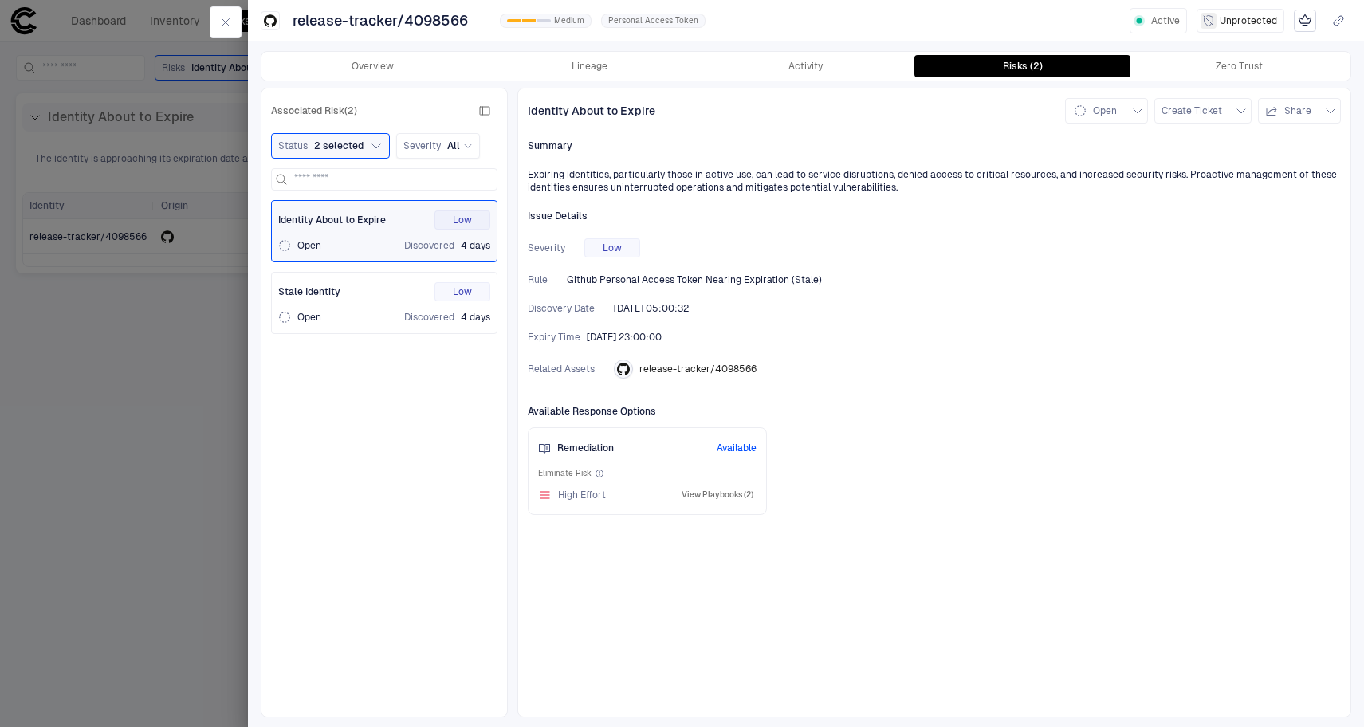
click at [719, 497] on button "View Playbooks (2)" at bounding box center [718, 495] width 78 height 19
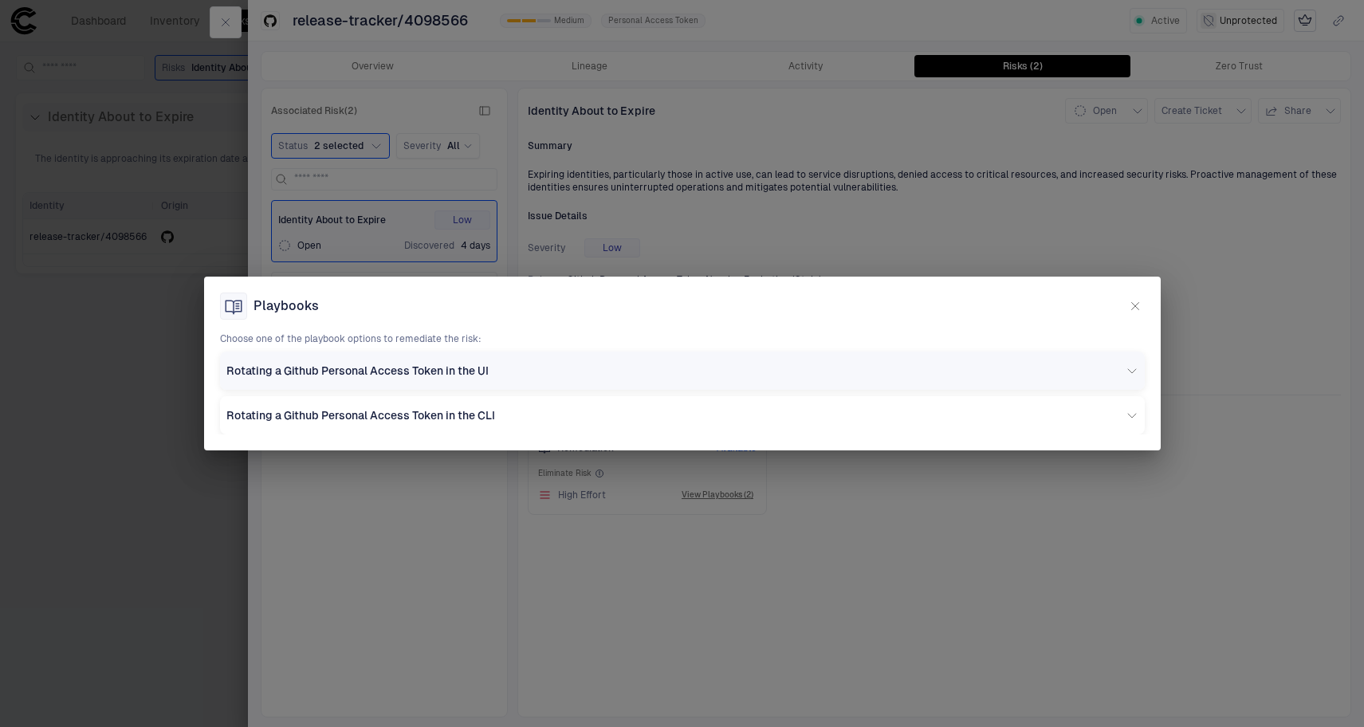
click at [927, 369] on div "Rotating a Github Personal Access Token in the UI" at bounding box center [675, 371] width 899 height 14
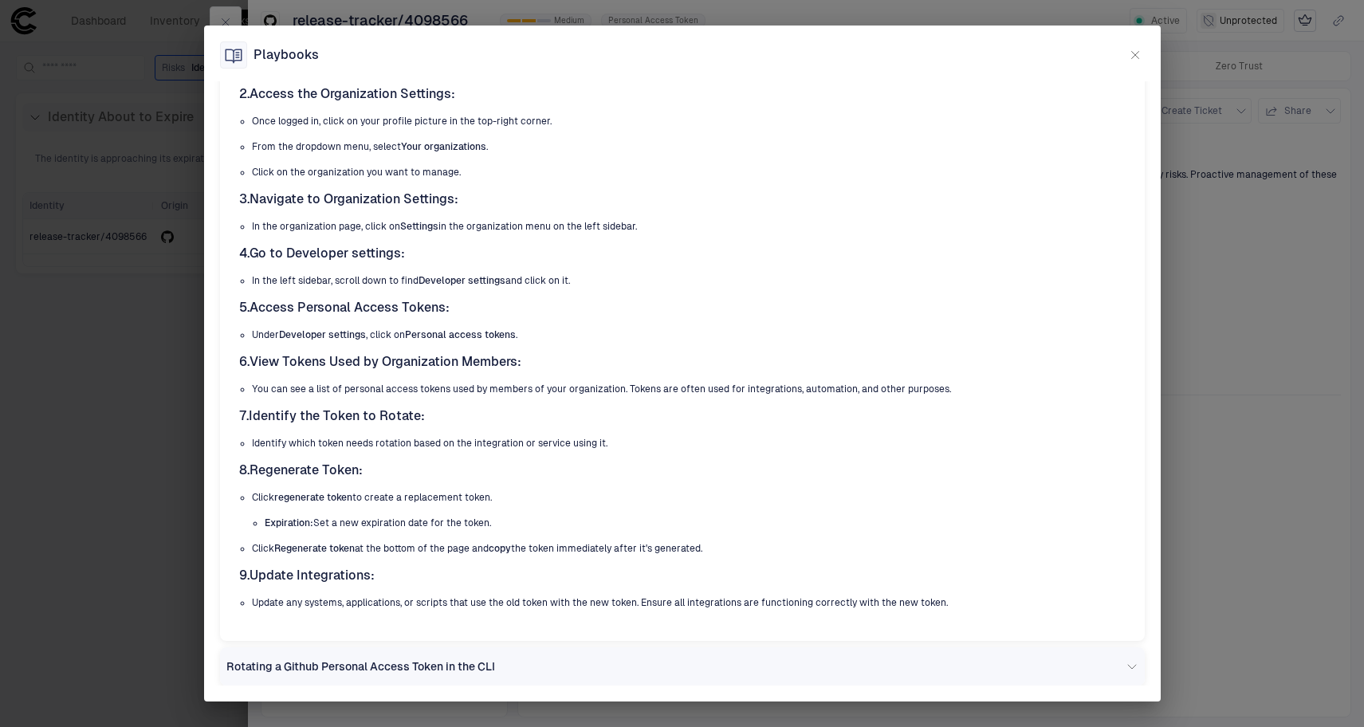
click at [842, 661] on div "Rotating a Github Personal Access Token in the CLI" at bounding box center [675, 666] width 899 height 14
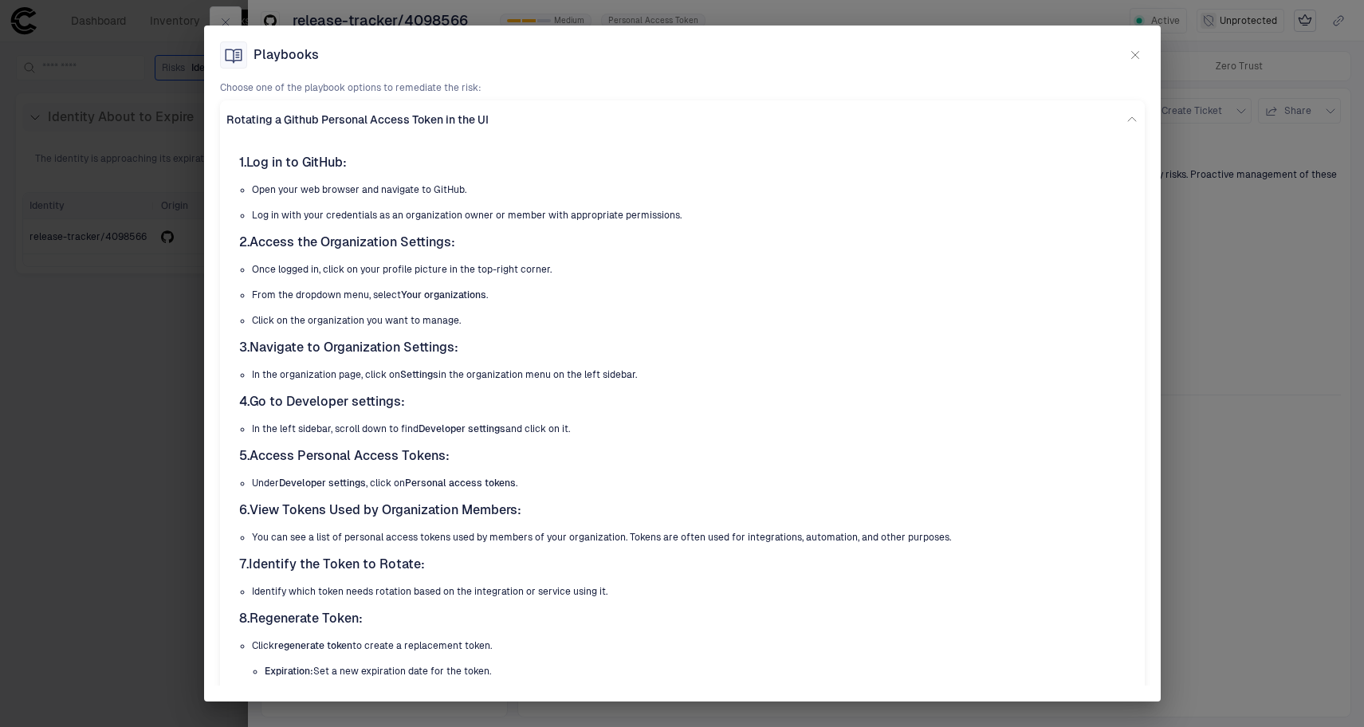
click at [1132, 67] on div "Playbooks" at bounding box center [682, 54] width 925 height 27
click at [1143, 47] on button "button" at bounding box center [1135, 54] width 19 height 19
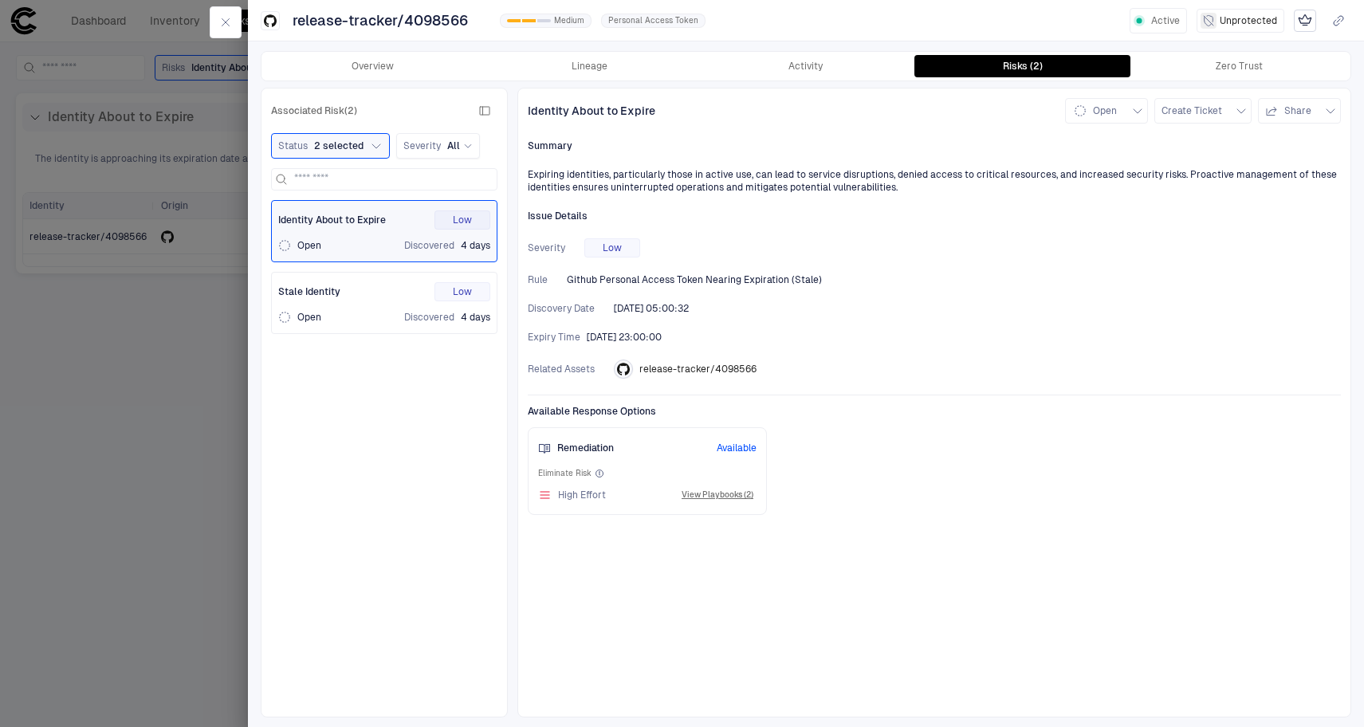
click at [836, 53] on div "Overview Lineage Activity Risks (2) Zero Trust" at bounding box center [806, 66] width 1089 height 29
click at [831, 59] on button "Activity" at bounding box center [806, 66] width 217 height 22
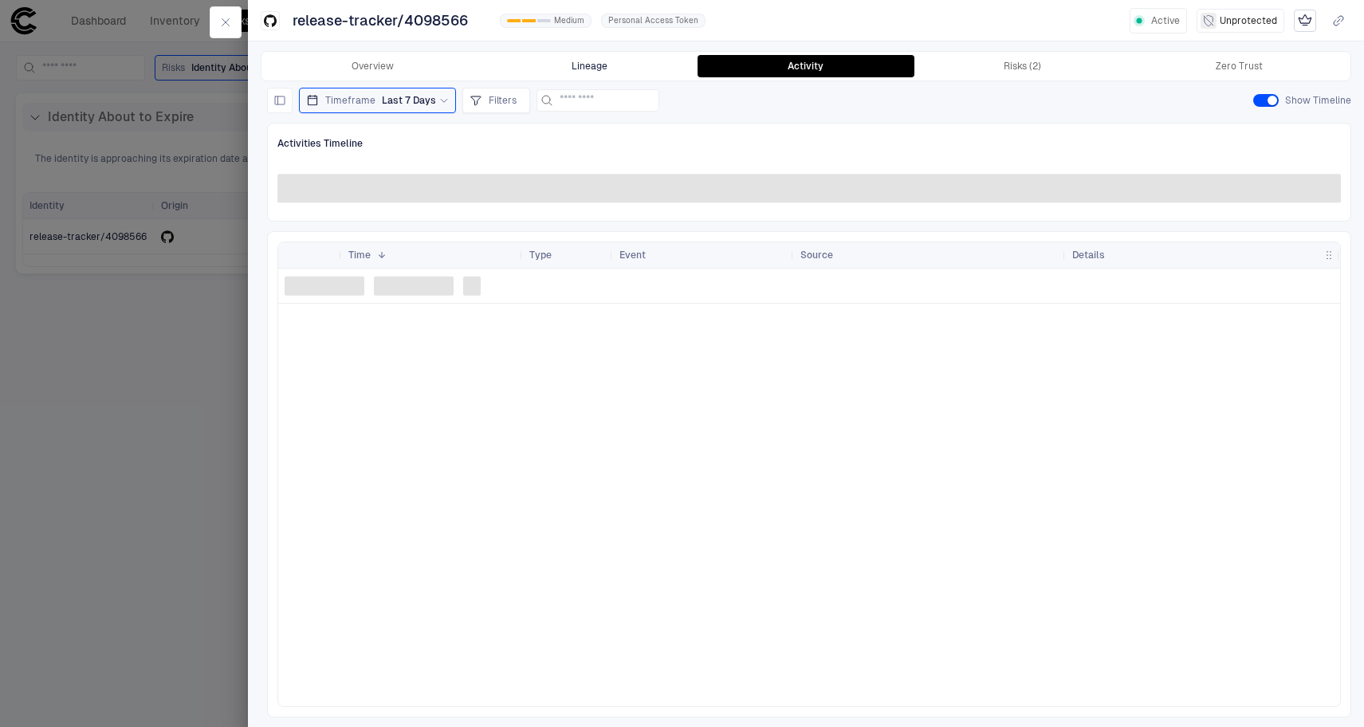
click at [645, 69] on button "Lineage" at bounding box center [590, 66] width 217 height 22
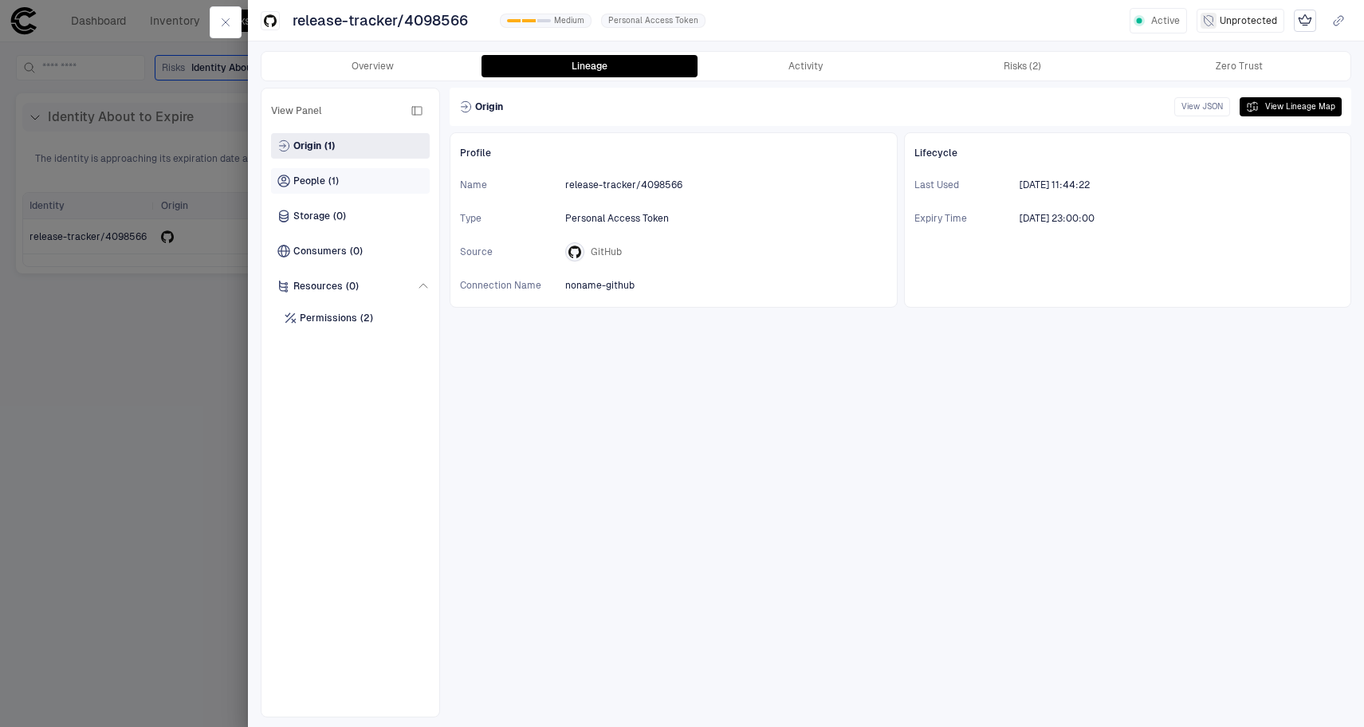
click at [397, 169] on div "People (1)" at bounding box center [350, 181] width 159 height 26
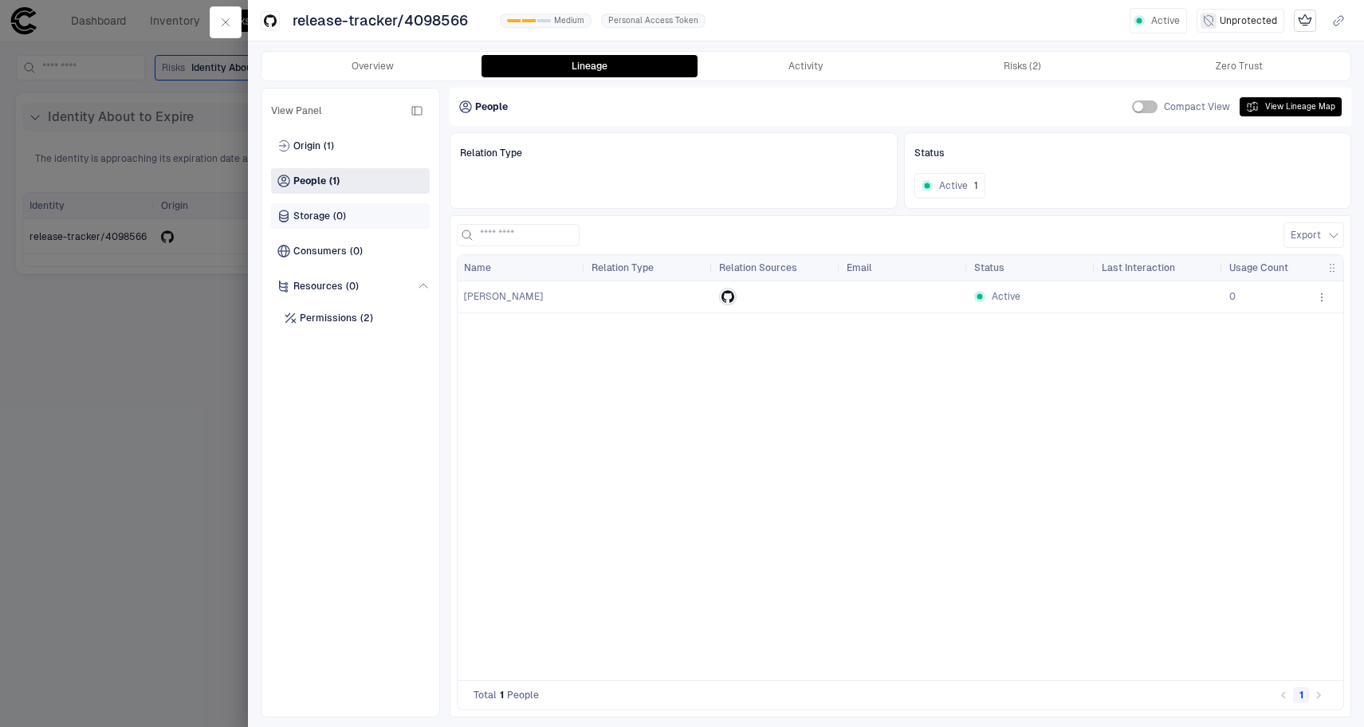
click at [384, 218] on div "Storage (0)" at bounding box center [350, 216] width 159 height 26
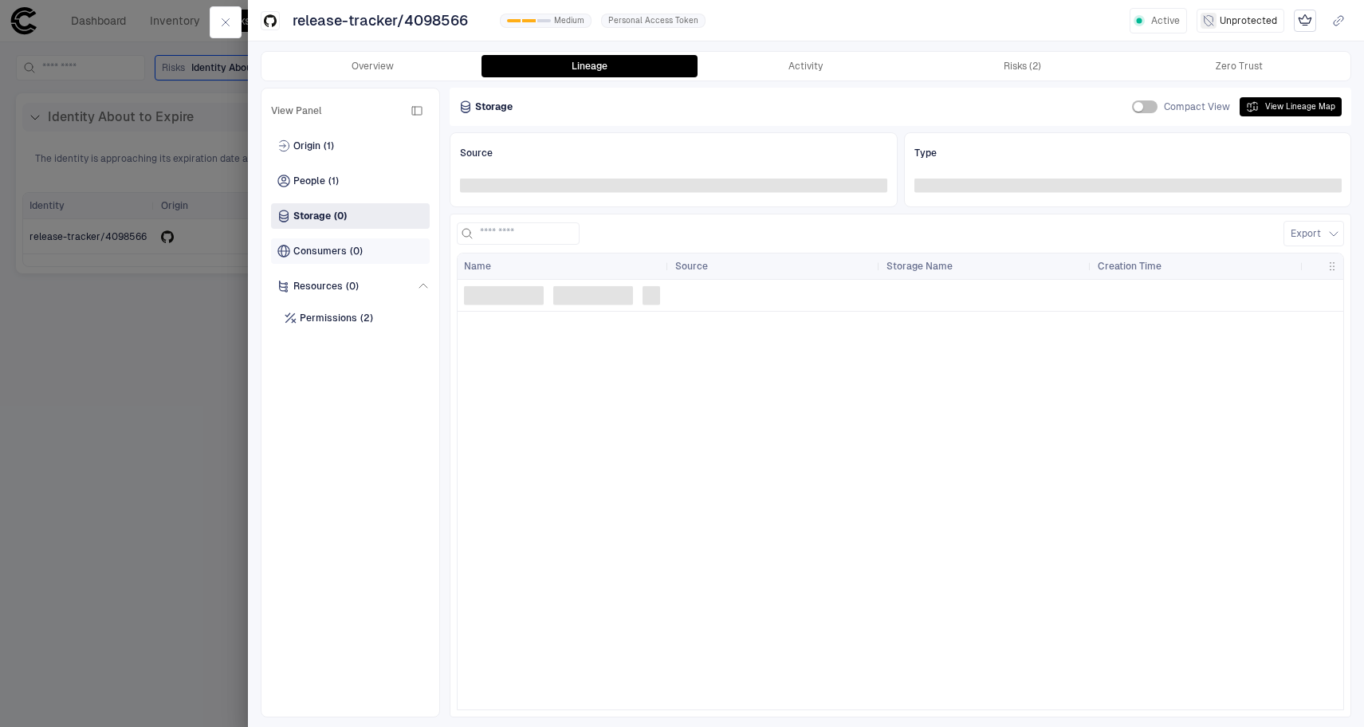
click at [380, 252] on div "Consumers (0)" at bounding box center [350, 251] width 159 height 26
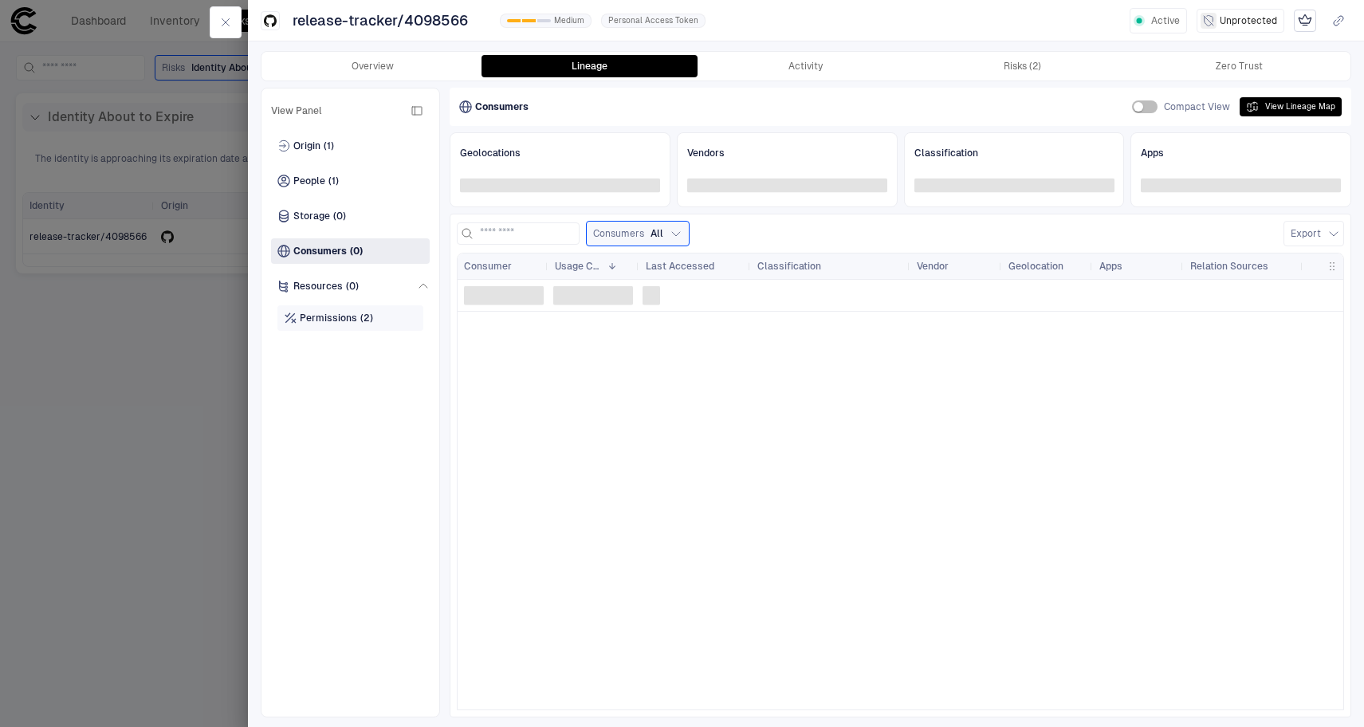
click at [370, 317] on span "(2)" at bounding box center [366, 318] width 13 height 13
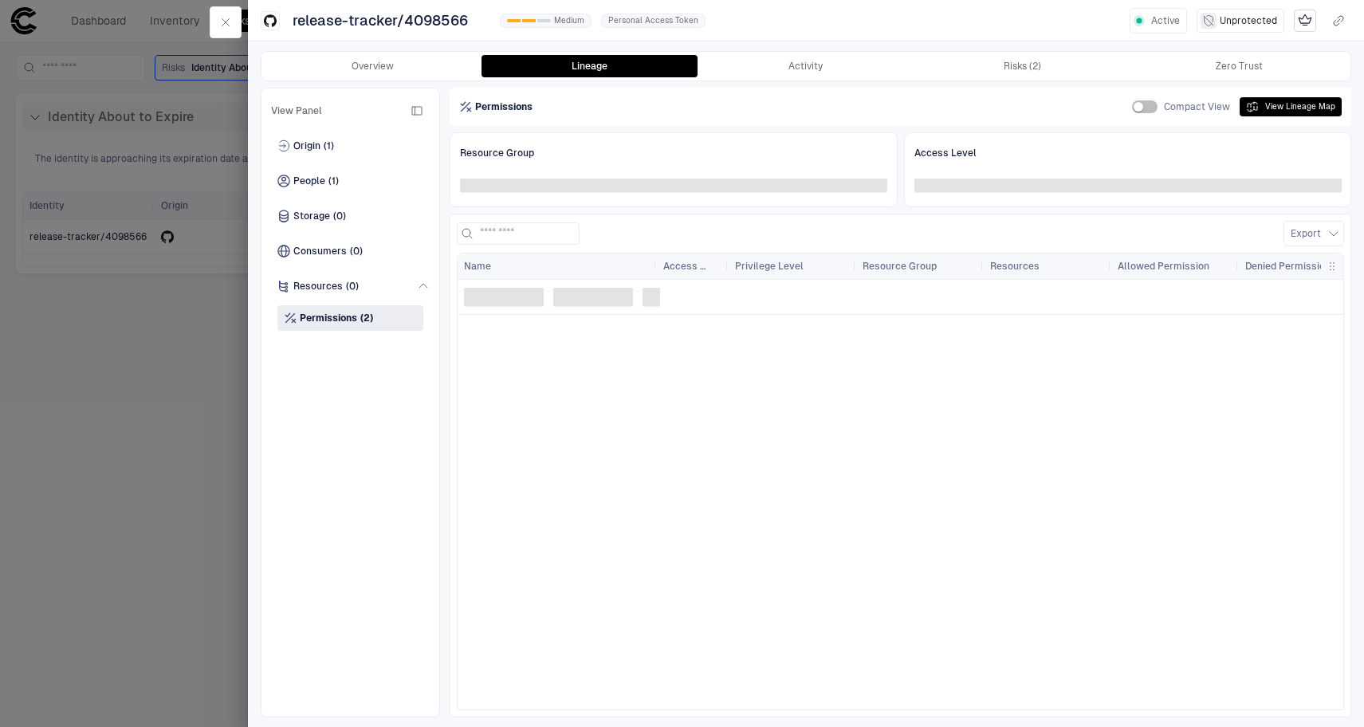
click at [151, 288] on div at bounding box center [682, 363] width 1364 height 727
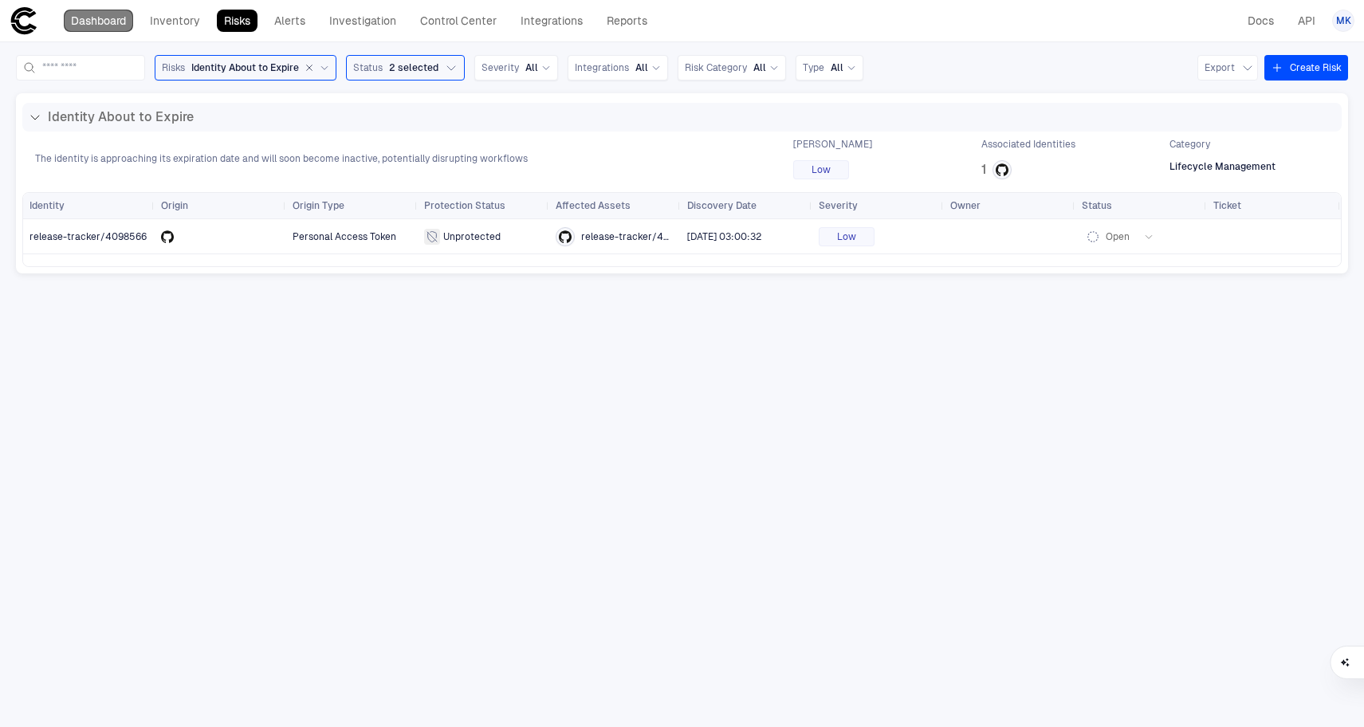
click at [109, 28] on link "Dashboard" at bounding box center [98, 21] width 69 height 22
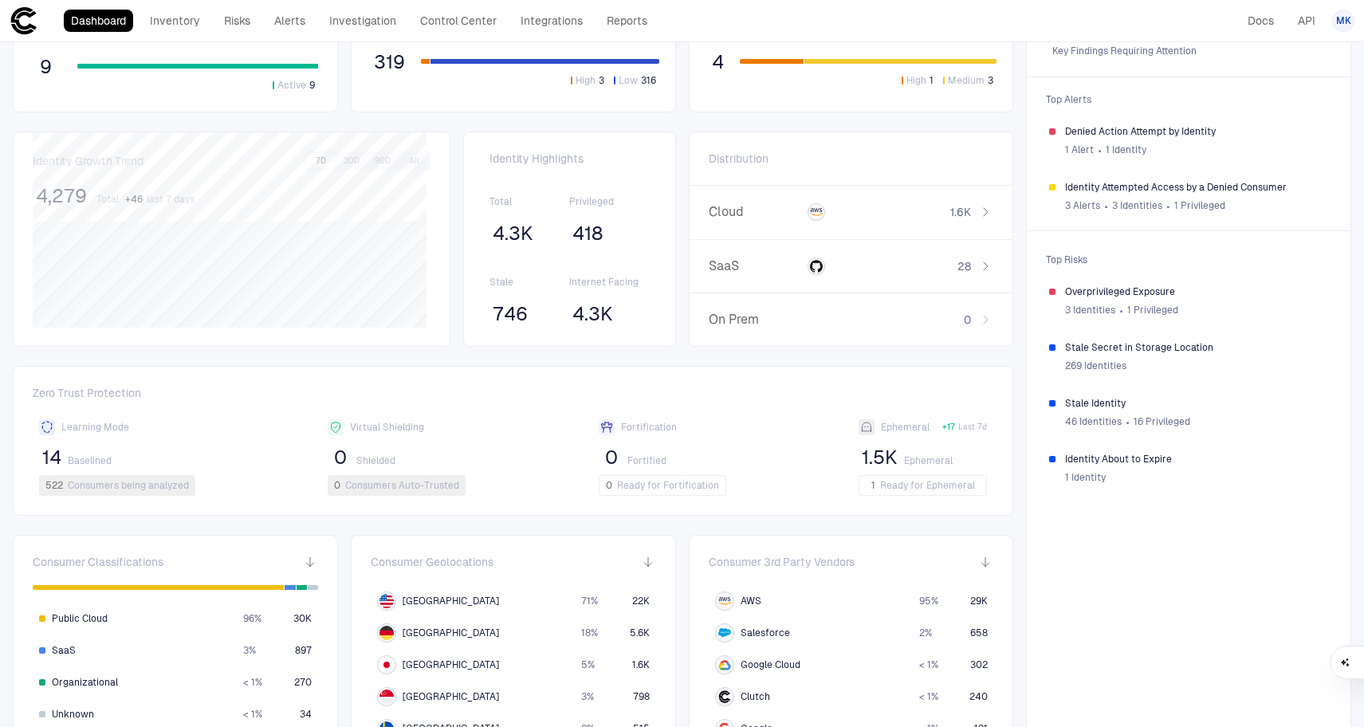
scroll to position [48, 0]
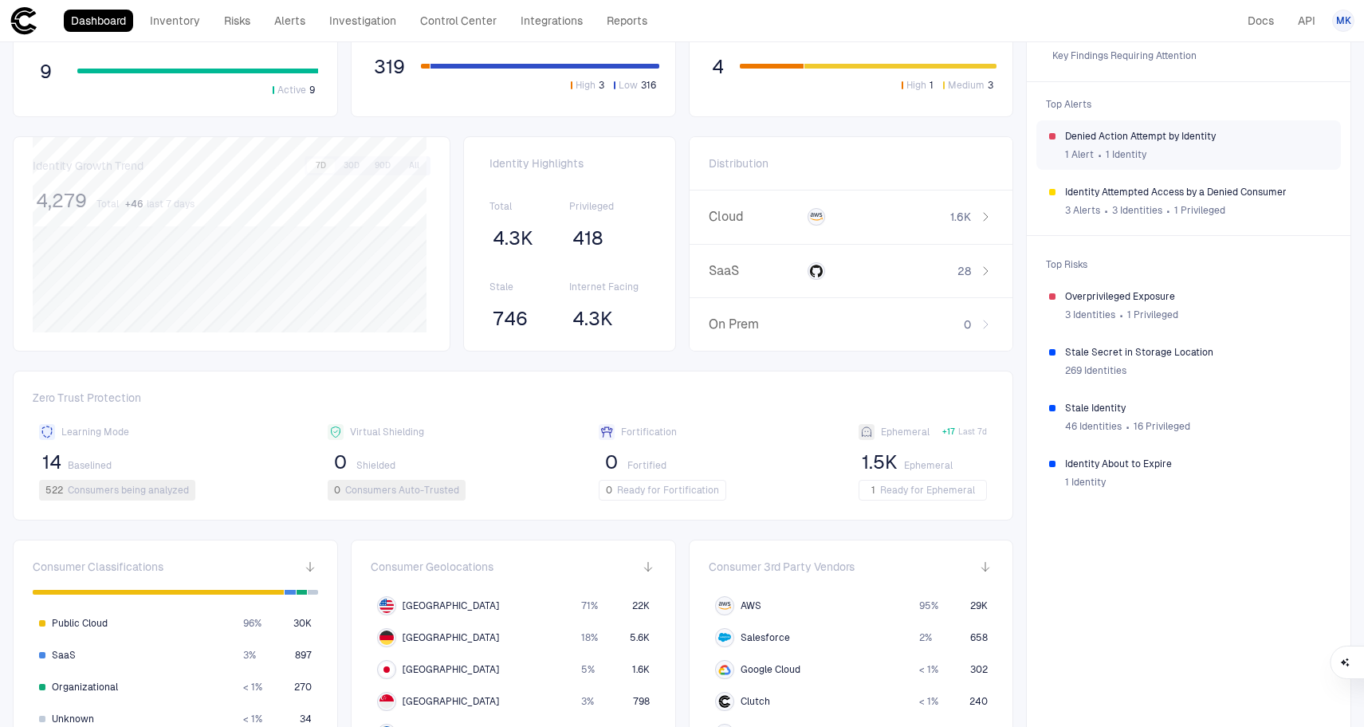
click at [1174, 144] on div "1 Alert ∙ 1 Identity" at bounding box center [1196, 155] width 263 height 24
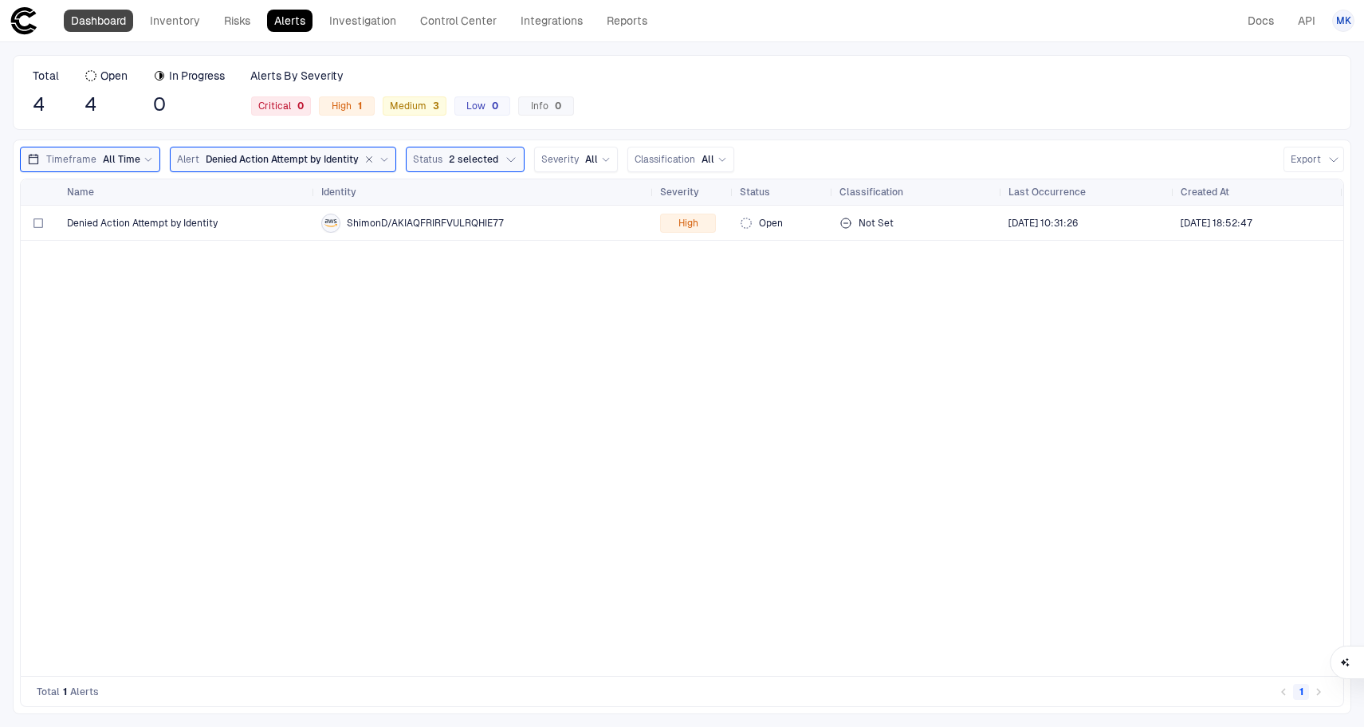
click at [120, 26] on link "Dashboard" at bounding box center [98, 21] width 69 height 22
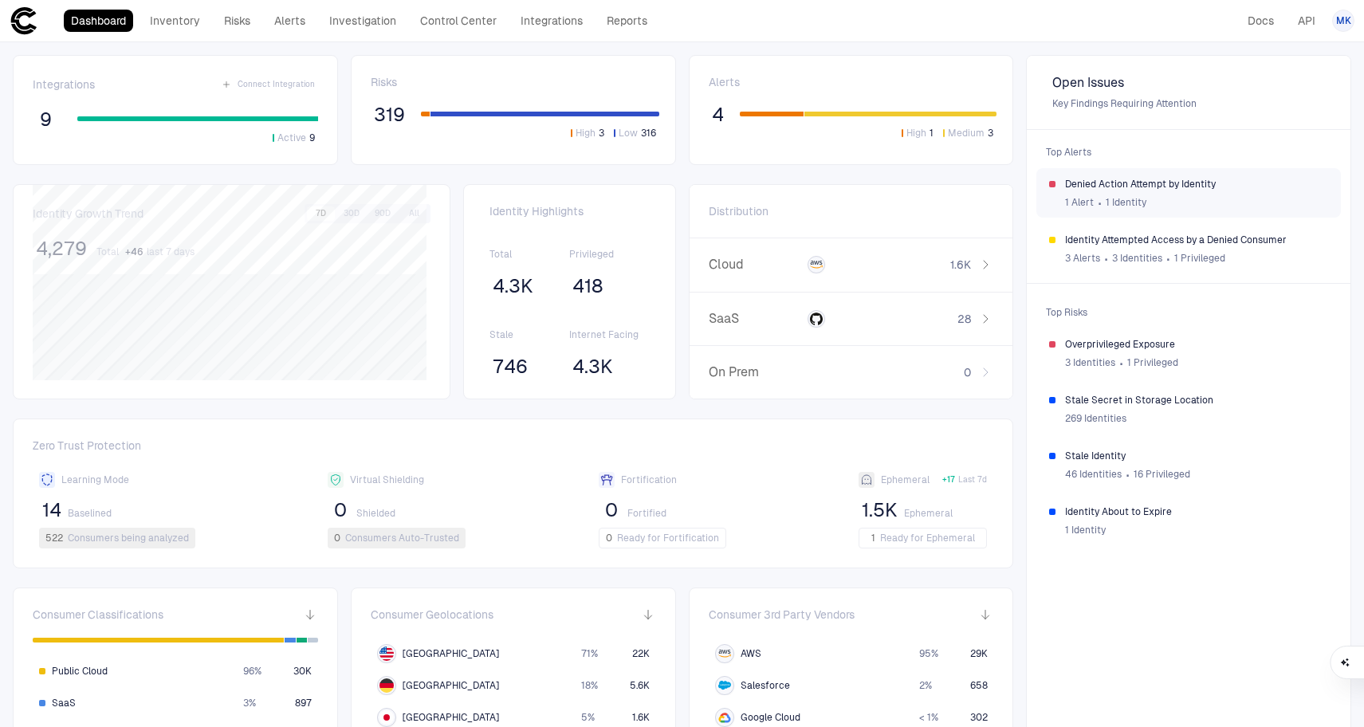
click at [1122, 195] on div "1 Alert ∙ 1 Identity" at bounding box center [1196, 203] width 263 height 24
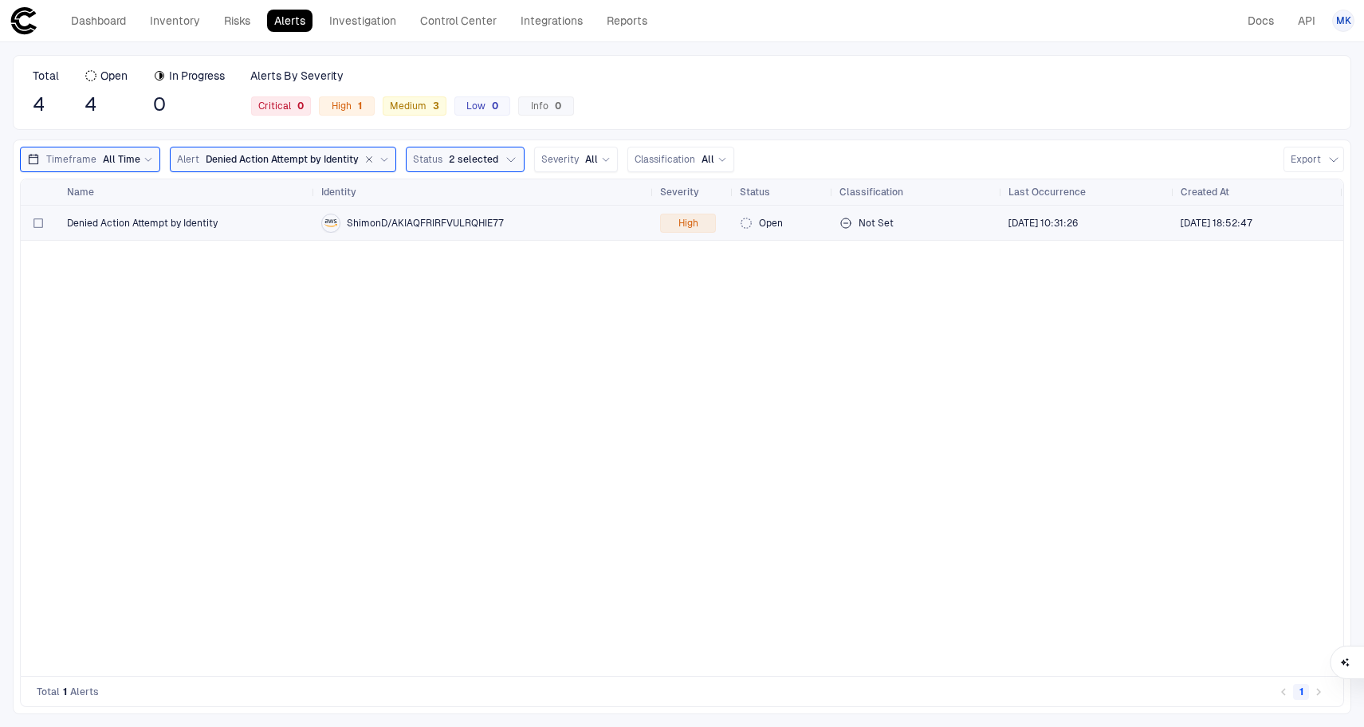
click at [132, 214] on div "Denied Action Attempt by Identity" at bounding box center [188, 223] width 242 height 33
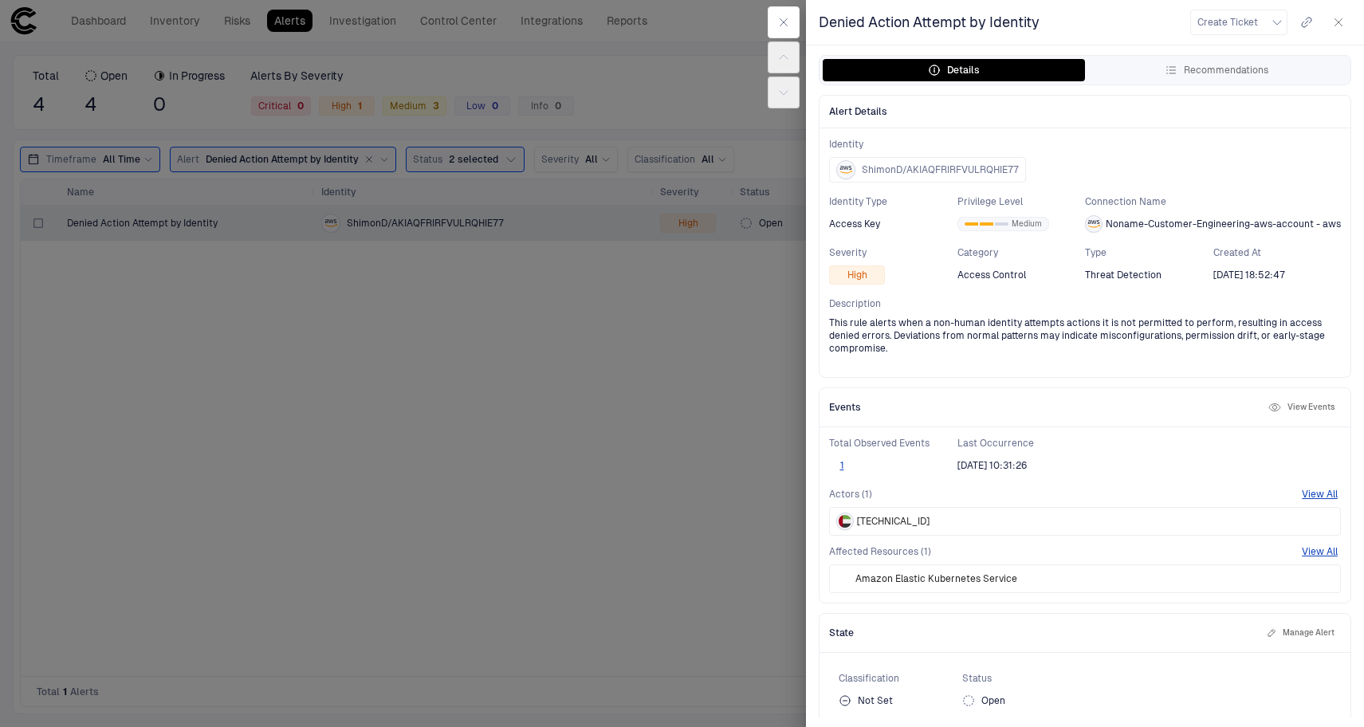
click at [456, 375] on div at bounding box center [682, 363] width 1364 height 727
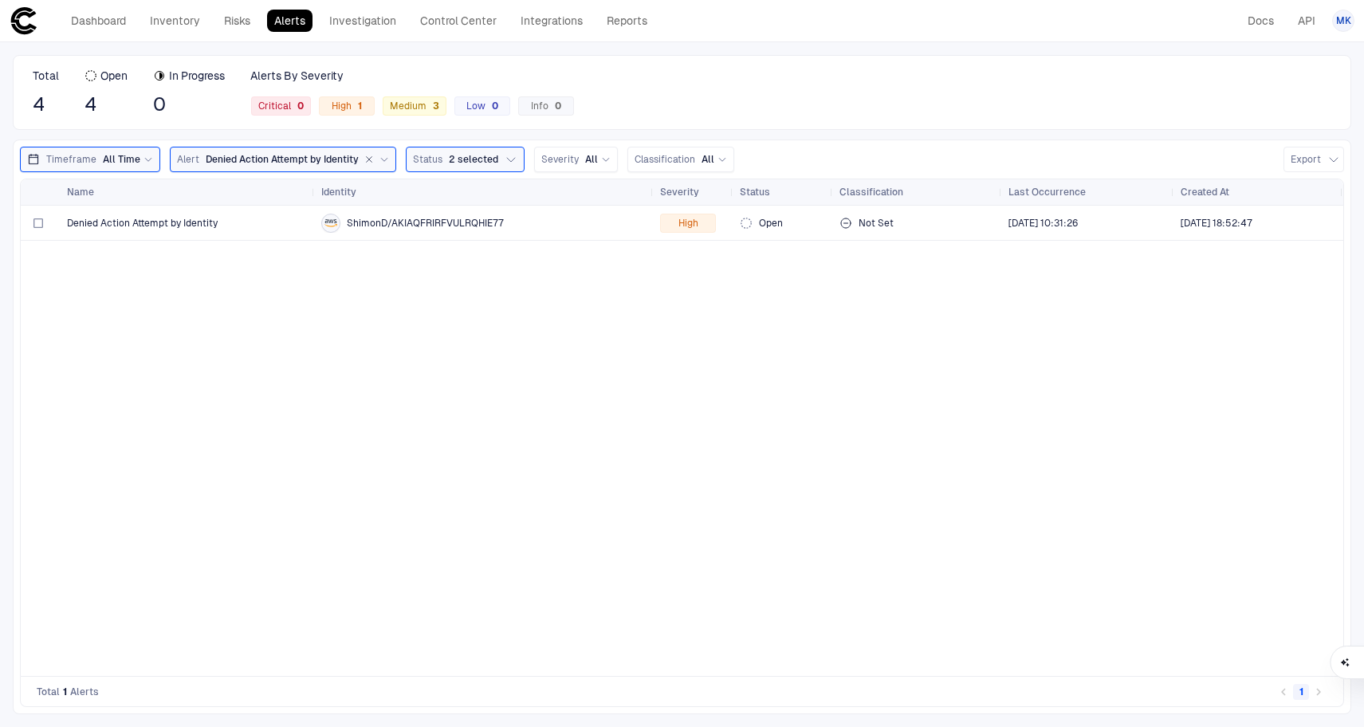
click at [102, 230] on div "Denied Action Attempt by Identity" at bounding box center [188, 223] width 242 height 33
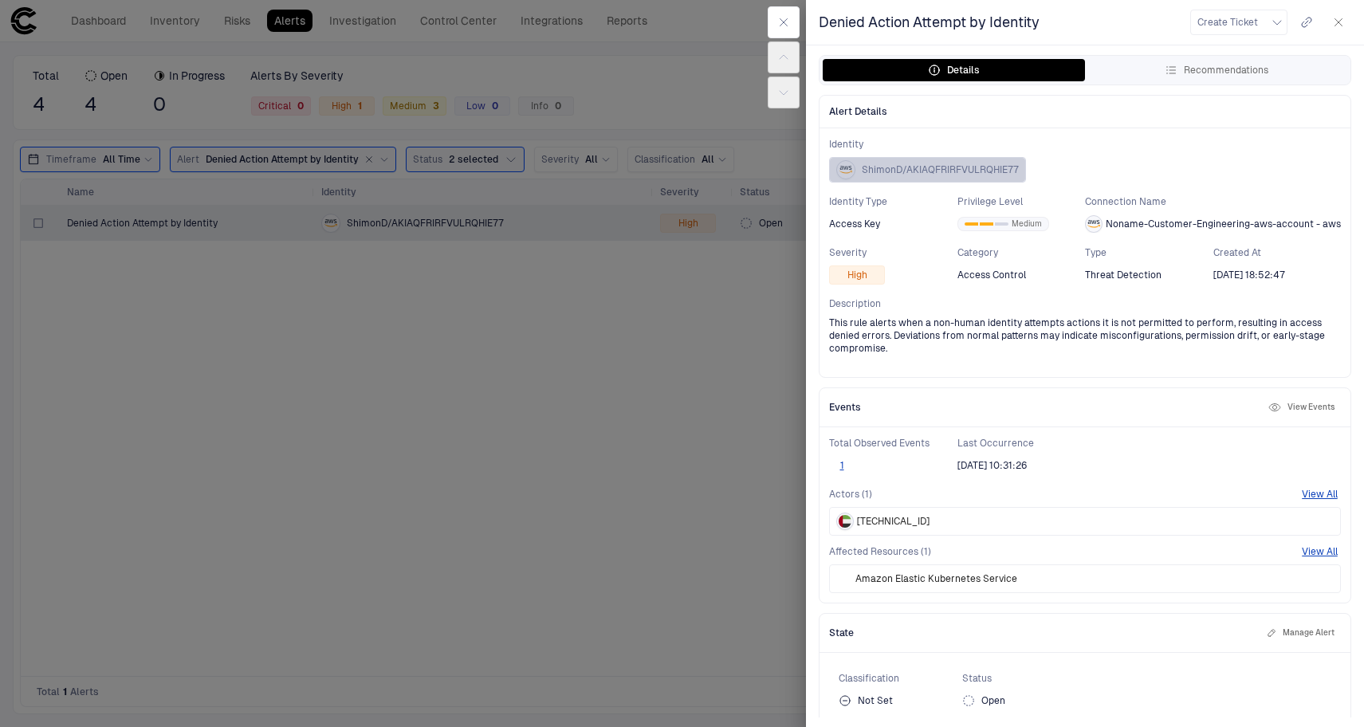
click at [932, 167] on span "ShimonD/AKIAQFRIRFVULRQHIE77" at bounding box center [940, 169] width 157 height 13
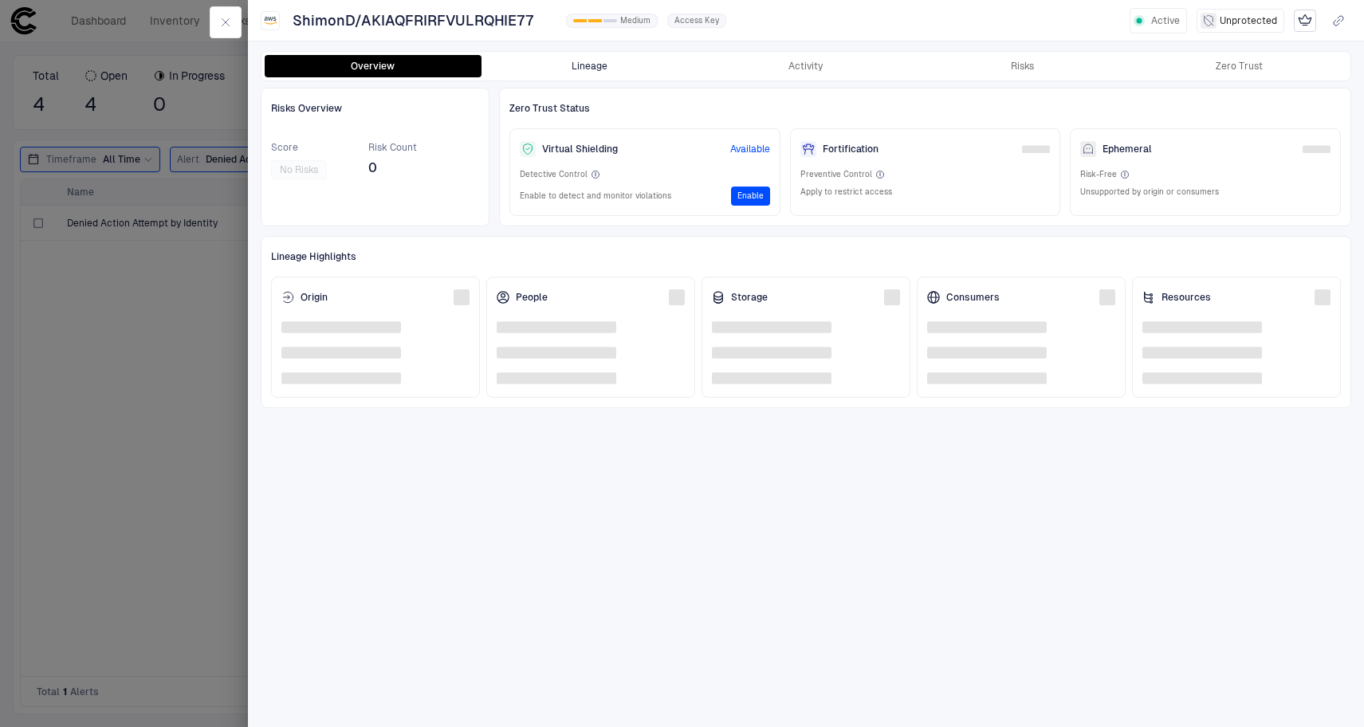
click at [584, 62] on button "Lineage" at bounding box center [590, 66] width 217 height 22
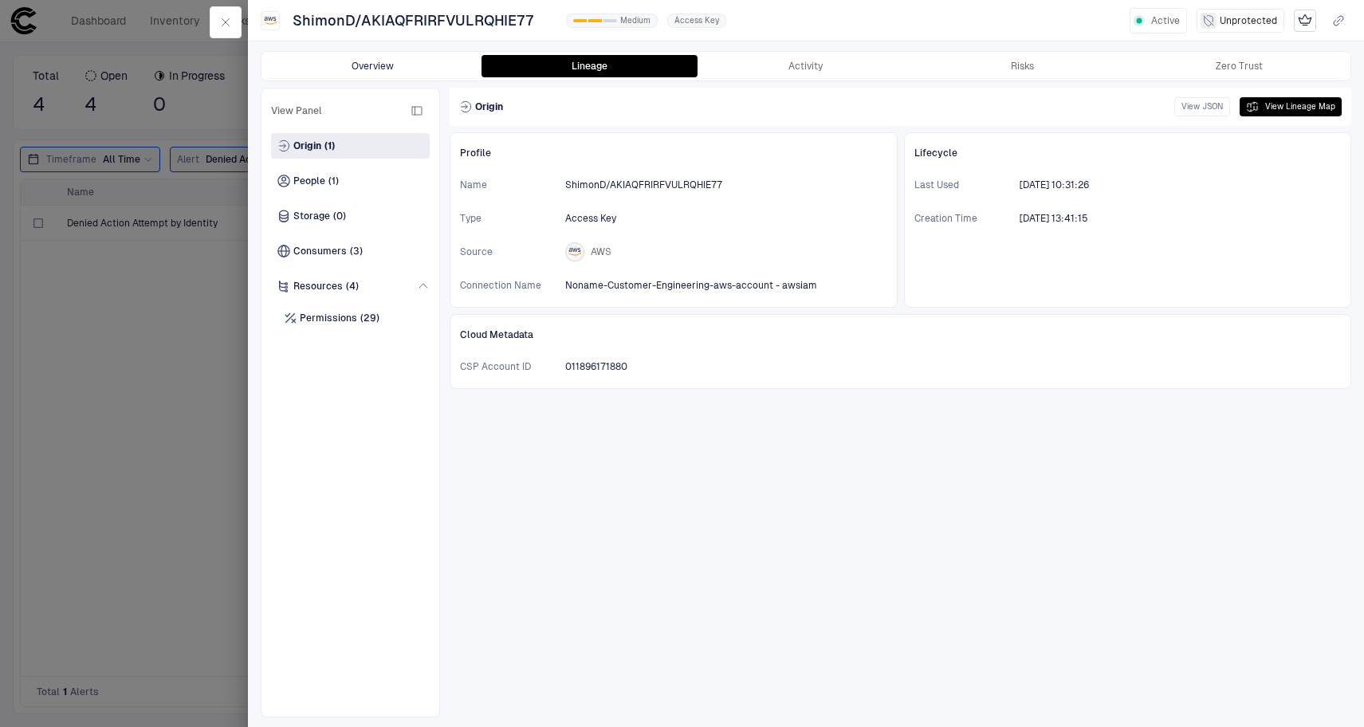
click at [403, 67] on button "Overview" at bounding box center [373, 66] width 217 height 22
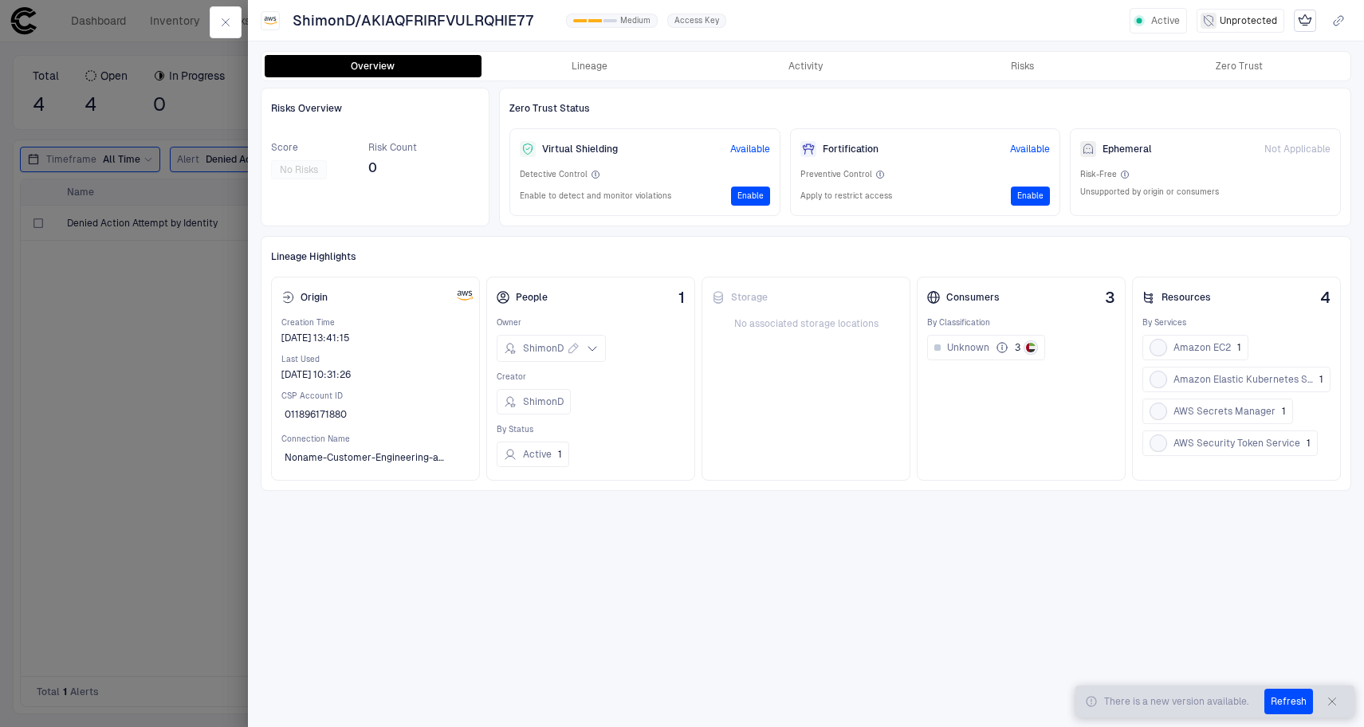
click at [1330, 700] on icon "button" at bounding box center [1332, 701] width 13 height 13
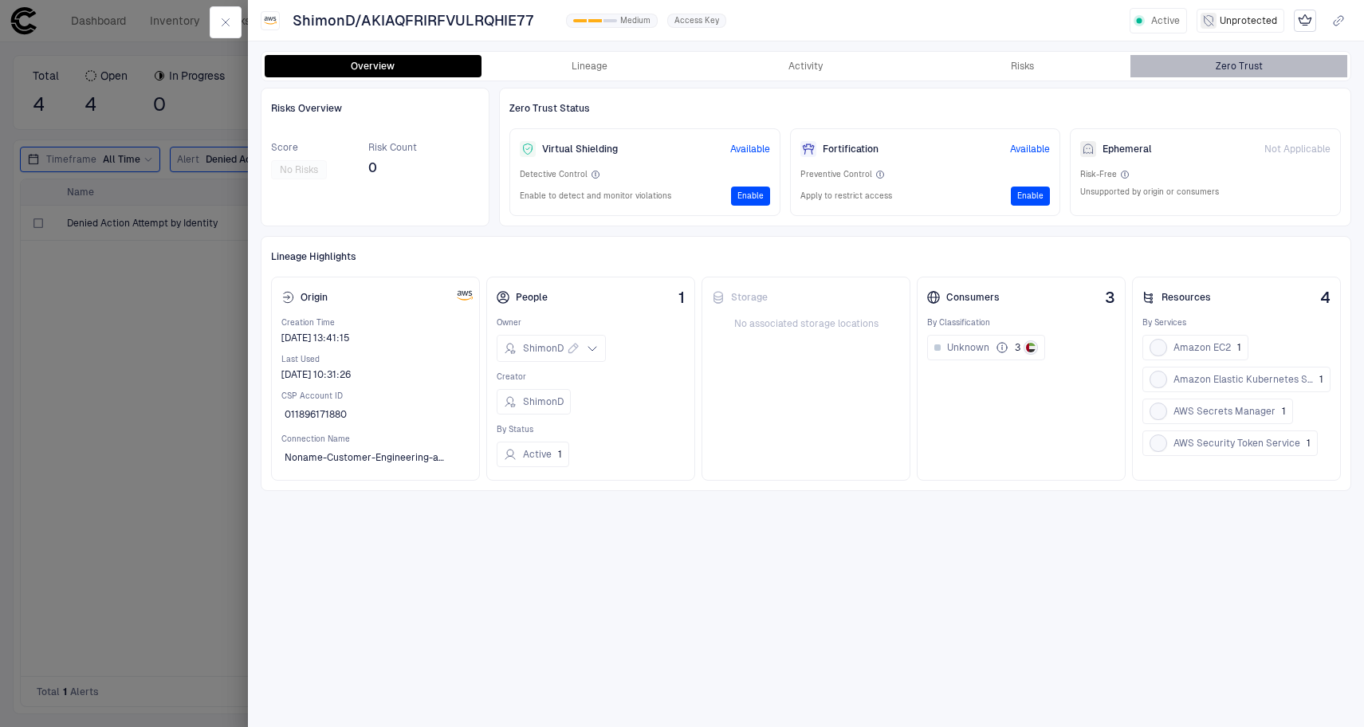
click at [1228, 71] on div "Zero Trust" at bounding box center [1239, 66] width 47 height 13
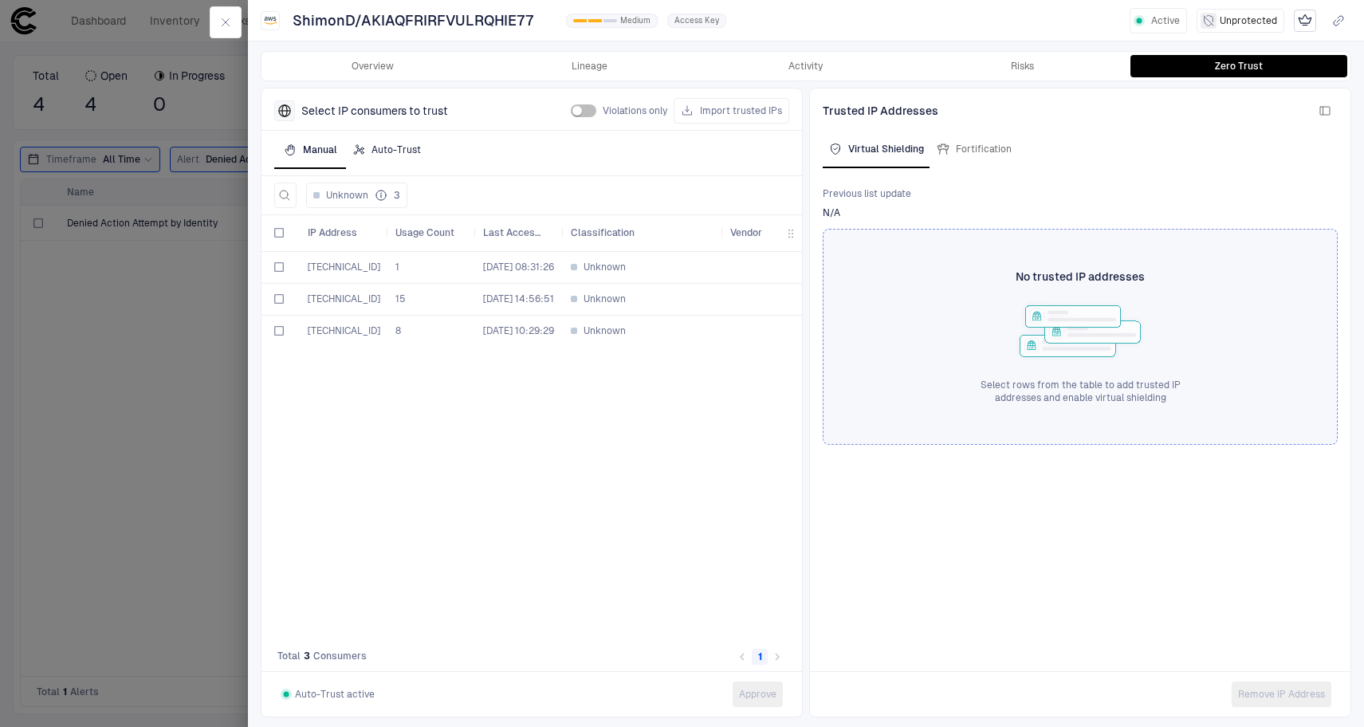
click at [411, 151] on div "Auto-Trust" at bounding box center [386, 150] width 69 height 13
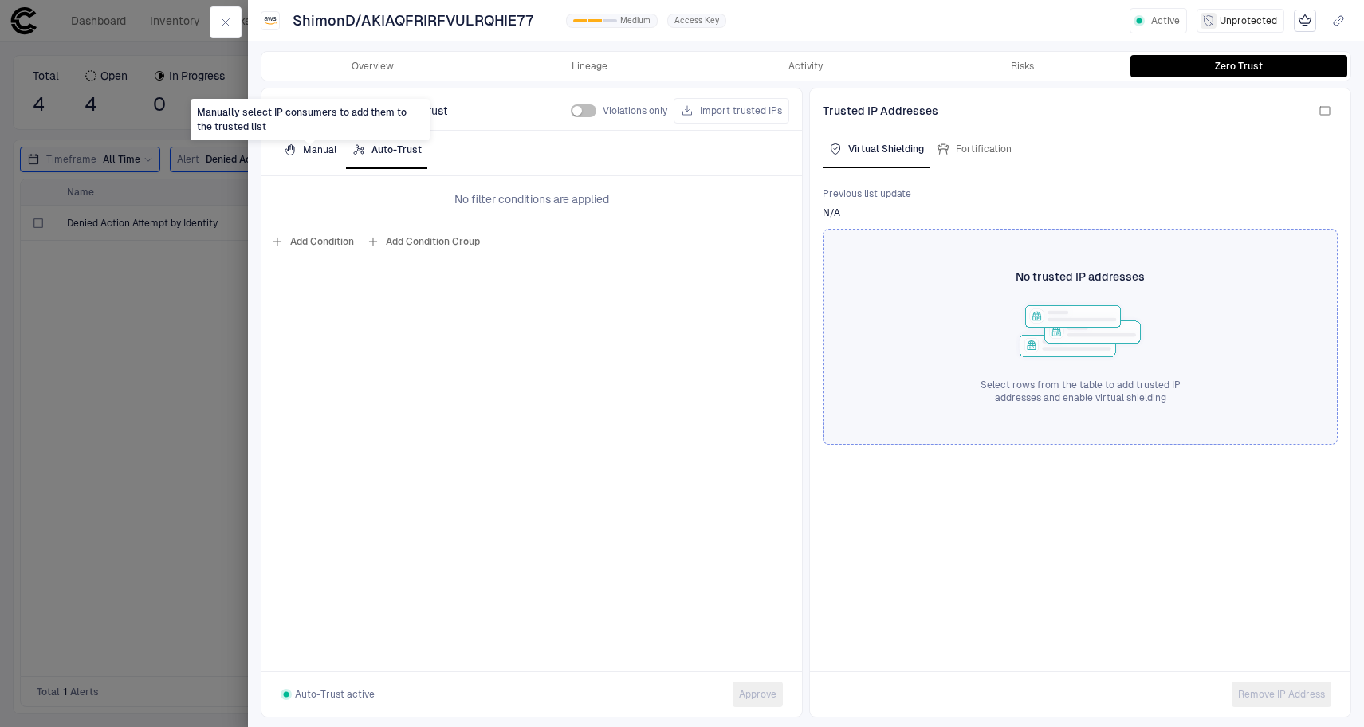
click at [301, 153] on div "Manual" at bounding box center [310, 150] width 53 height 13
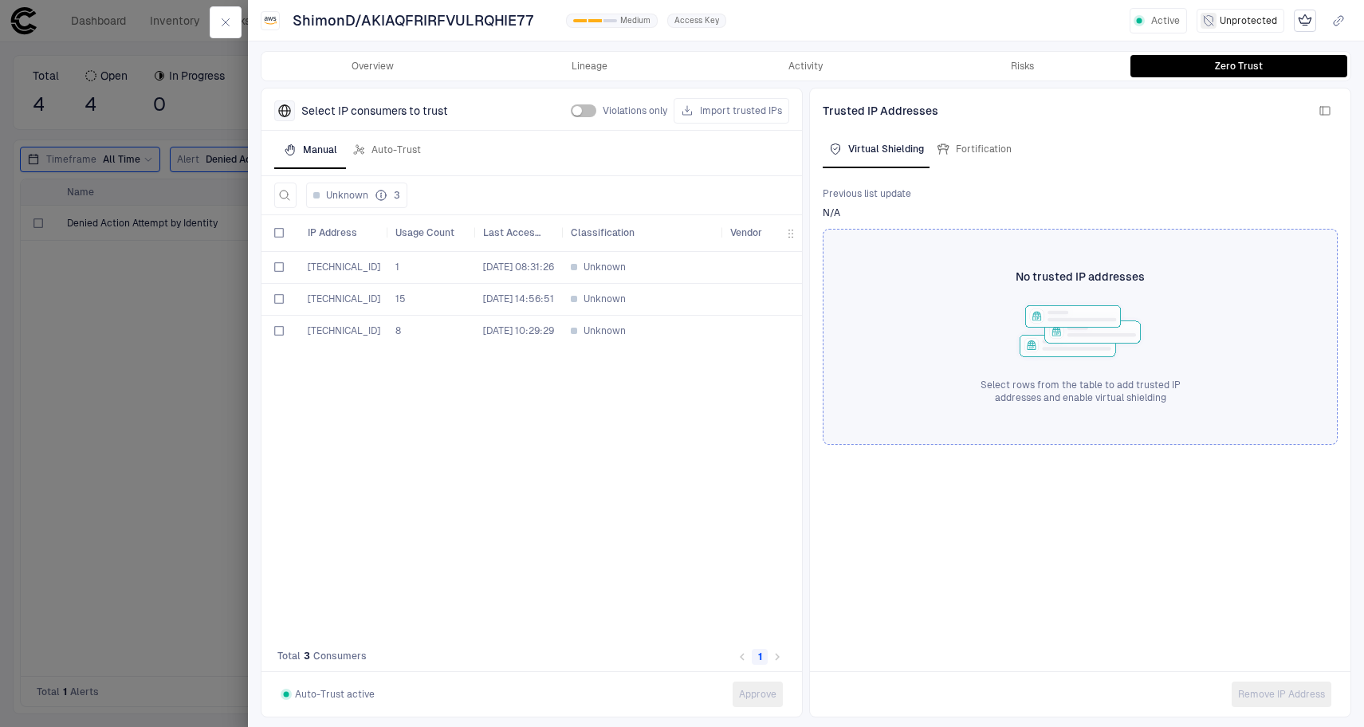
click at [88, 50] on div at bounding box center [682, 363] width 1364 height 727
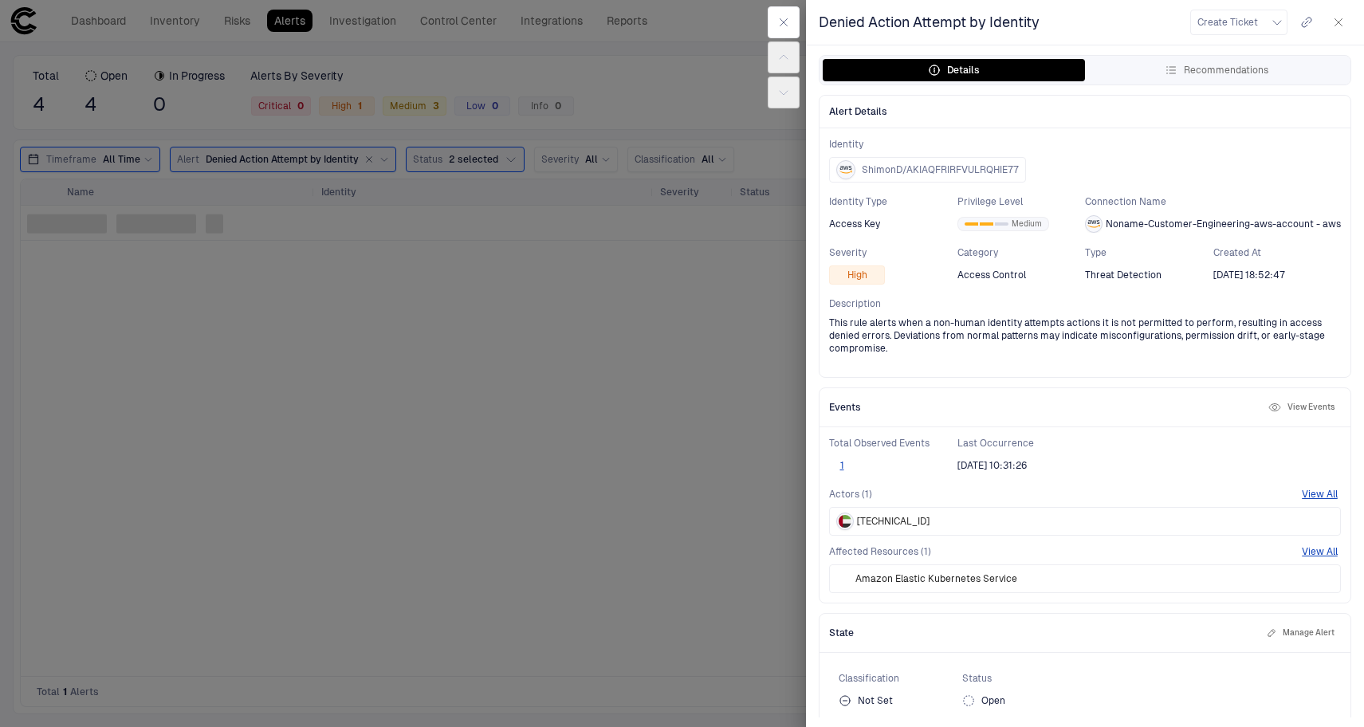
click at [94, 18] on div at bounding box center [682, 363] width 1364 height 727
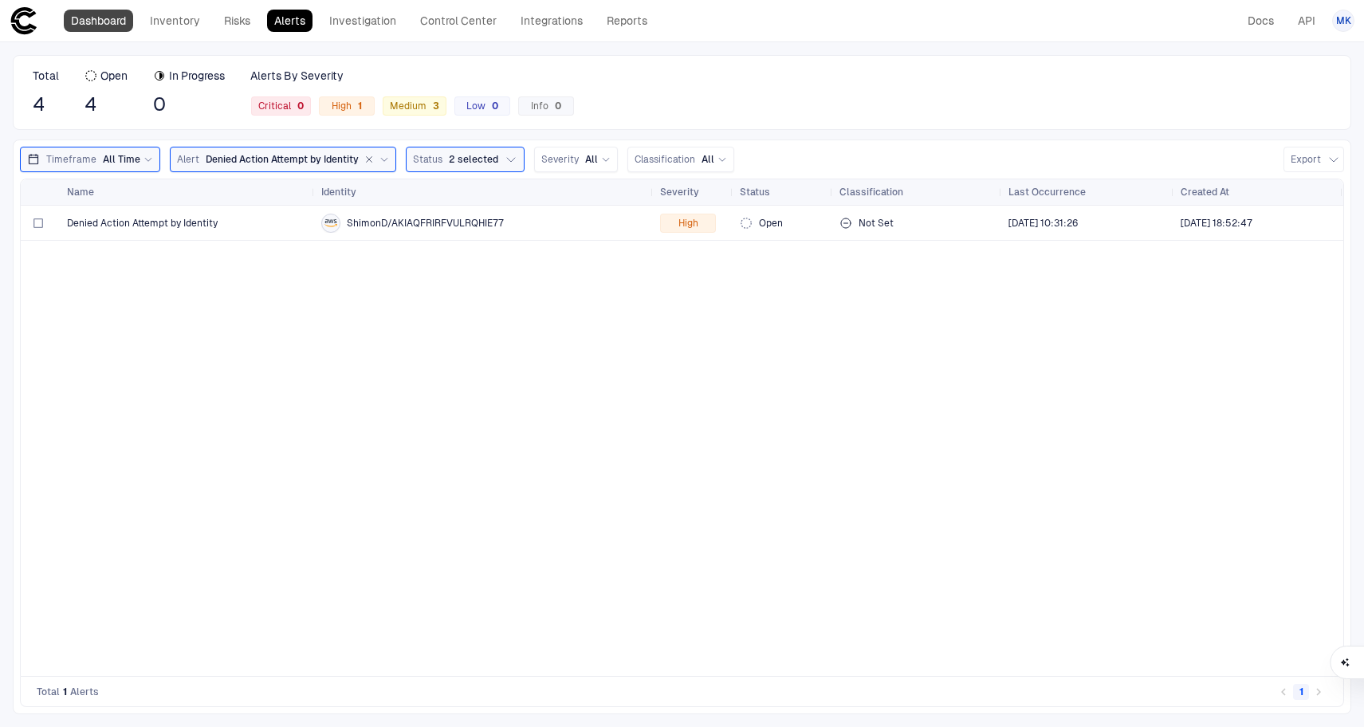
click at [95, 23] on link "Dashboard" at bounding box center [98, 21] width 69 height 22
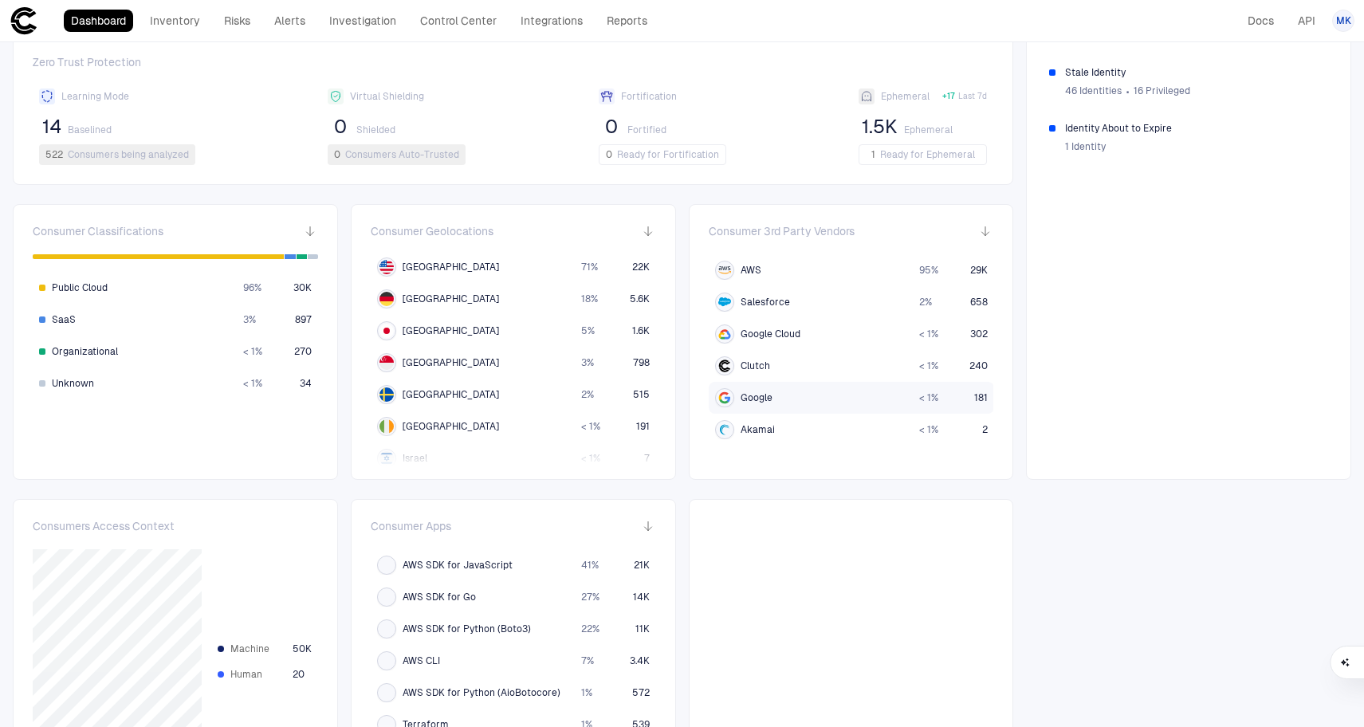
scroll to position [444, 0]
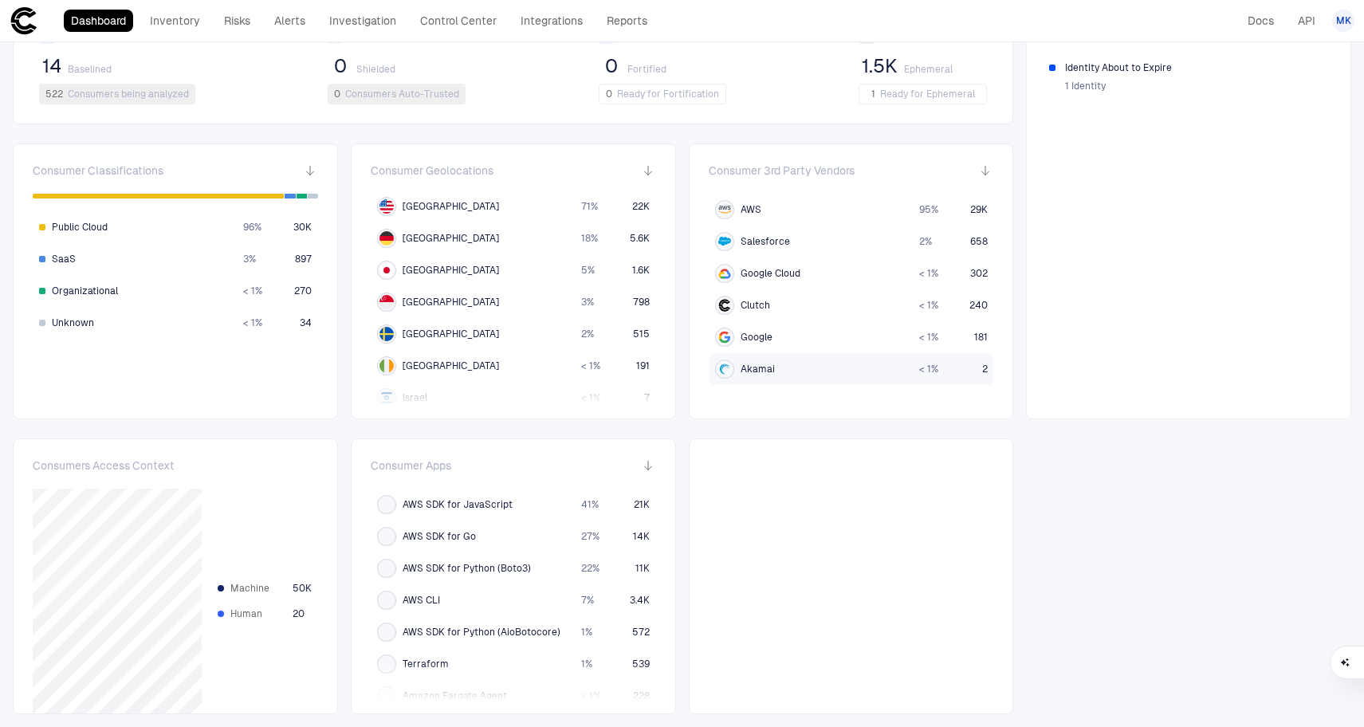
click at [757, 371] on span "Akamai" at bounding box center [758, 369] width 34 height 13
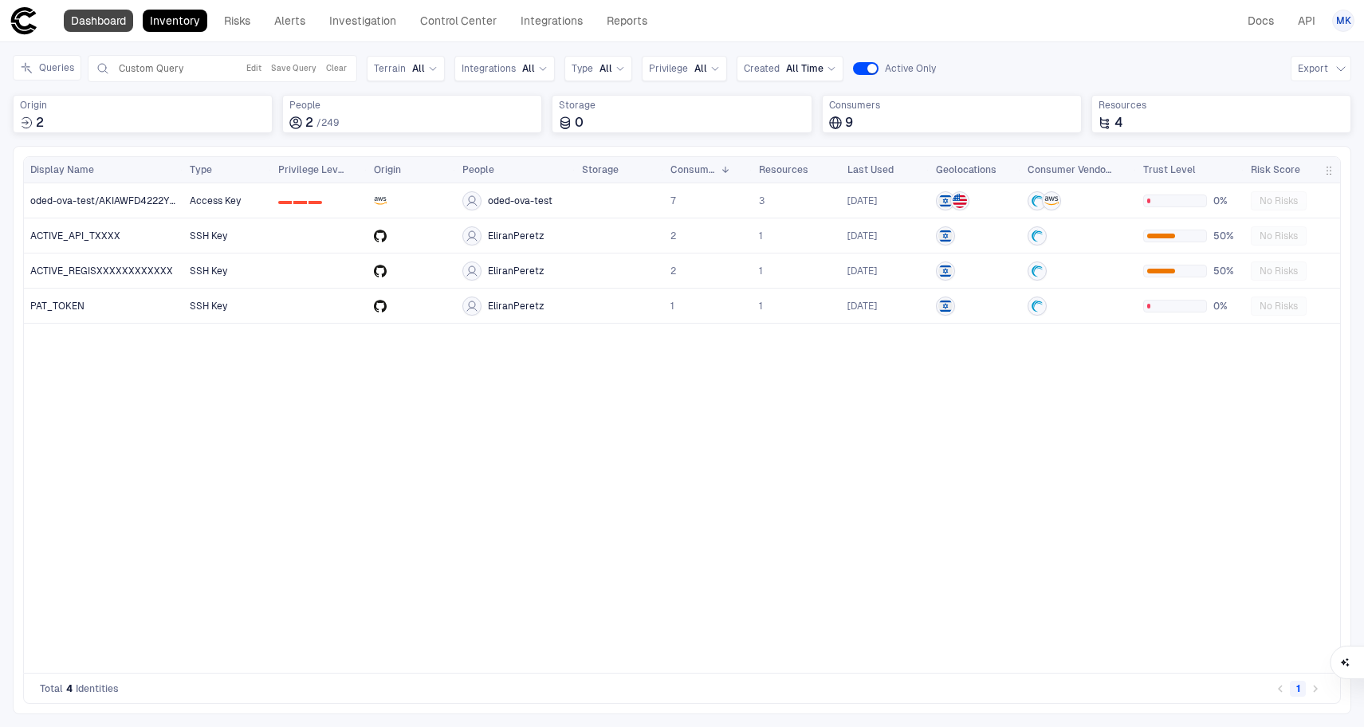
click at [101, 27] on link "Dashboard" at bounding box center [98, 21] width 69 height 22
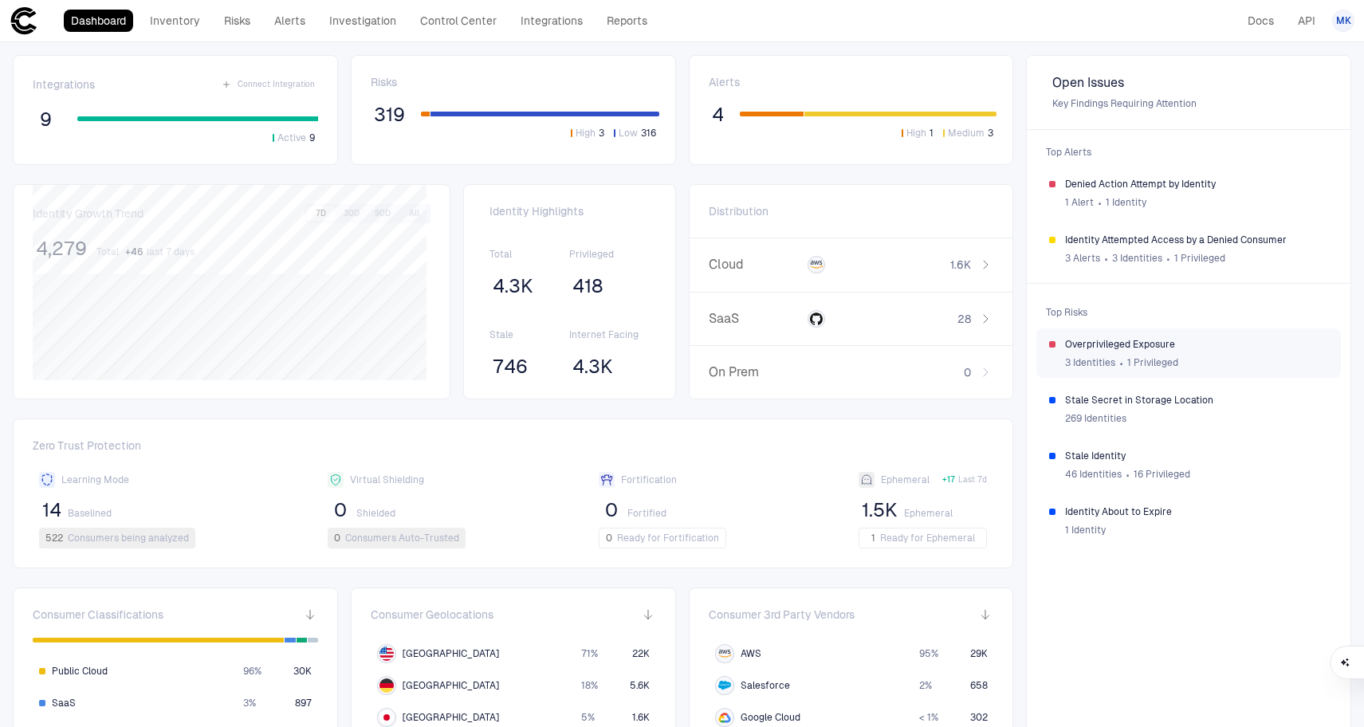
click at [1127, 360] on span "1 Privileged" at bounding box center [1152, 362] width 51 height 13
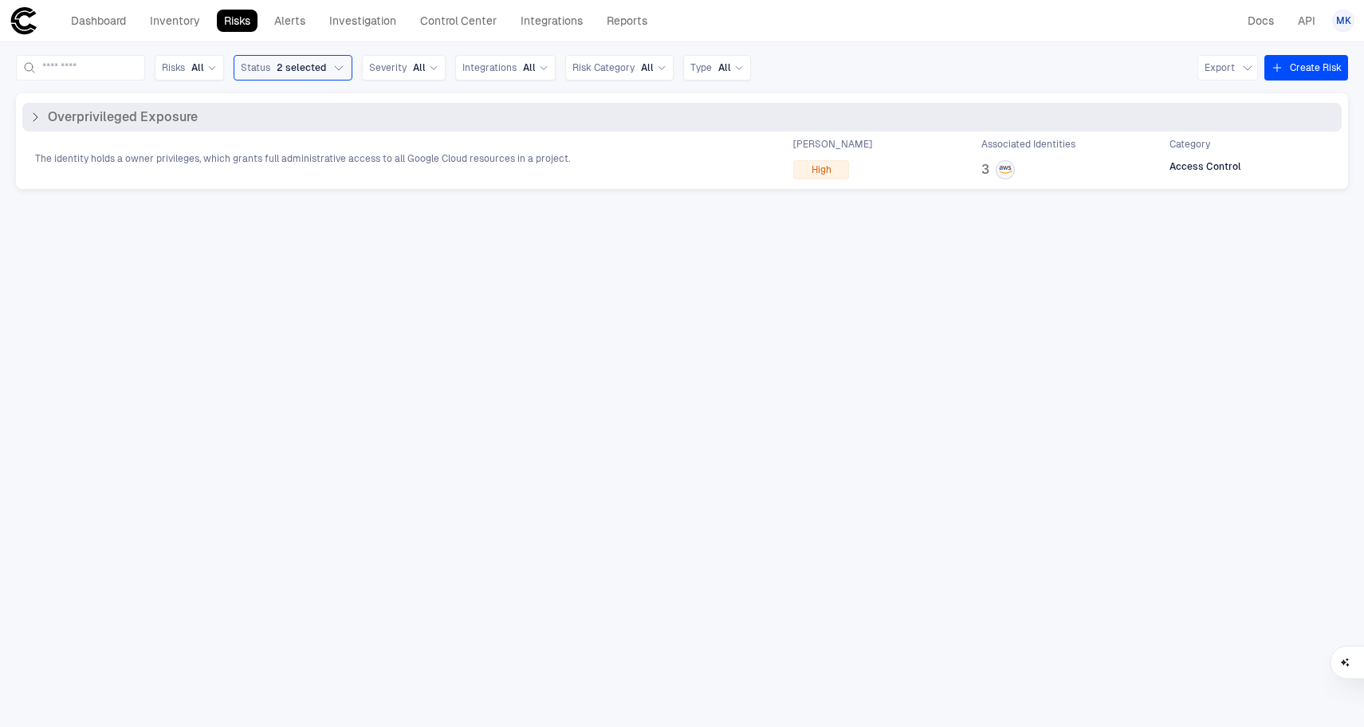
click at [257, 170] on div "The identity holds a owner privileges, which grants full administrative access …" at bounding box center [682, 158] width 1320 height 41
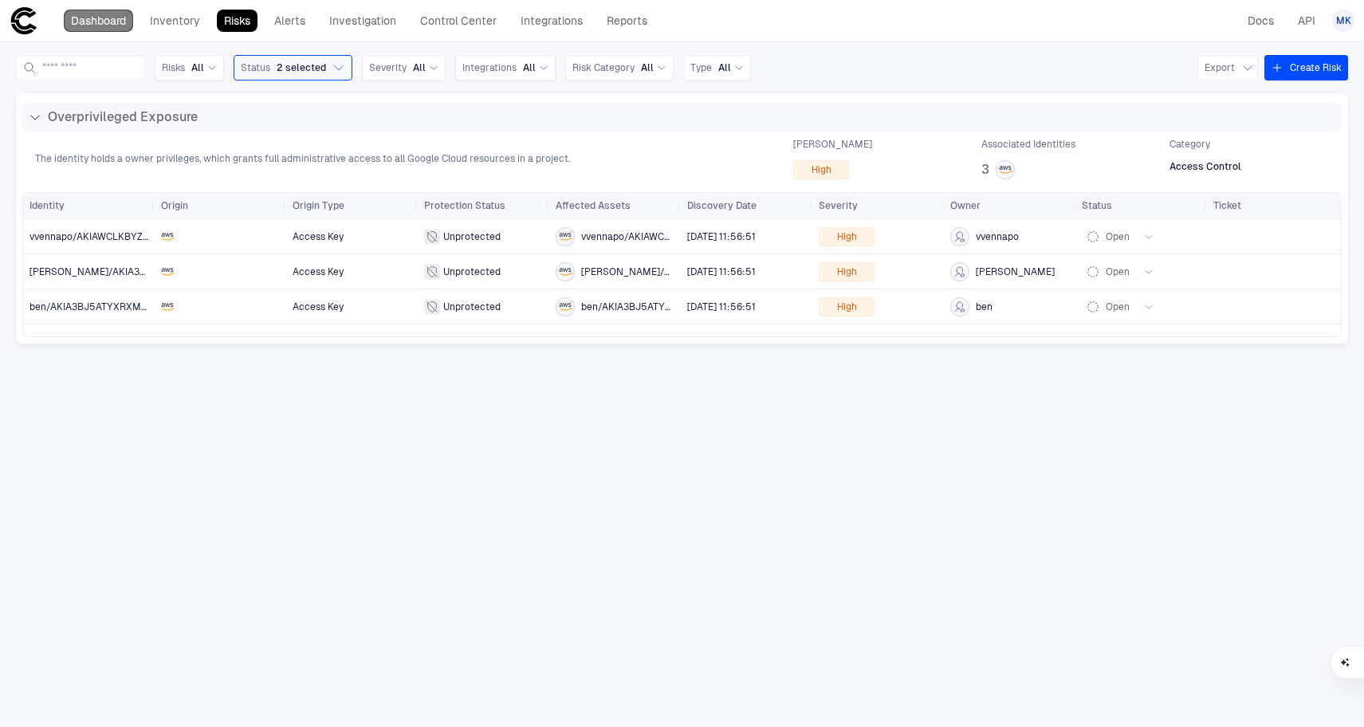
click at [96, 26] on link "Dashboard" at bounding box center [98, 21] width 69 height 22
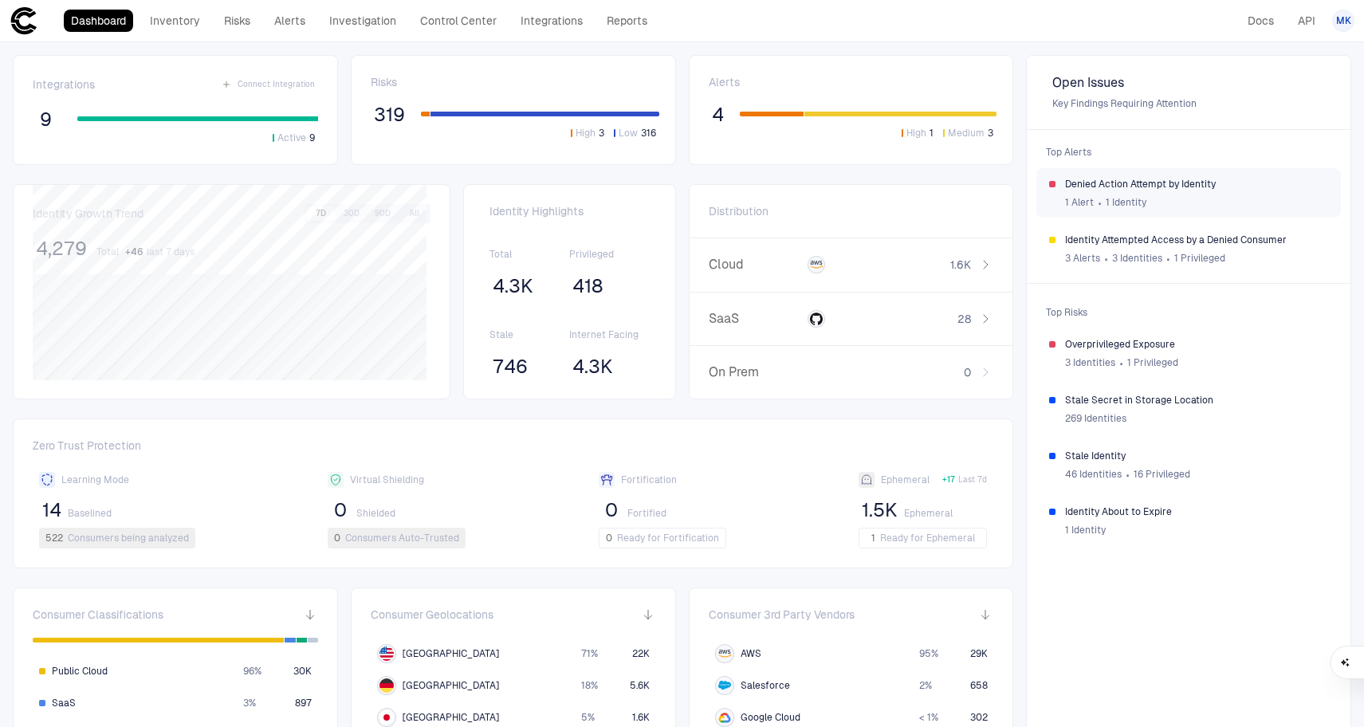
click at [1135, 201] on span "1 Identity" at bounding box center [1126, 202] width 41 height 13
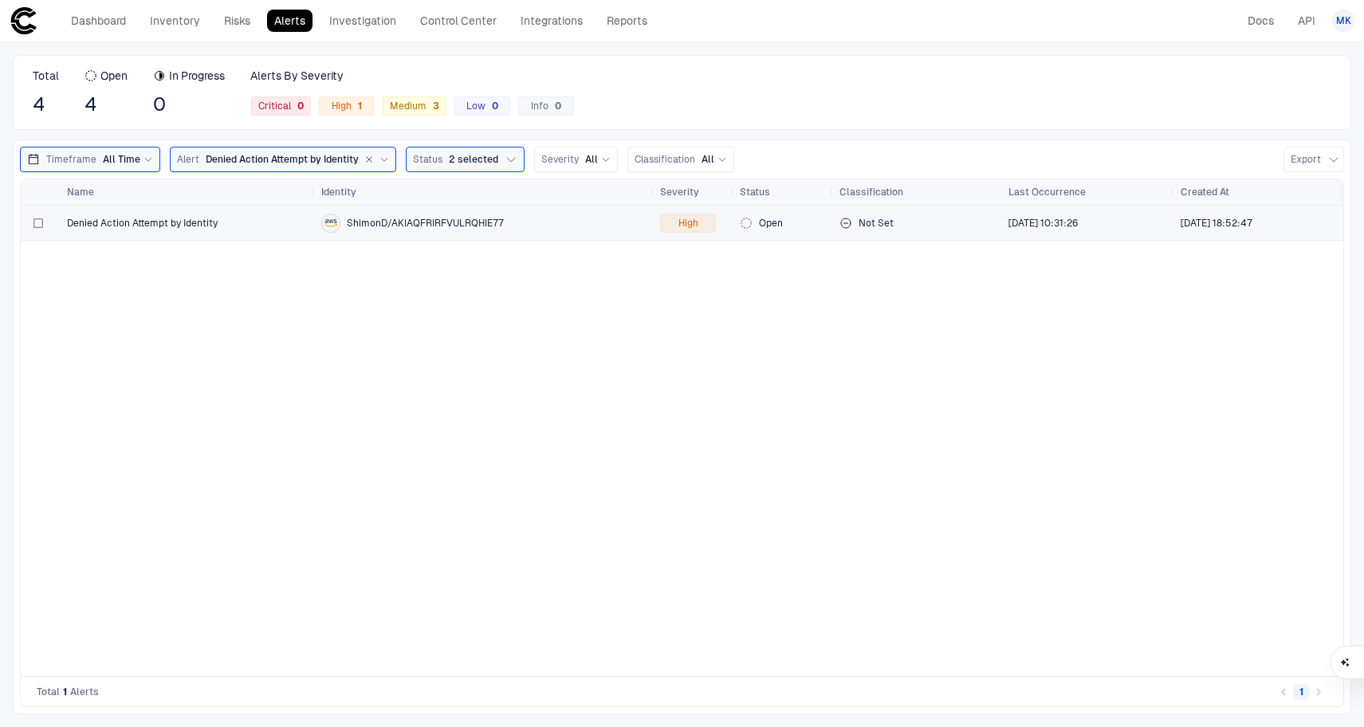
click at [161, 234] on div "Denied Action Attempt by Identity" at bounding box center [188, 223] width 242 height 33
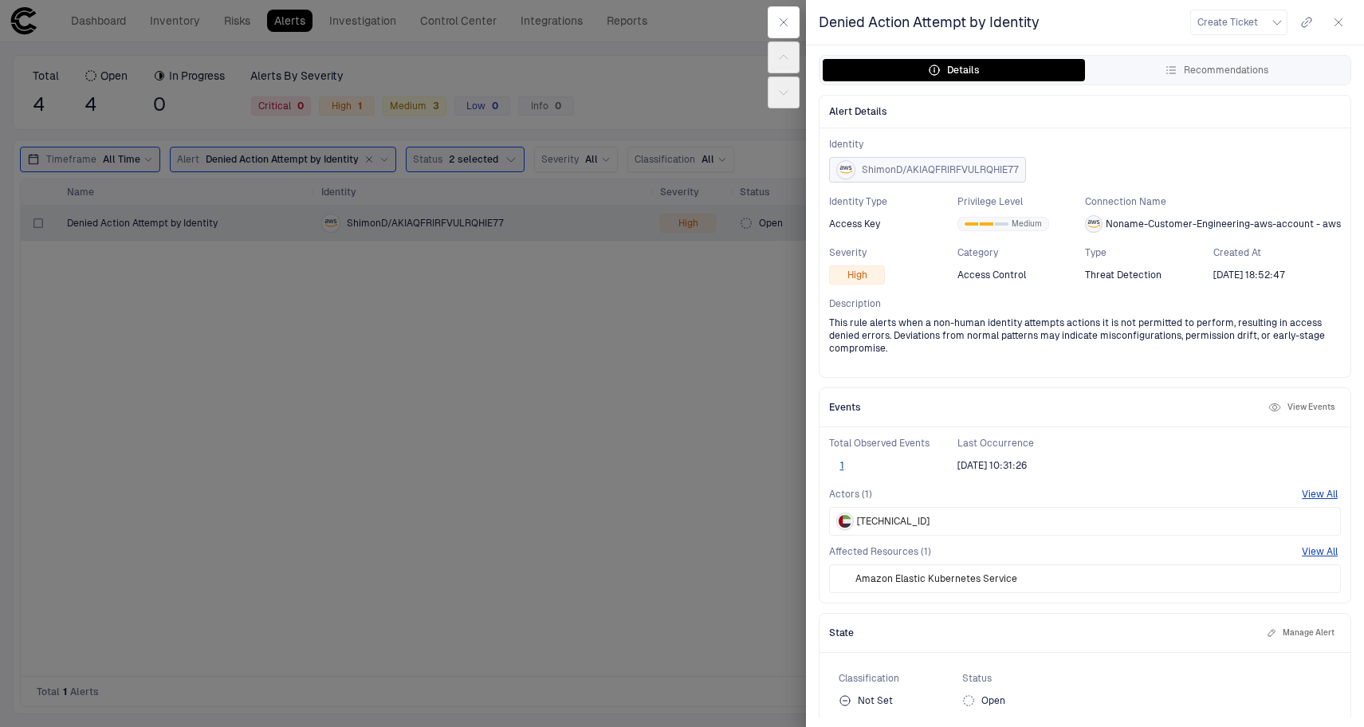
click at [937, 167] on span "ShimonD/AKIAQFRIRFVULRQHIE77" at bounding box center [940, 169] width 157 height 13
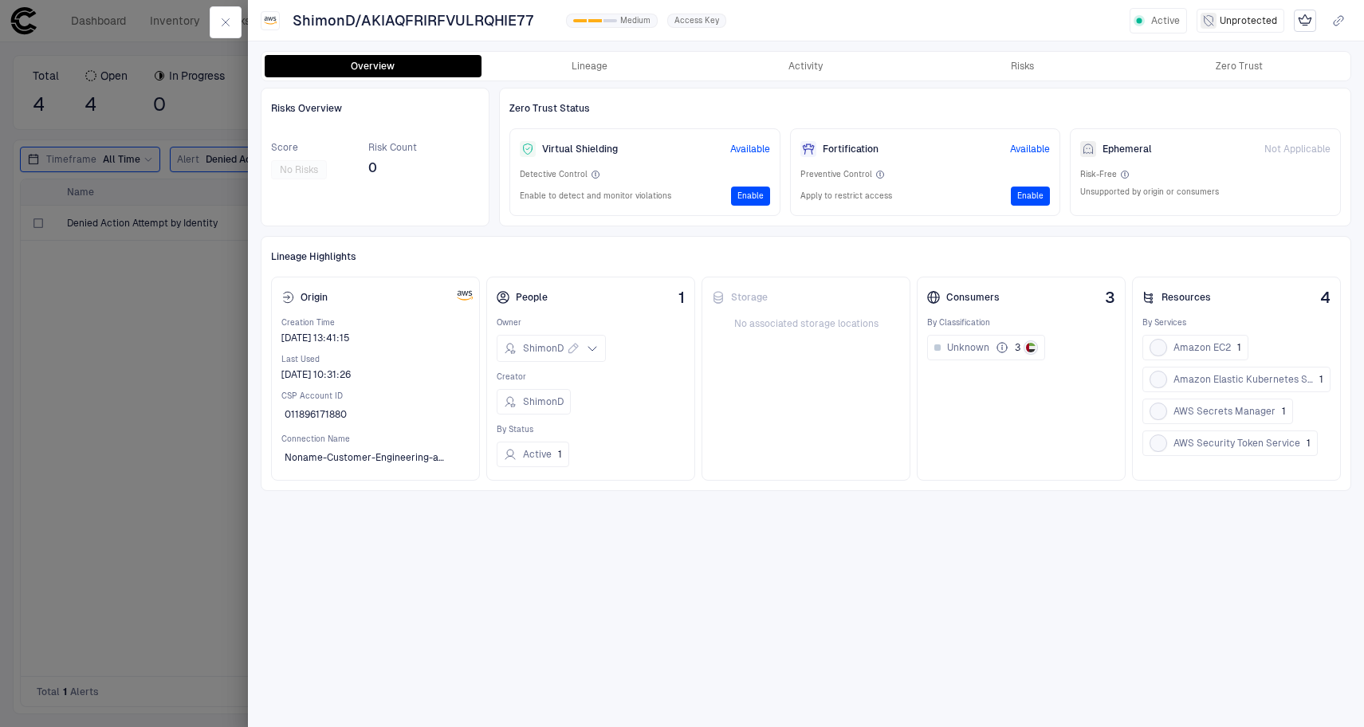
click at [742, 149] on span "Available" at bounding box center [750, 149] width 40 height 13
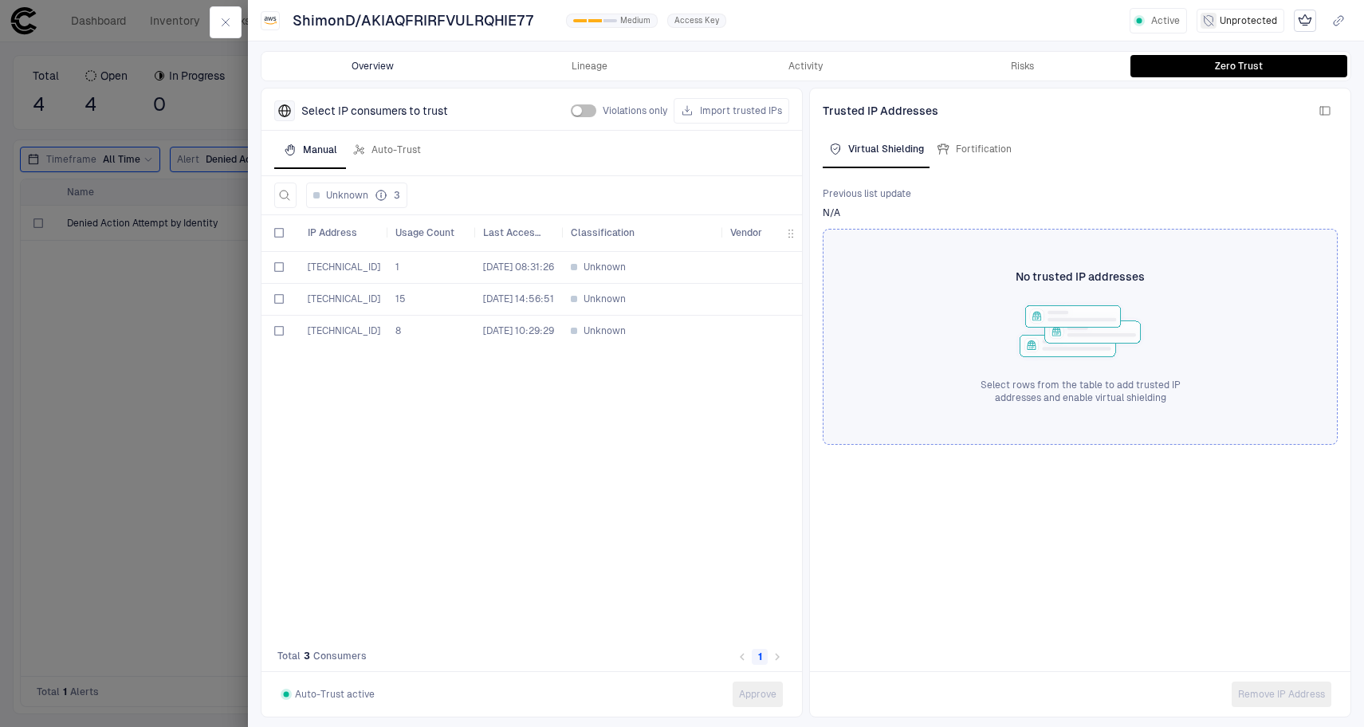
click at [408, 69] on button "Overview" at bounding box center [373, 66] width 217 height 22
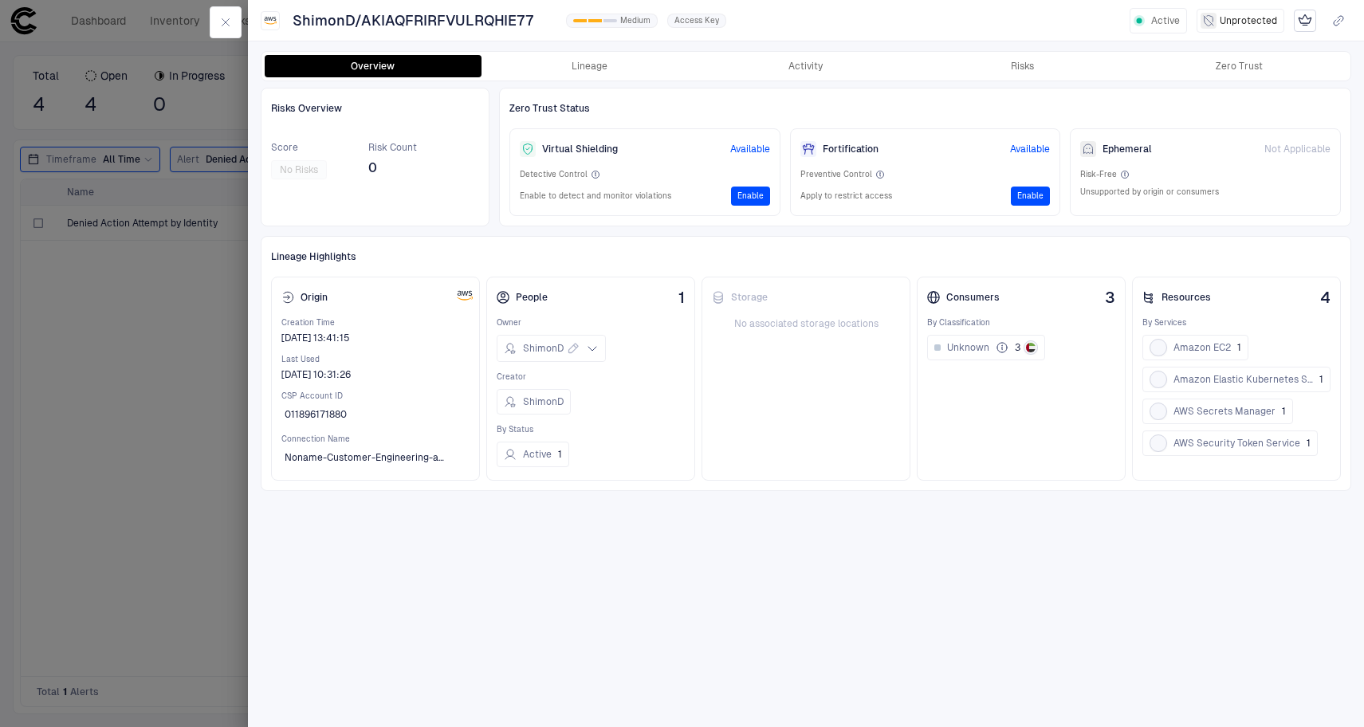
drag, startPoint x: 192, startPoint y: 314, endPoint x: 183, endPoint y: 284, distance: 31.5
click at [192, 313] on div at bounding box center [682, 363] width 1364 height 727
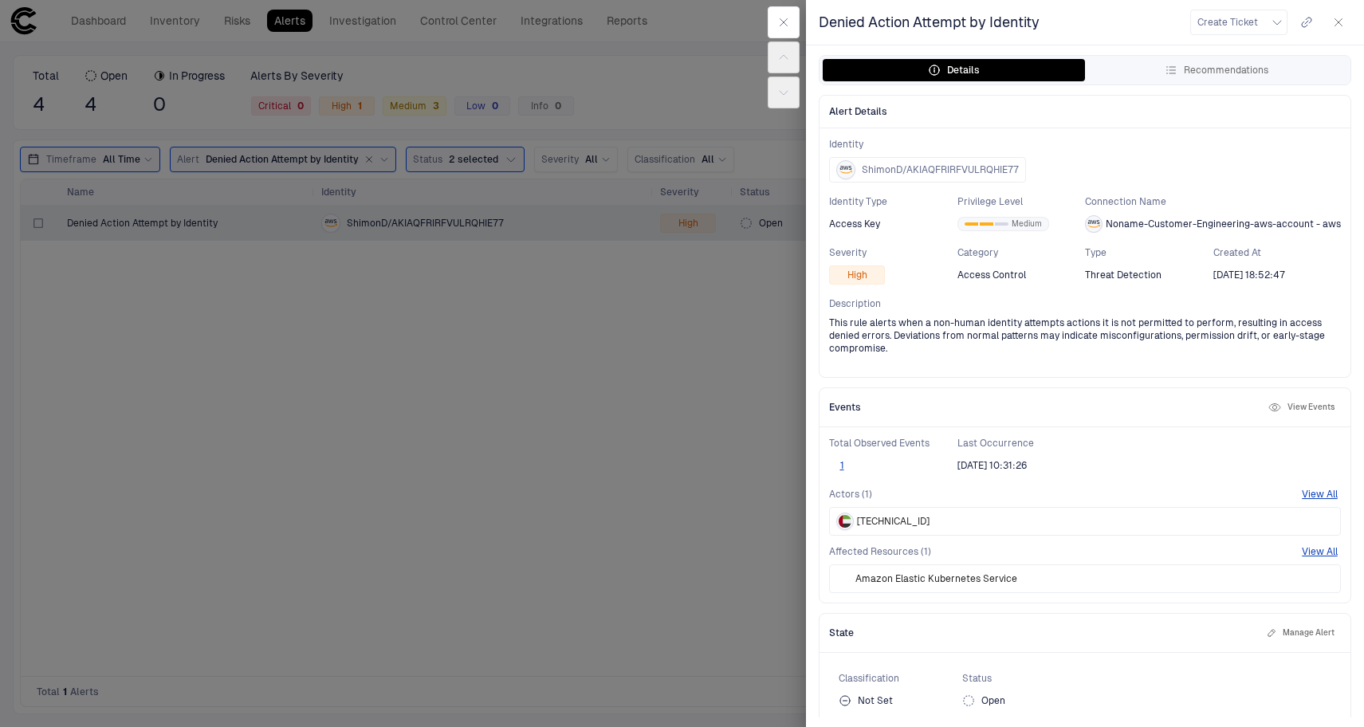
click at [484, 81] on div at bounding box center [682, 363] width 1364 height 727
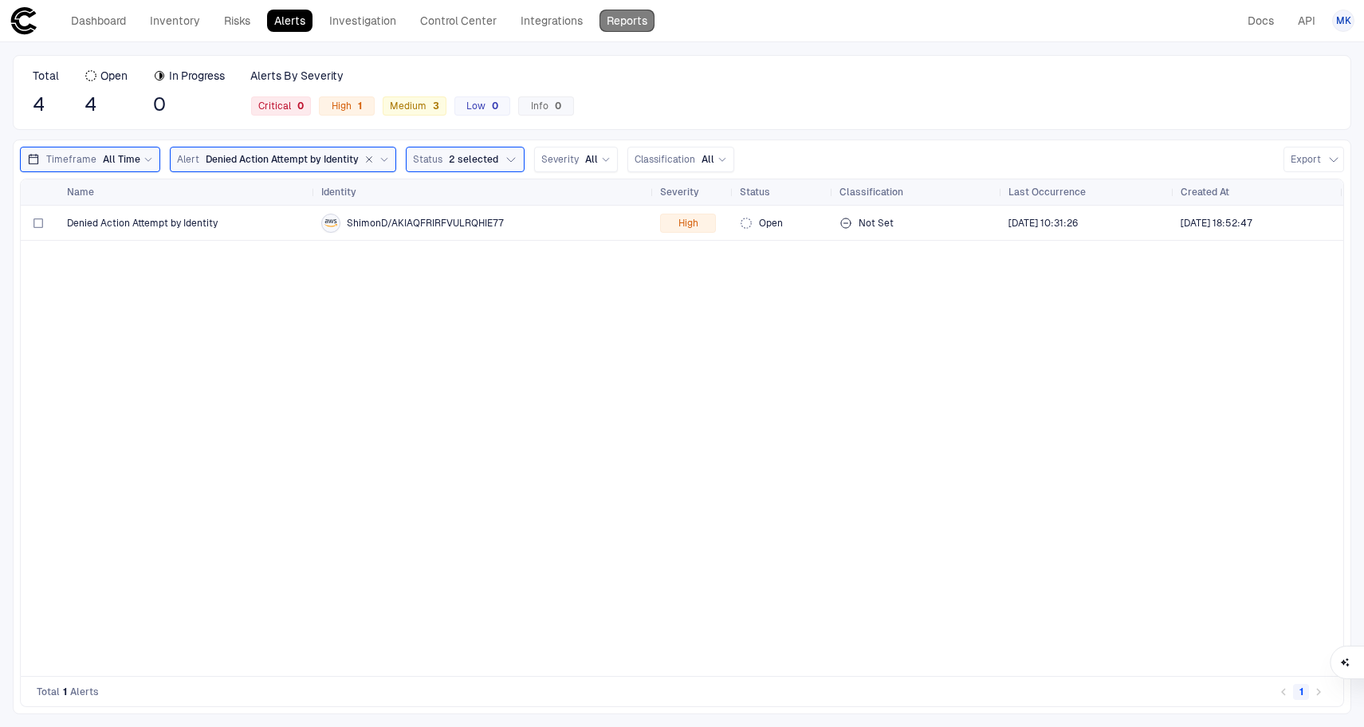
click at [644, 18] on link "Reports" at bounding box center [627, 21] width 55 height 22
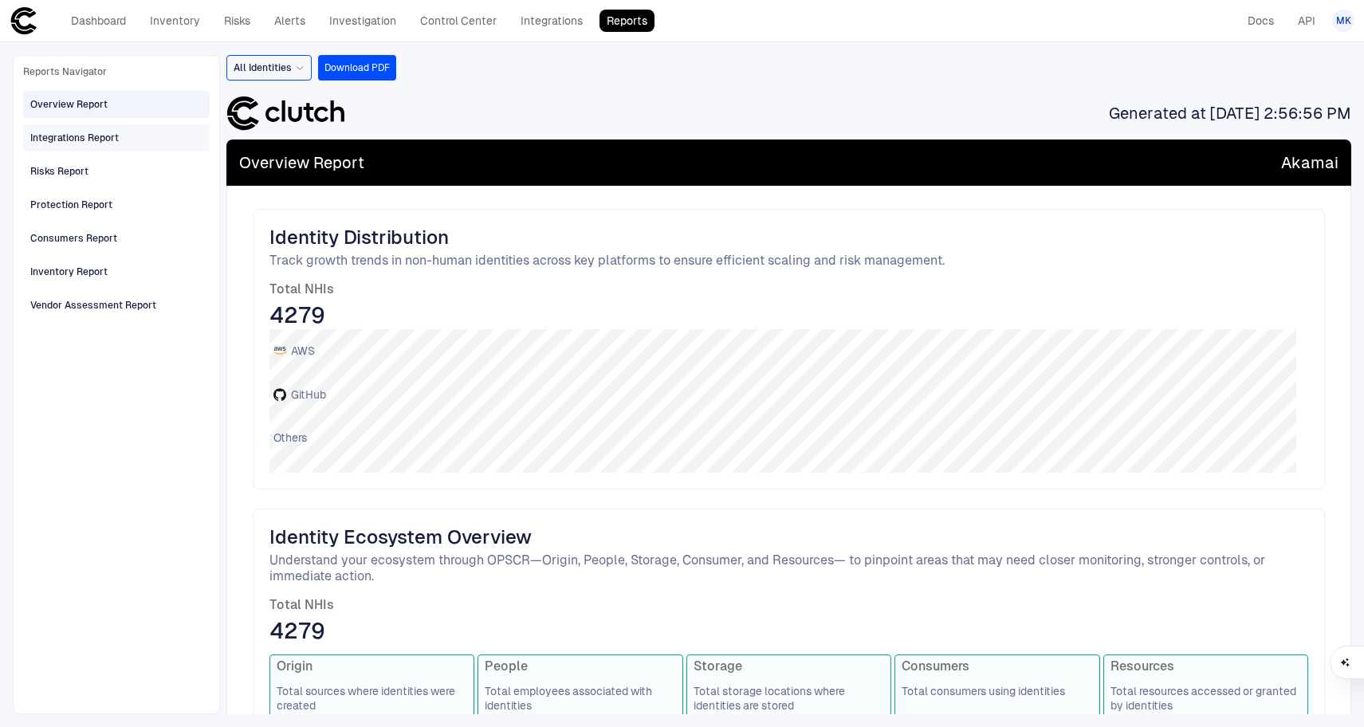
click at [88, 148] on div "Integrations Report" at bounding box center [117, 138] width 175 height 26
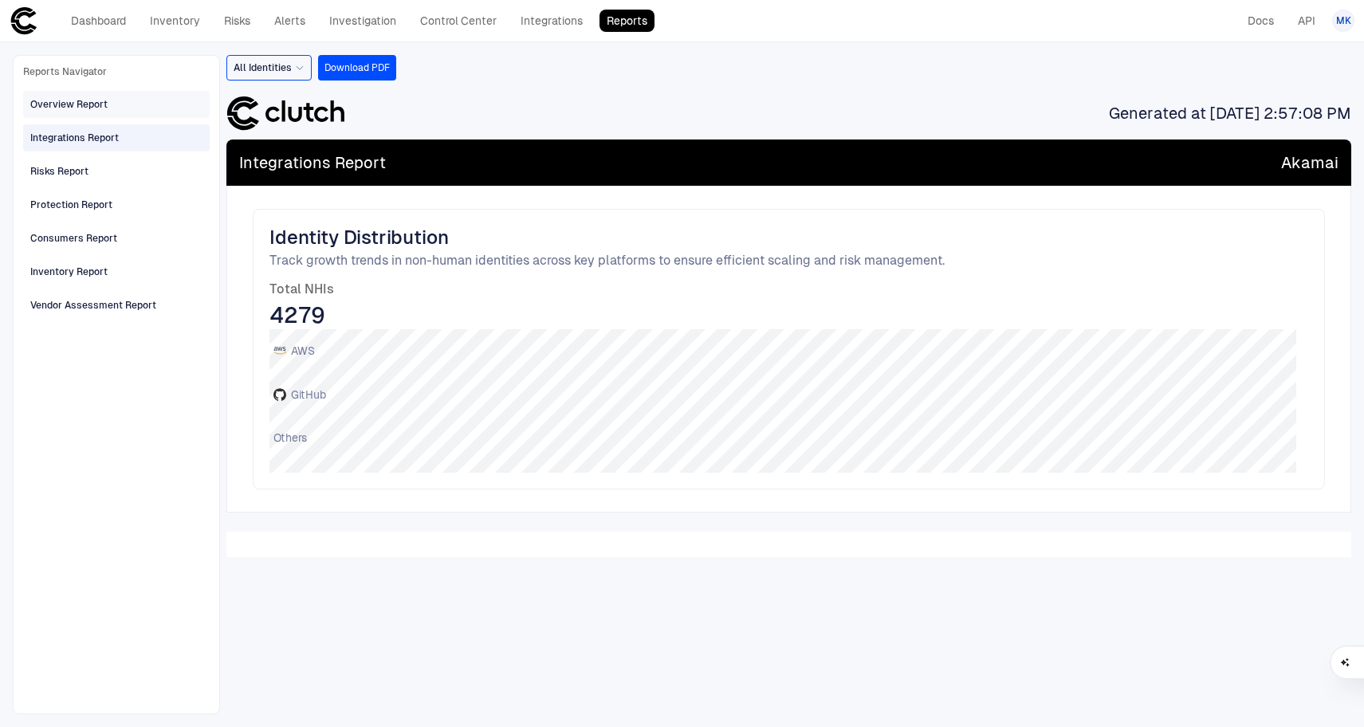
click at [96, 112] on span "Overview Report" at bounding box center [68, 104] width 77 height 21
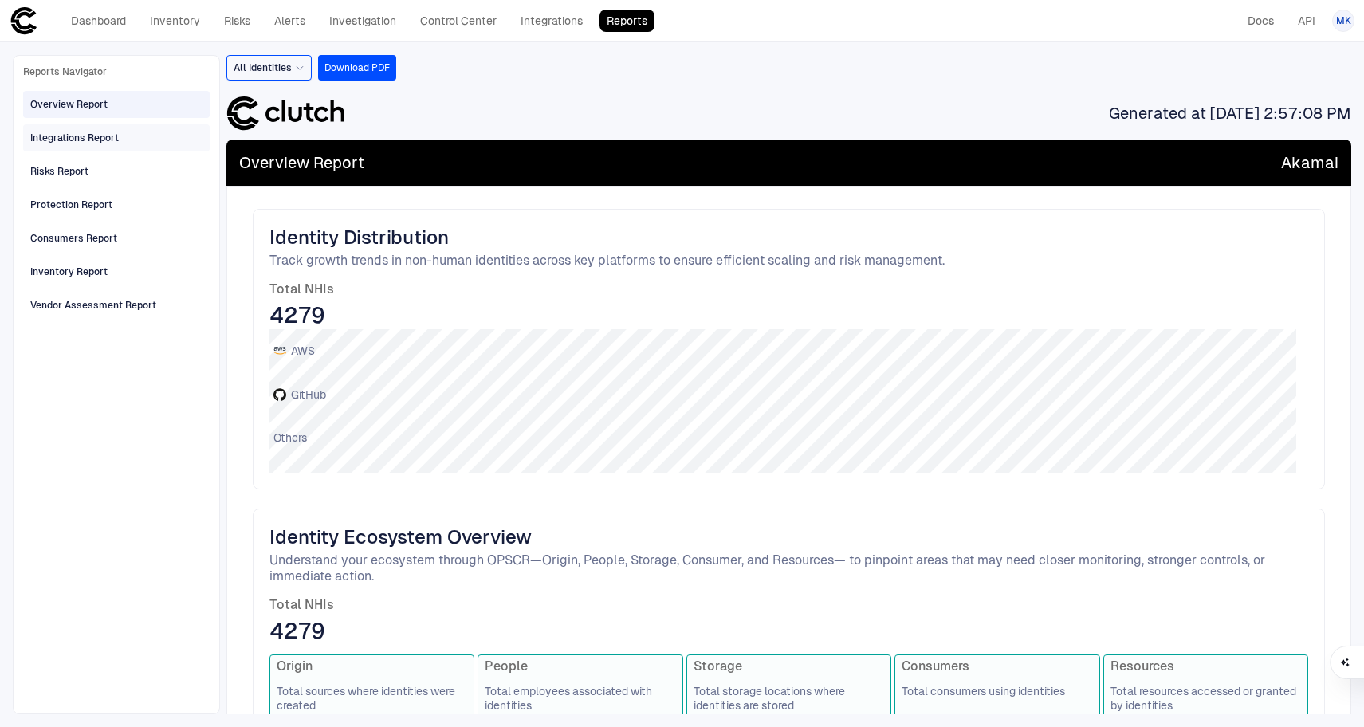
click at [117, 133] on div "Integrations Report" at bounding box center [74, 138] width 89 height 14
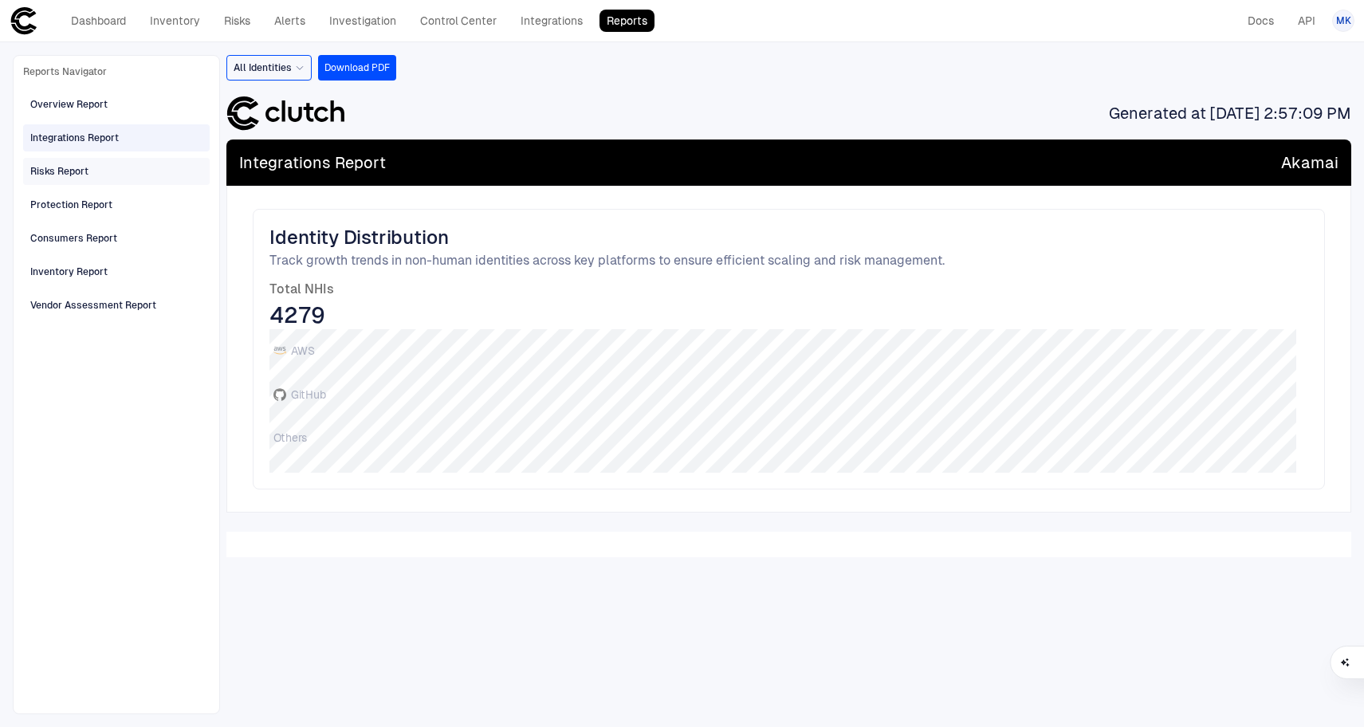
click at [99, 170] on div "Risks Report" at bounding box center [117, 172] width 175 height 26
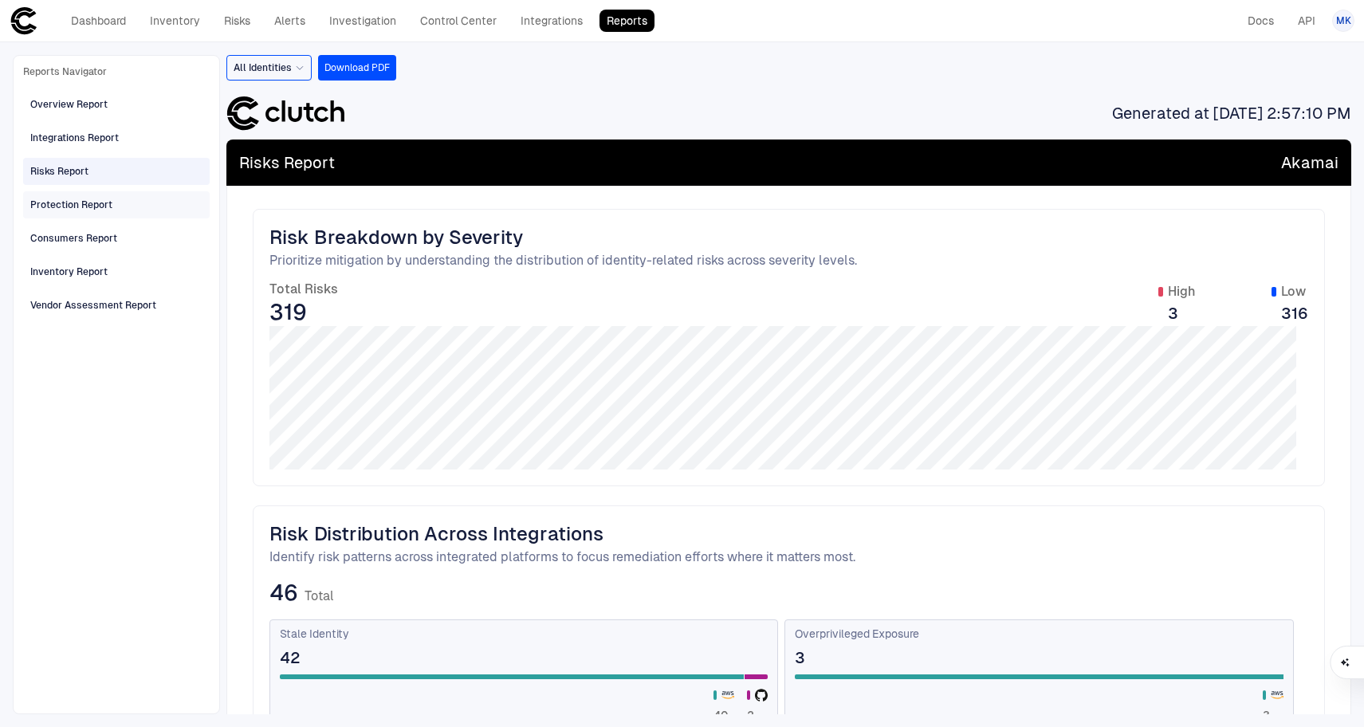
click at [77, 206] on div "Protection Report" at bounding box center [71, 205] width 82 height 14
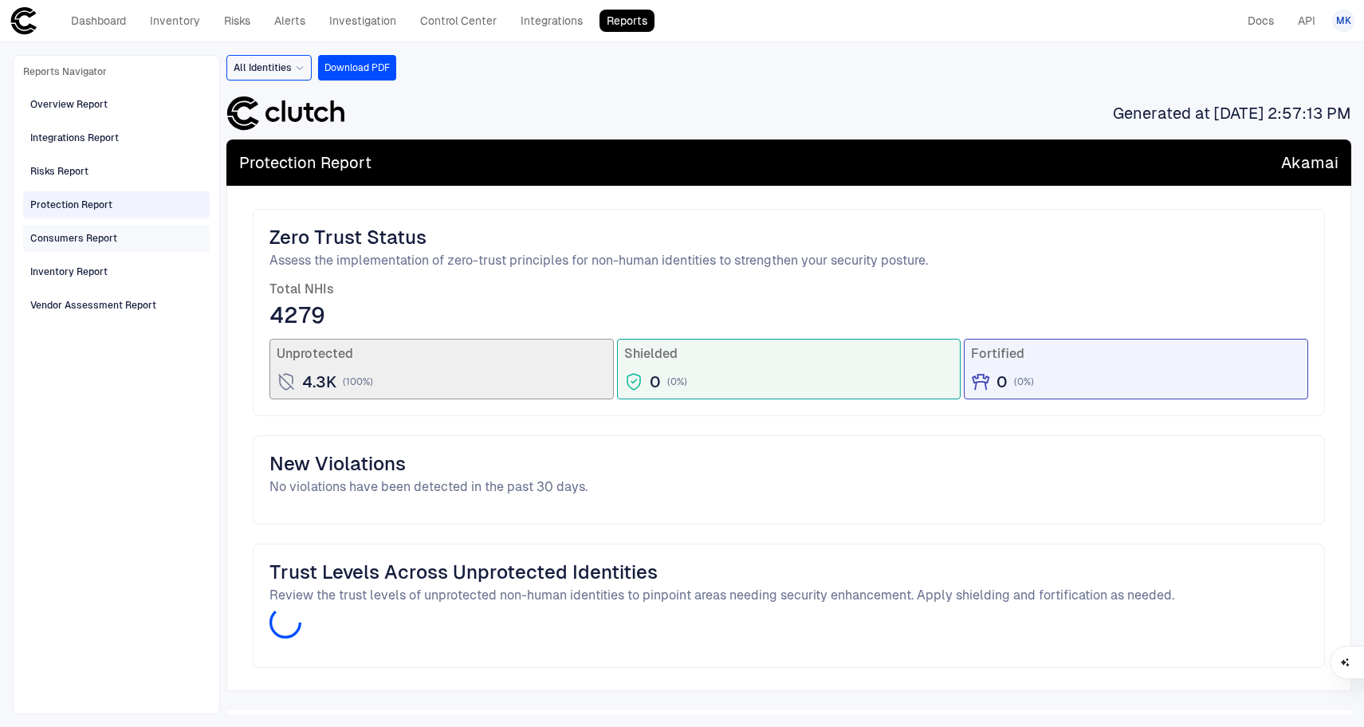
click at [95, 242] on div "Consumers Report" at bounding box center [73, 238] width 87 height 14
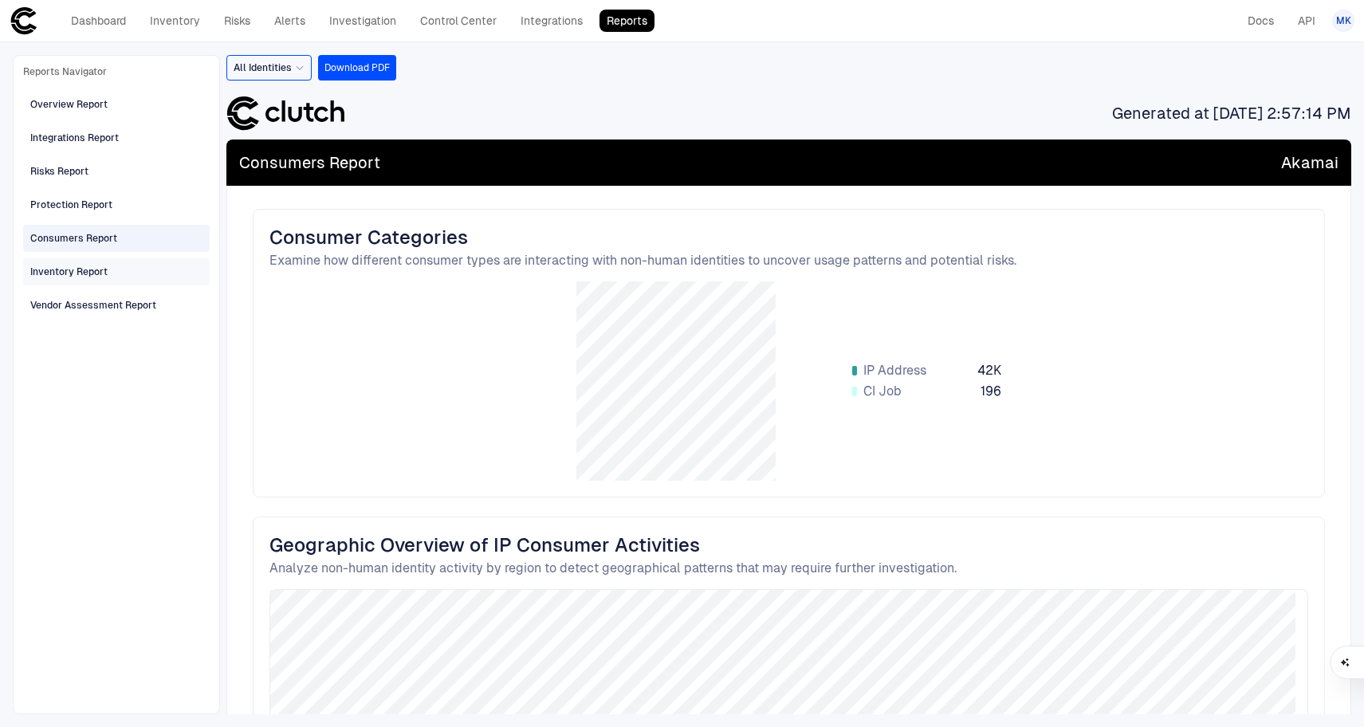
click at [92, 269] on div "Inventory Report" at bounding box center [68, 272] width 77 height 14
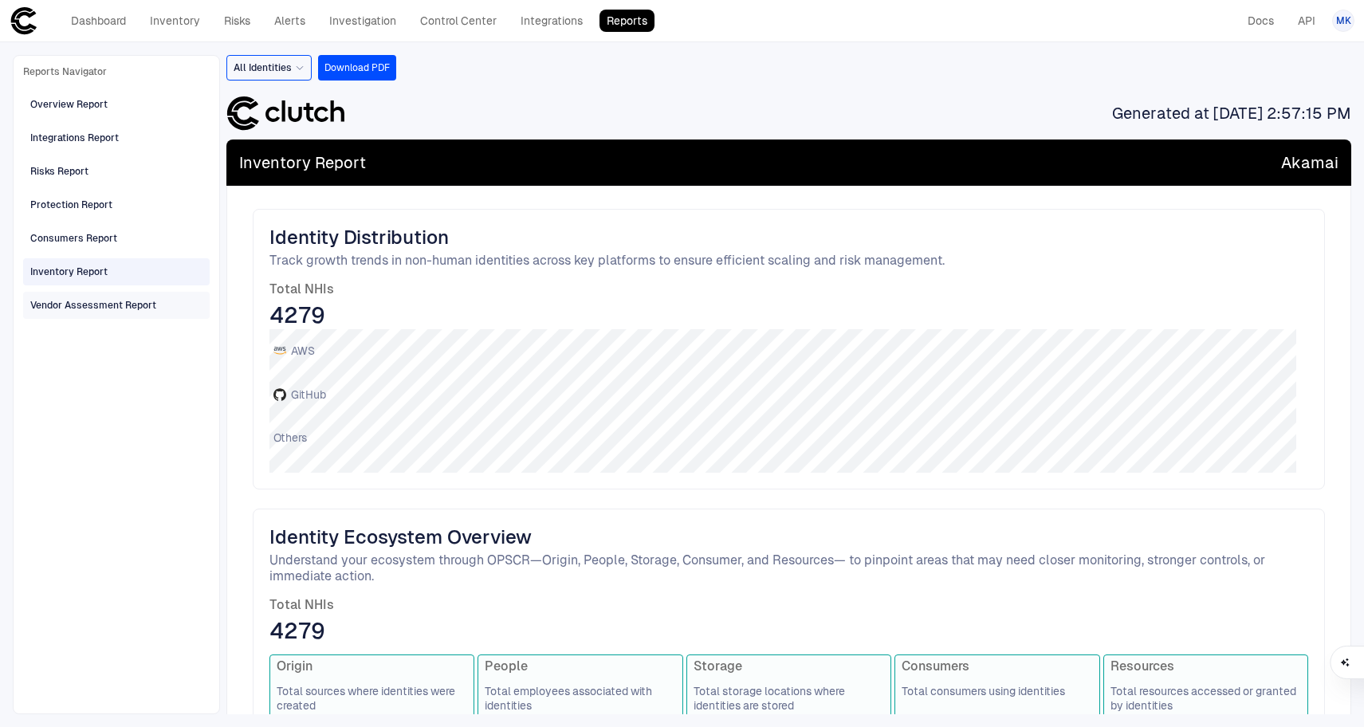
click at [124, 299] on div "Vendor Assessment Report" at bounding box center [93, 305] width 126 height 14
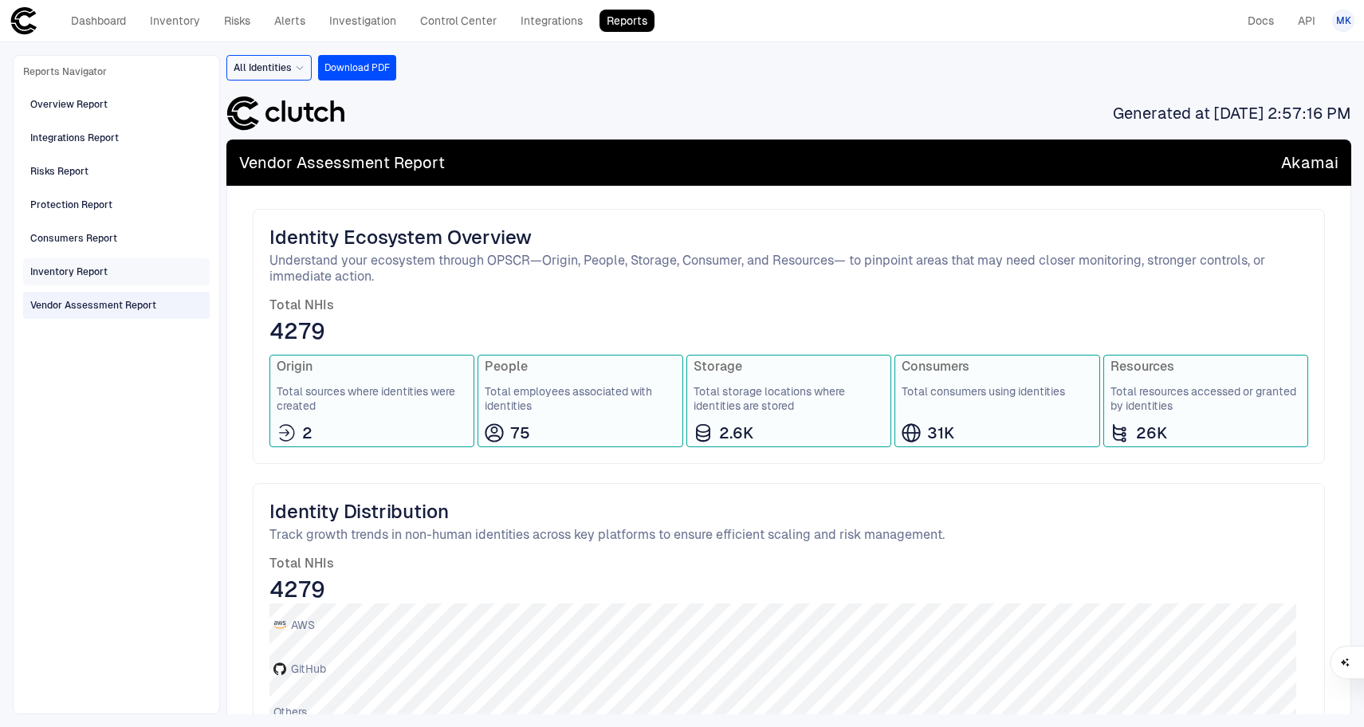
click at [116, 272] on div "Inventory Report" at bounding box center [117, 272] width 175 height 26
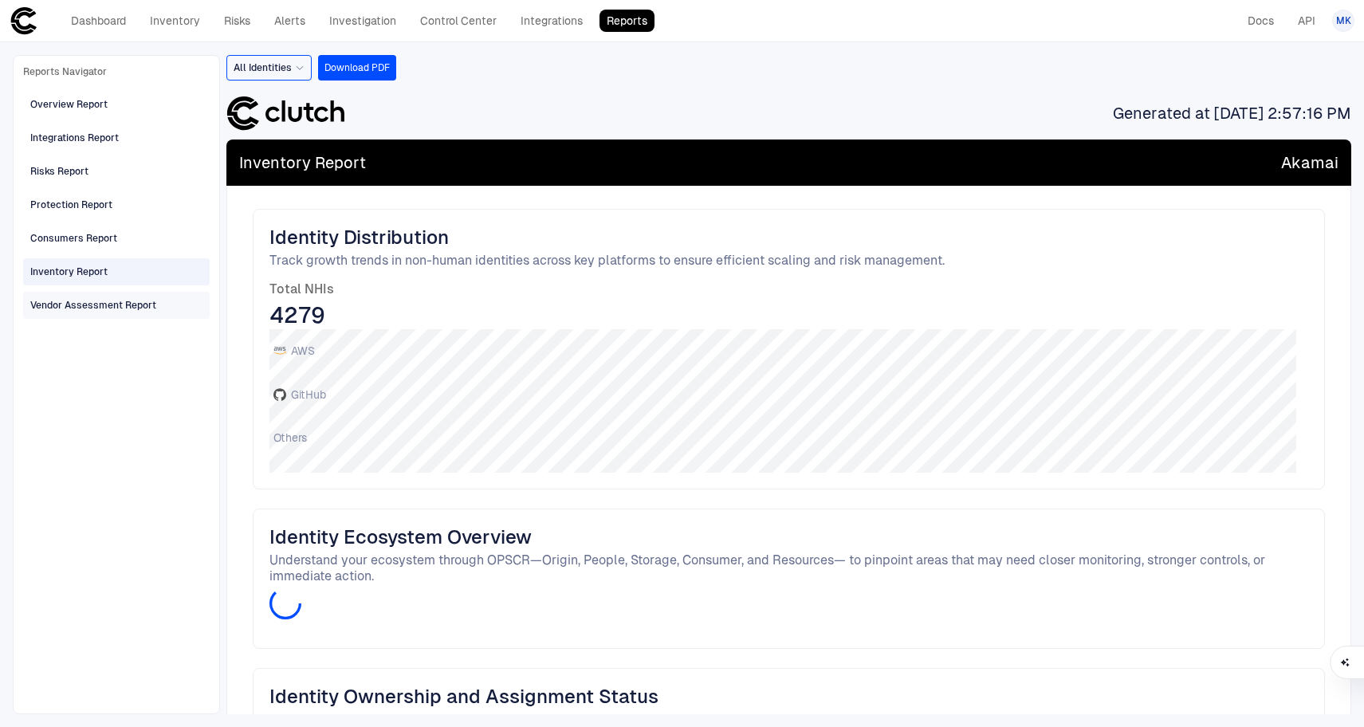
click at [122, 316] on div "Vendor Assessment Report" at bounding box center [117, 306] width 175 height 26
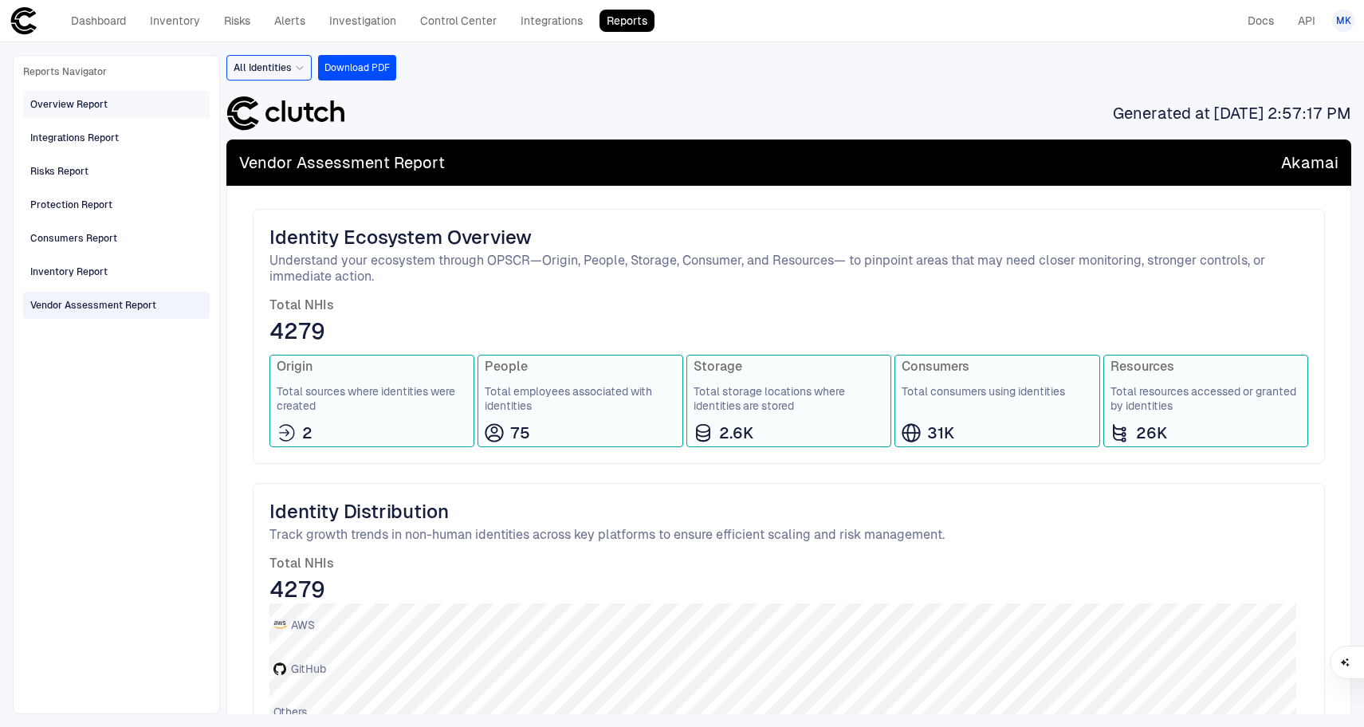
click at [96, 116] on div "Overview Report" at bounding box center [117, 105] width 175 height 26
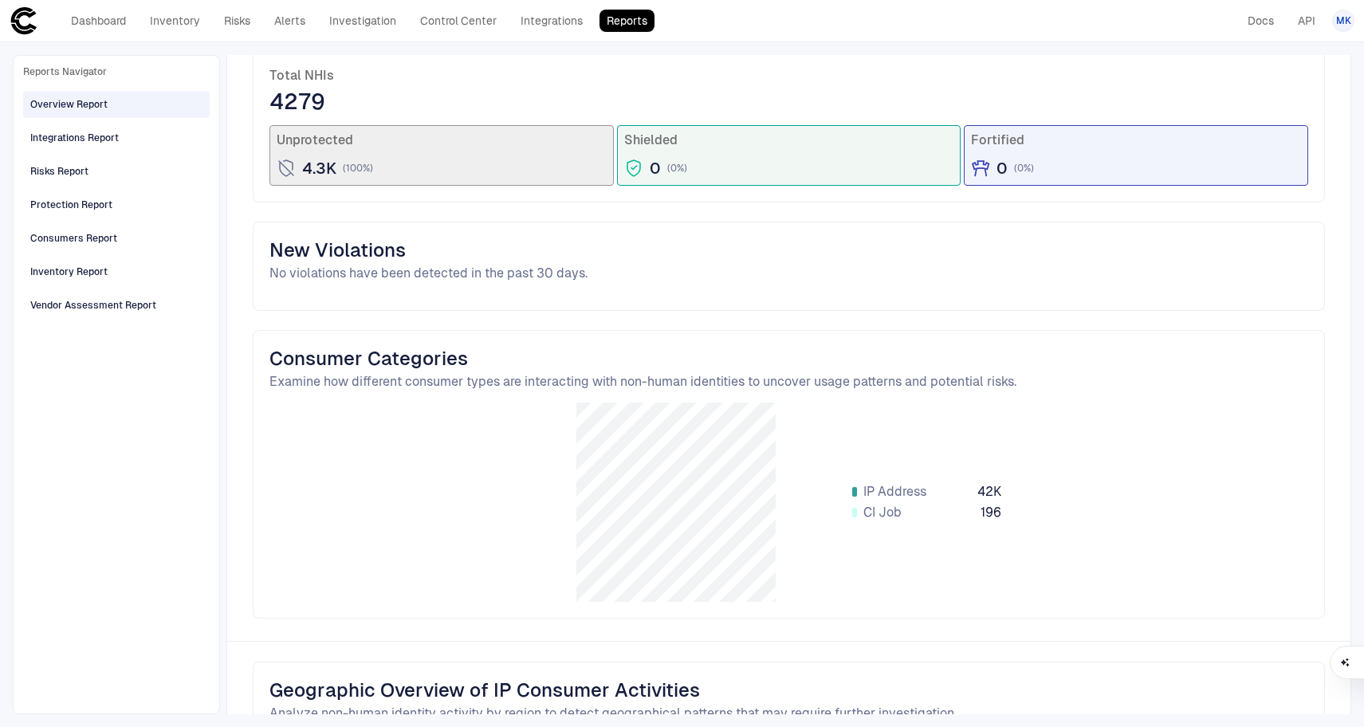
scroll to position [29, 0]
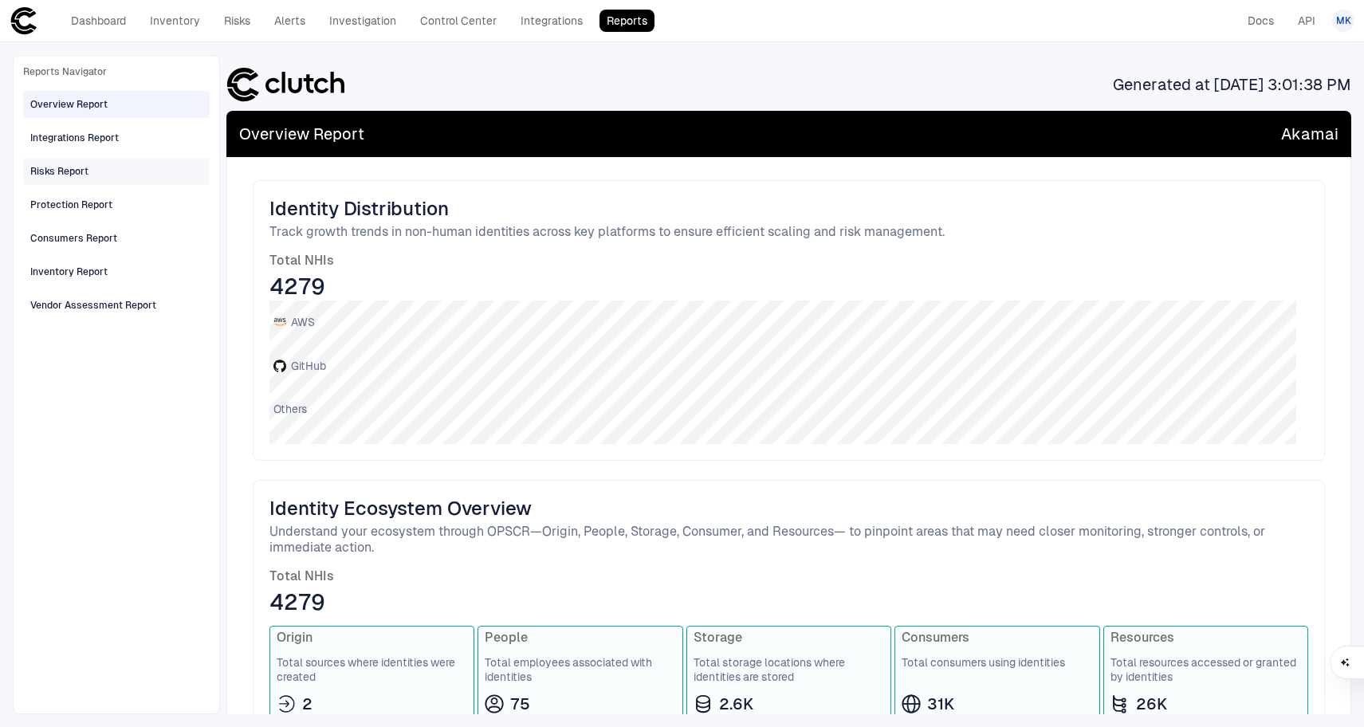
click at [72, 171] on div "Risks Report" at bounding box center [59, 171] width 58 height 14
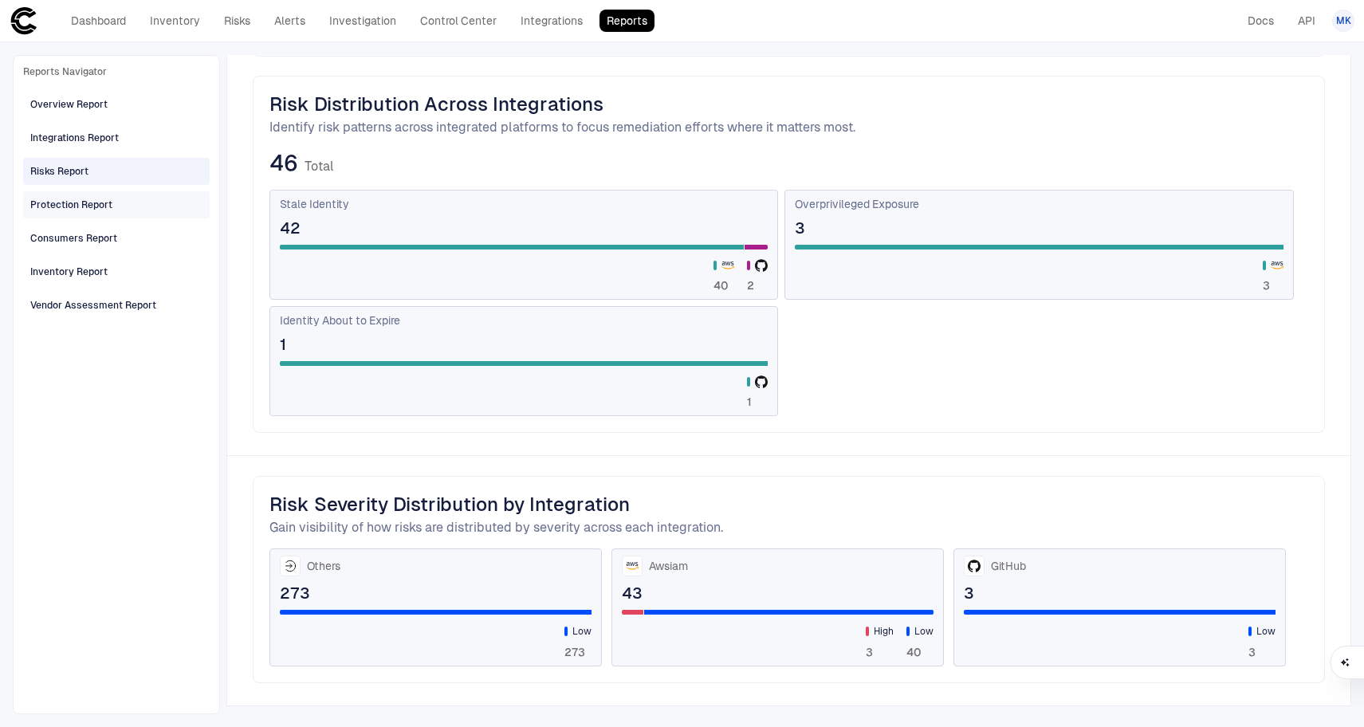
click at [86, 196] on span "Protection Report" at bounding box center [71, 205] width 82 height 21
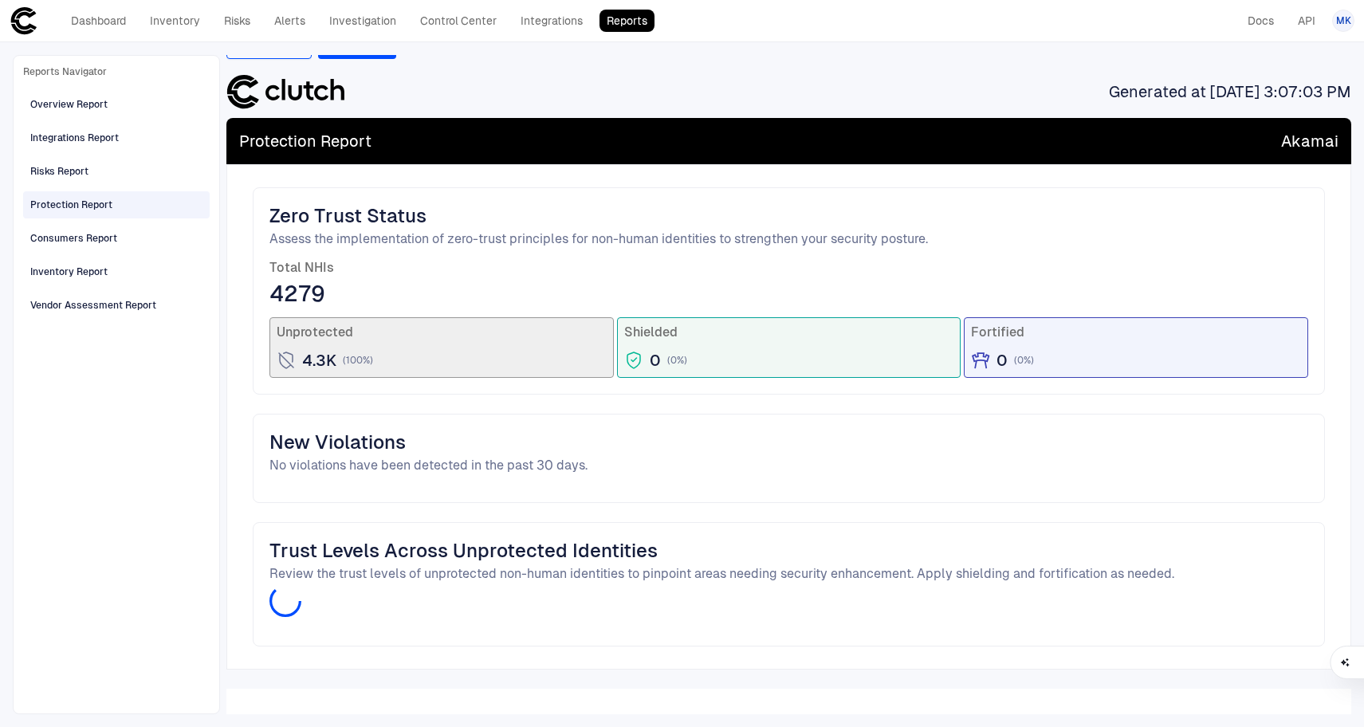
scroll to position [22, 0]
click at [431, 360] on div "4.3K ( 100 %)" at bounding box center [442, 360] width 330 height 21
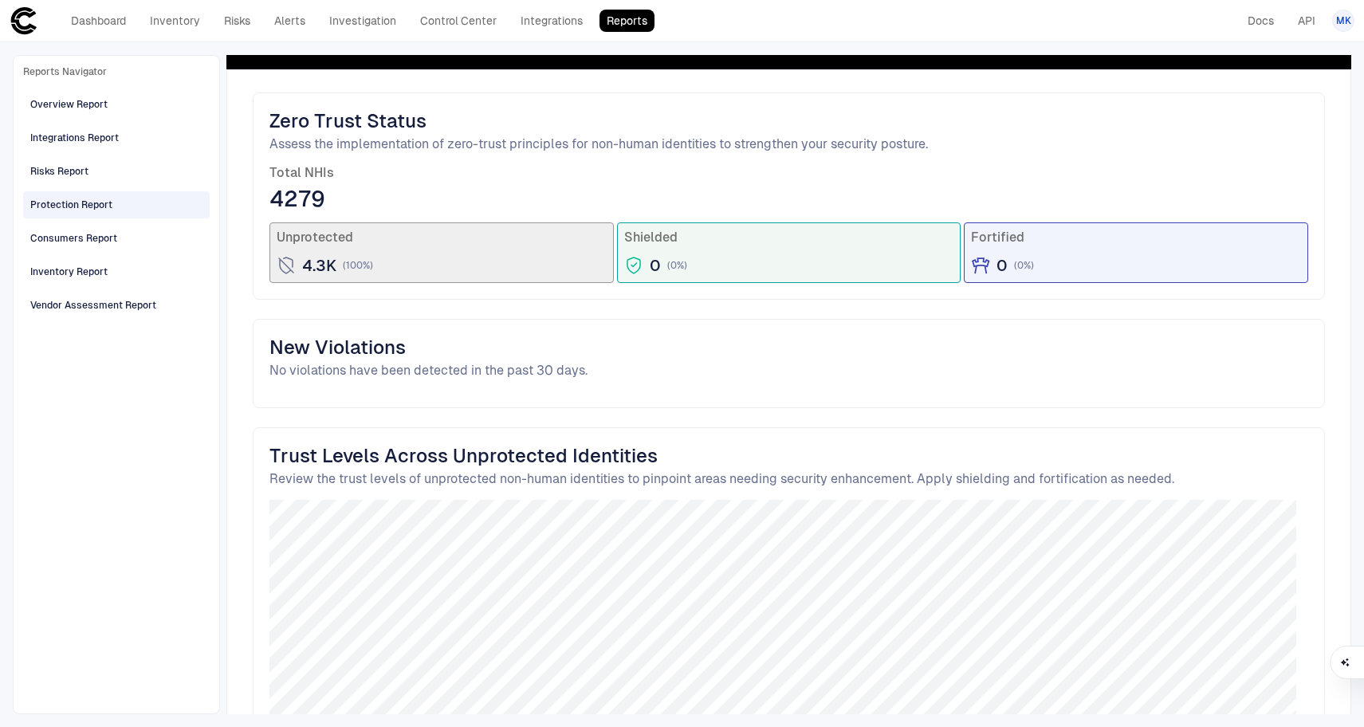
scroll to position [226, 0]
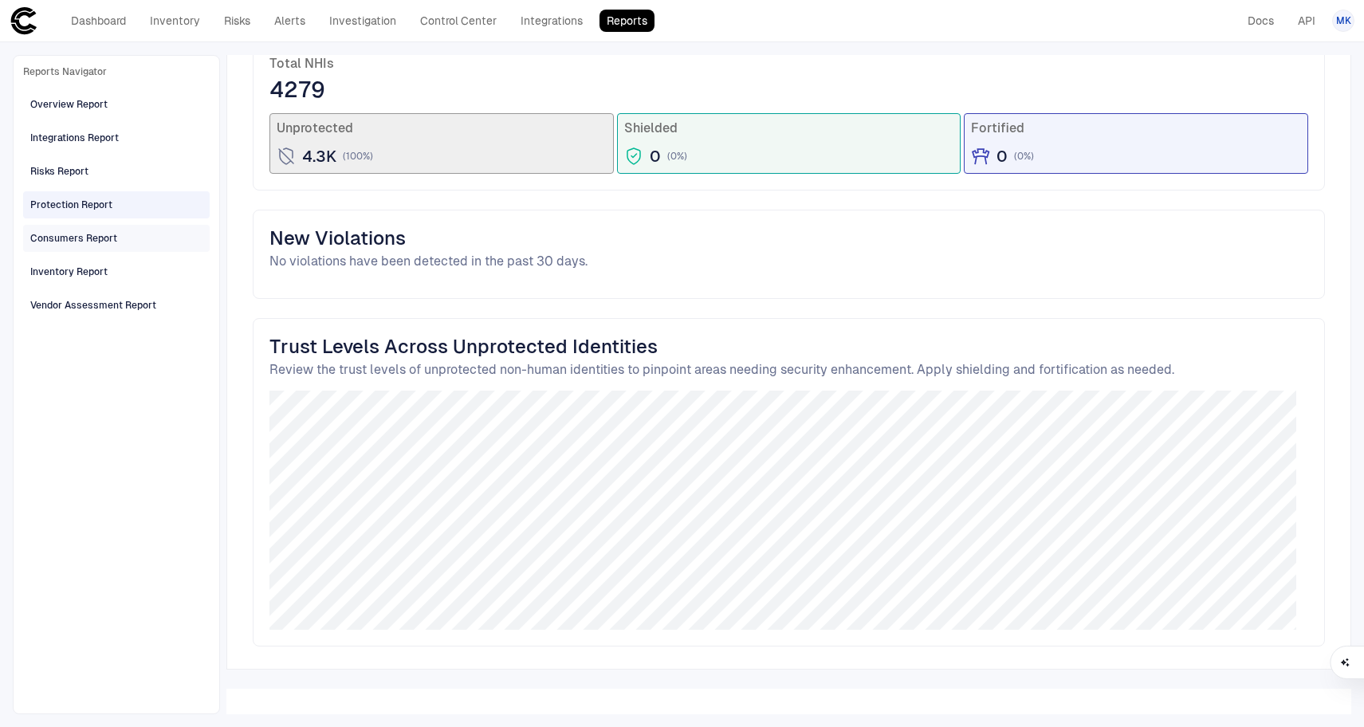
click at [69, 250] on div "Consumers Report" at bounding box center [117, 239] width 175 height 26
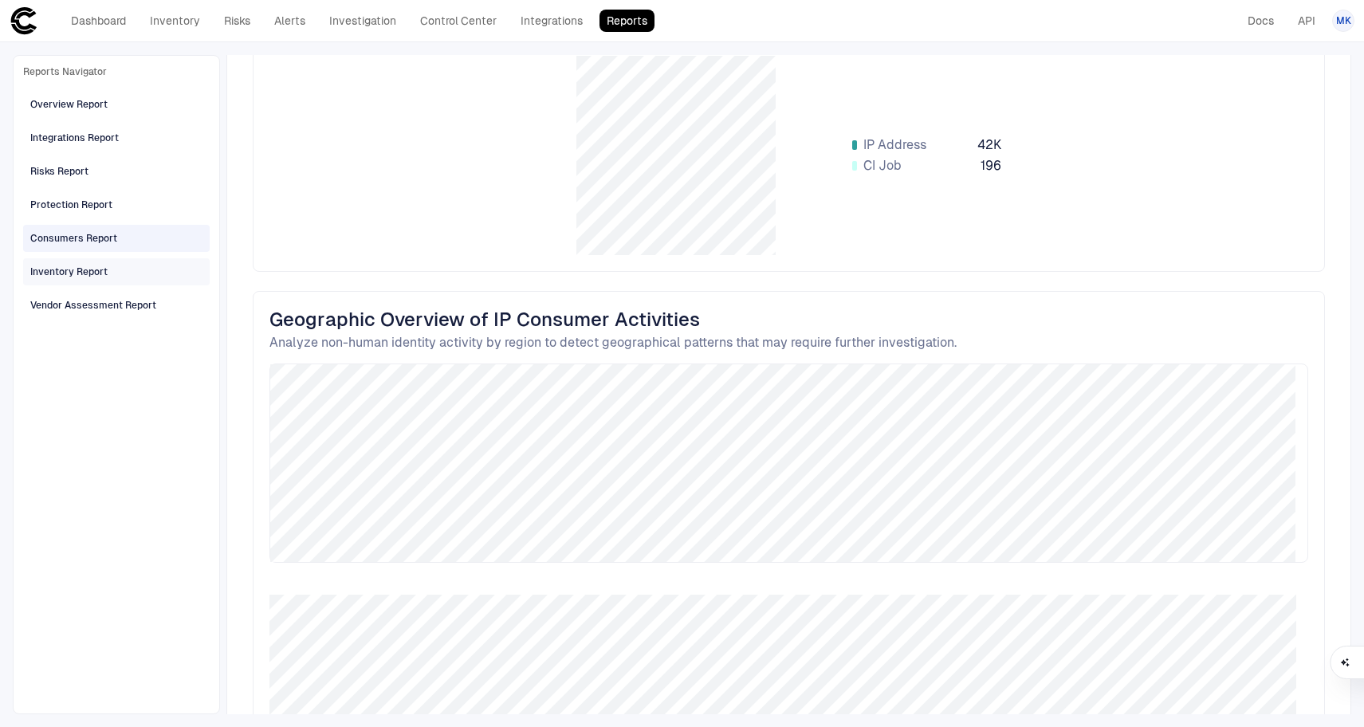
click at [77, 269] on div "Inventory Report" at bounding box center [68, 272] width 77 height 14
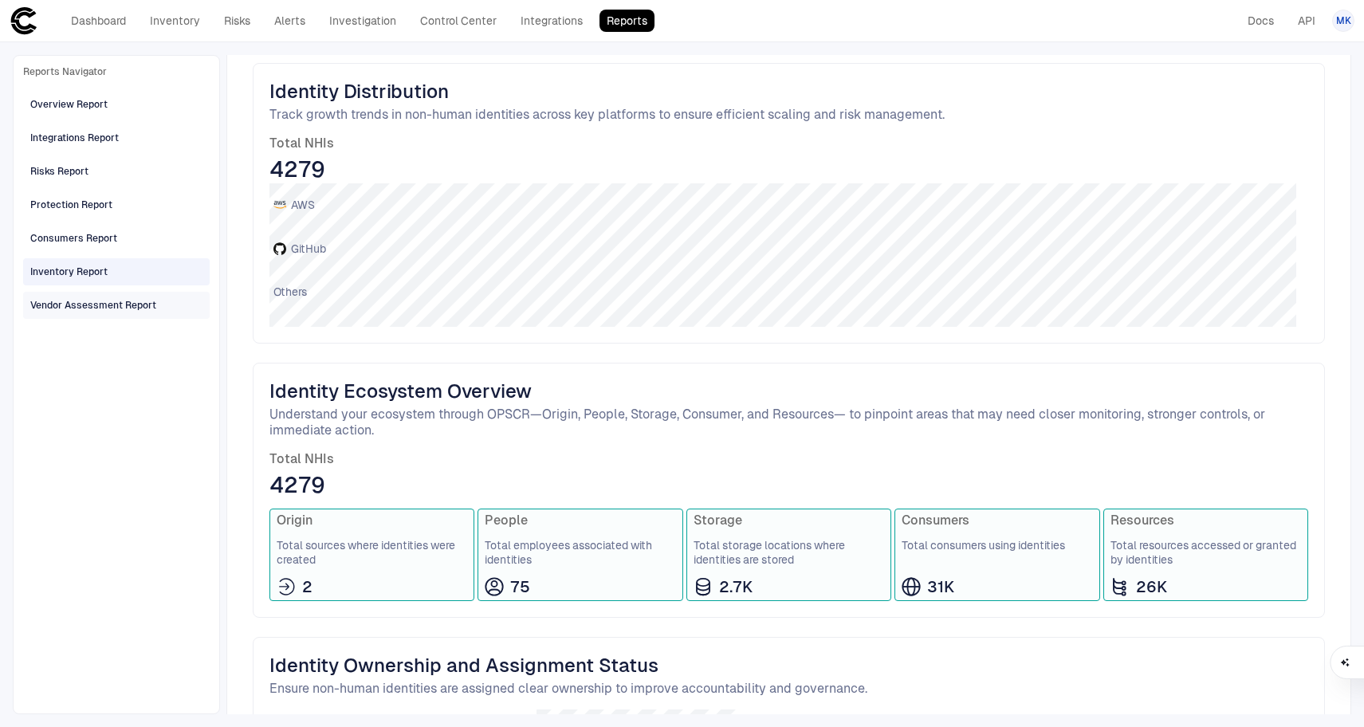
click at [83, 298] on div "Vendor Assessment Report" at bounding box center [93, 305] width 126 height 14
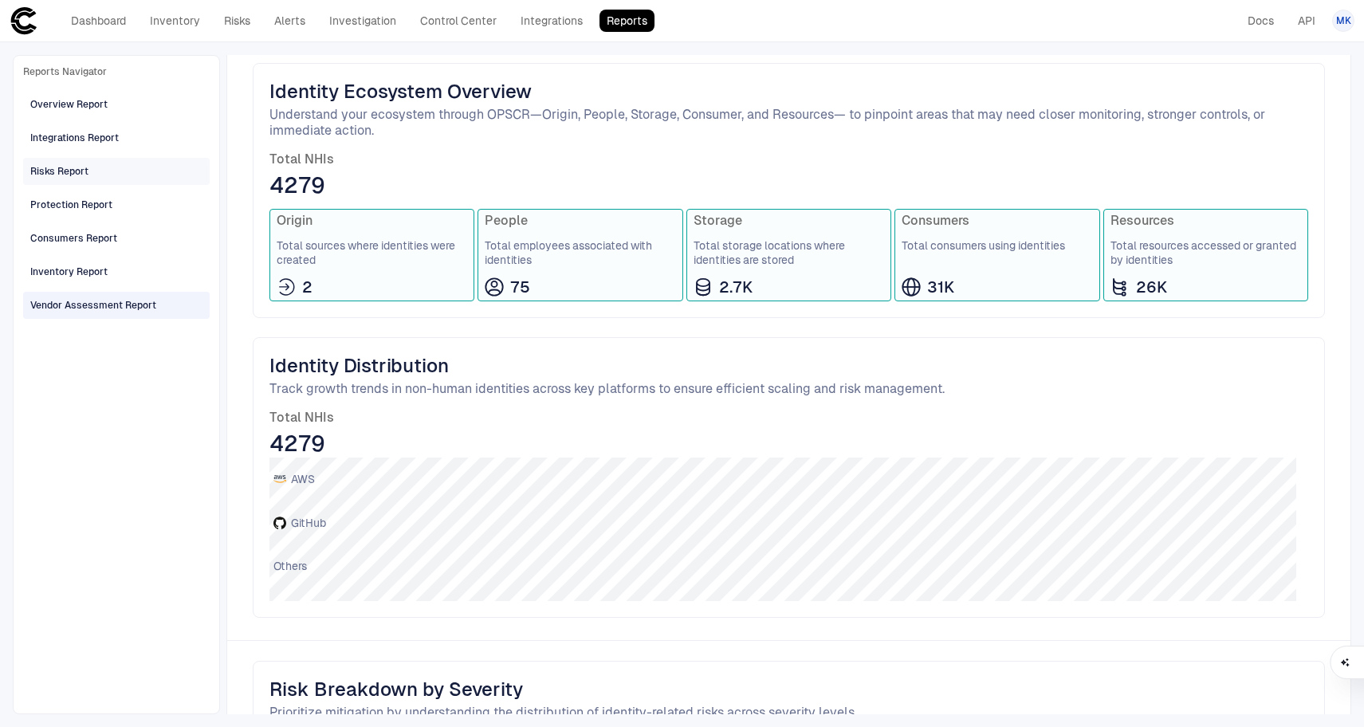
click at [99, 183] on div "Risks Report" at bounding box center [117, 172] width 175 height 26
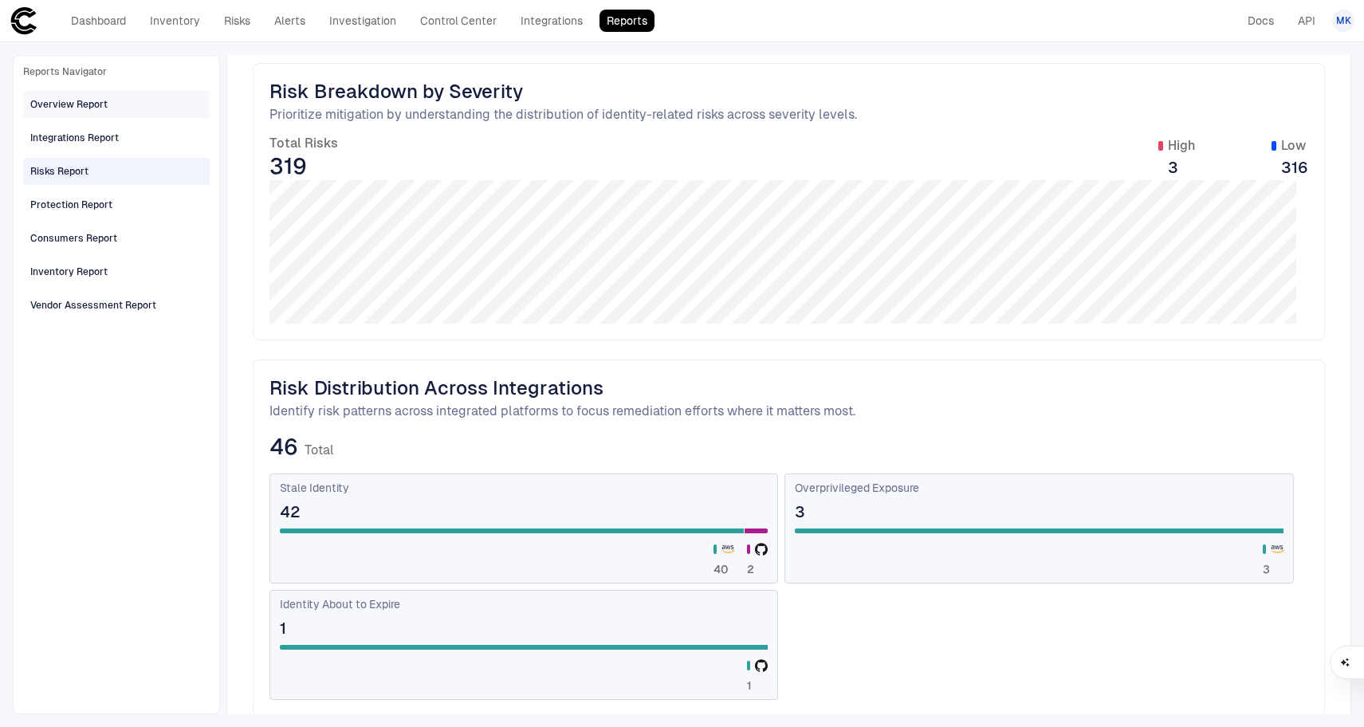
click at [95, 103] on div "Overview Report" at bounding box center [68, 104] width 77 height 14
